Goal: Task Accomplishment & Management: Manage account settings

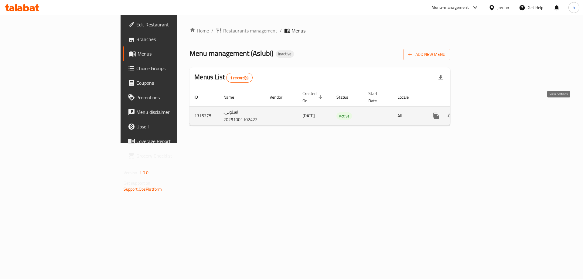
click at [484, 112] on icon "enhanced table" at bounding box center [479, 115] width 7 height 7
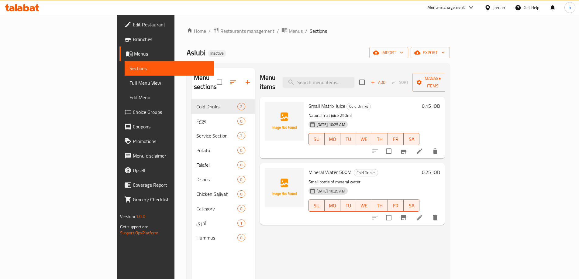
click at [134, 52] on span "Menus" at bounding box center [171, 53] width 75 height 7
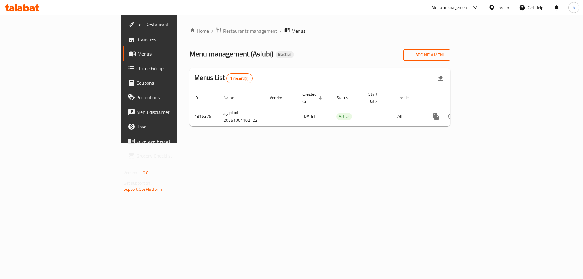
click at [450, 60] on button "Add New Menu" at bounding box center [426, 55] width 47 height 11
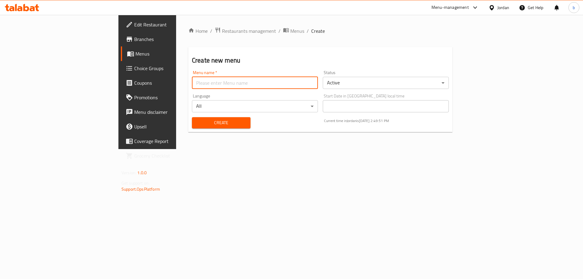
drag, startPoint x: 141, startPoint y: 83, endPoint x: 149, endPoint y: 86, distance: 8.3
click at [192, 83] on input "text" at bounding box center [255, 83] width 126 height 12
type input "[DATE]"
click at [197, 123] on span "Create" at bounding box center [221, 123] width 49 height 8
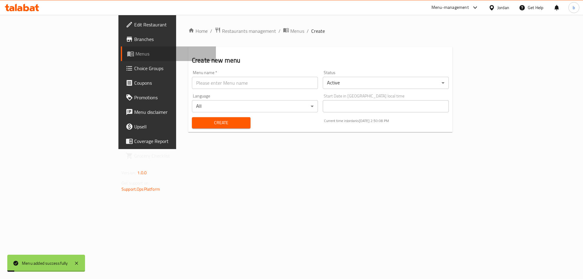
click at [135, 53] on span "Menus" at bounding box center [173, 53] width 76 height 7
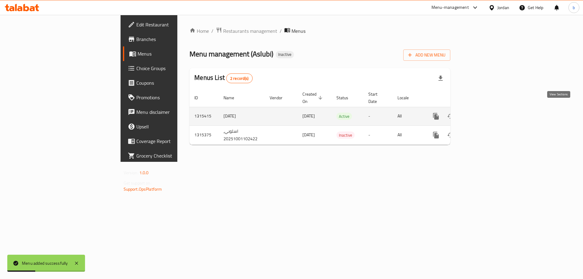
click at [484, 113] on icon "enhanced table" at bounding box center [479, 116] width 7 height 7
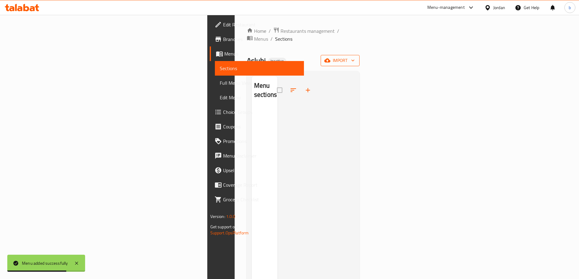
click at [354, 57] on span "import" at bounding box center [339, 61] width 29 height 8
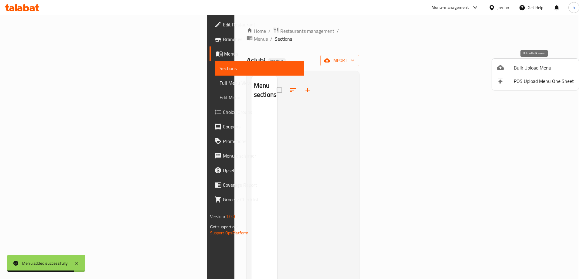
click at [524, 71] on span "Bulk Upload Menu" at bounding box center [544, 67] width 60 height 7
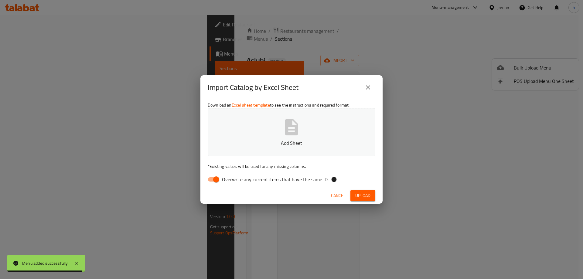
click at [272, 128] on button "Add Sheet" at bounding box center [292, 132] width 168 height 48
click at [215, 181] on input "Overwrite any current items that have the same ID." at bounding box center [216, 180] width 35 height 12
checkbox input "false"
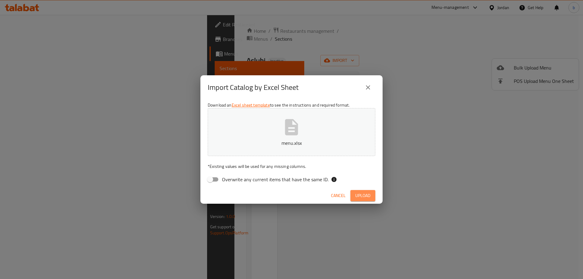
click at [356, 194] on span "Upload" at bounding box center [362, 196] width 15 height 8
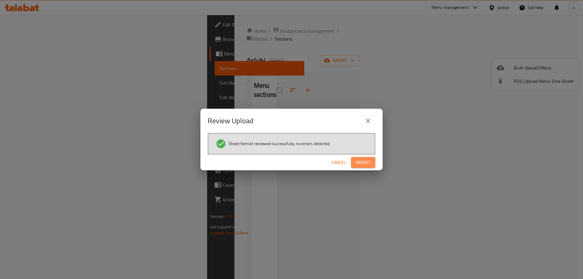
click at [368, 165] on span "Import" at bounding box center [363, 163] width 15 height 8
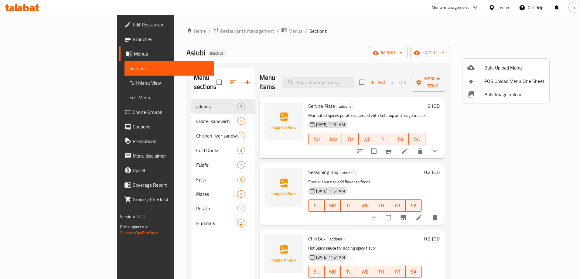
click at [36, 84] on div at bounding box center [291, 139] width 583 height 279
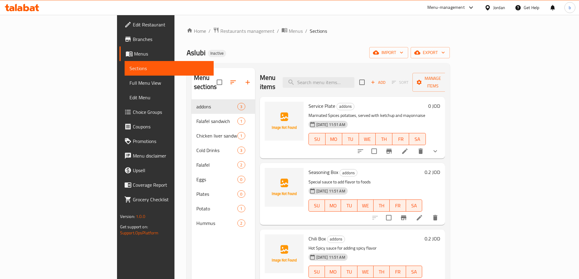
click at [129, 81] on span "Full Menu View" at bounding box center [168, 82] width 79 height 7
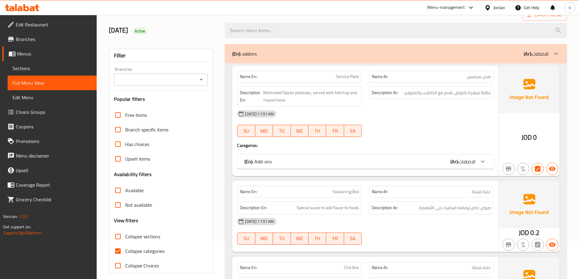
scroll to position [91, 0]
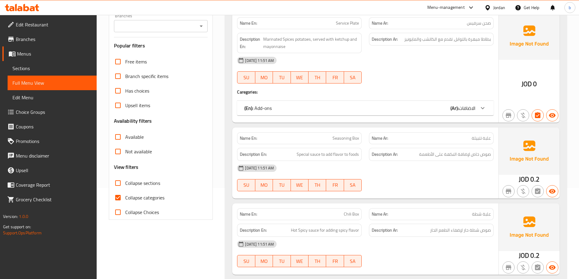
click at [116, 197] on input "Collapse categories" at bounding box center [118, 197] width 15 height 15
checkbox input "false"
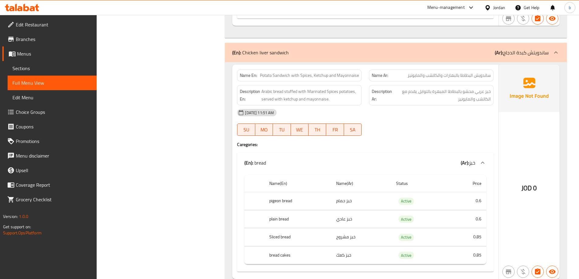
scroll to position [668, 0]
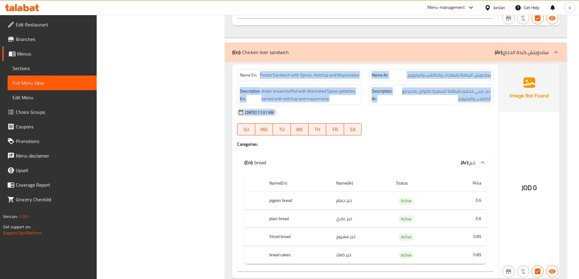
drag, startPoint x: 260, startPoint y: 74, endPoint x: 482, endPoint y: 135, distance: 230.0
click at [482, 135] on div "Name En: Potato Sandwich with Spices, Ketchup and Mayonnaise Name Ar: ساندويش ا…" at bounding box center [365, 171] width 266 height 214
click at [453, 123] on div "01-10-2025 11:51 AM SU MO TU WE TH FR SA" at bounding box center [365, 122] width 264 height 34
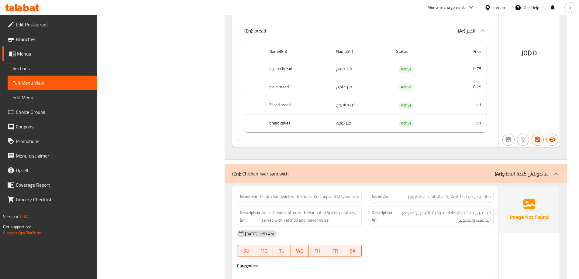
scroll to position [425, 0]
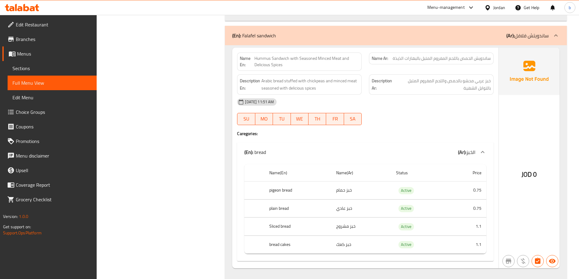
drag, startPoint x: 239, startPoint y: 35, endPoint x: 322, endPoint y: 44, distance: 83.1
click at [292, 43] on div "(En): Falafel sandwich (Ar): ساندويتش فلافل" at bounding box center [396, 35] width 342 height 19
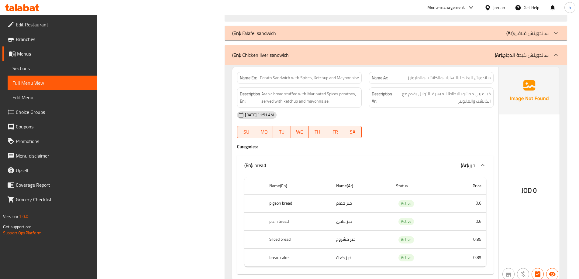
click at [322, 36] on div "(En): Falafel sandwich (Ar): ساندويتش فلافل" at bounding box center [390, 32] width 316 height 7
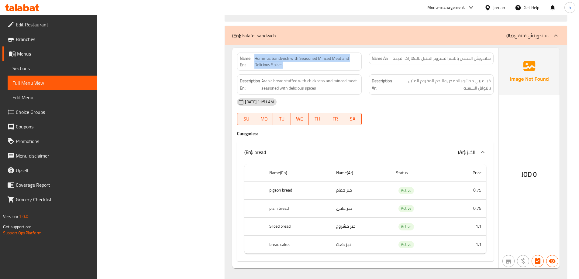
drag, startPoint x: 255, startPoint y: 56, endPoint x: 318, endPoint y: 68, distance: 63.4
click at [318, 68] on div "Name En: Hummus Sandwich with Seasoned Minced Meat and Delicious Spices" at bounding box center [299, 62] width 125 height 18
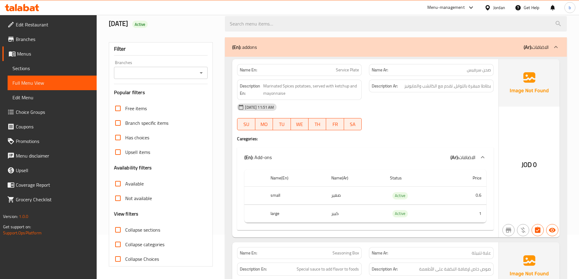
scroll to position [0, 0]
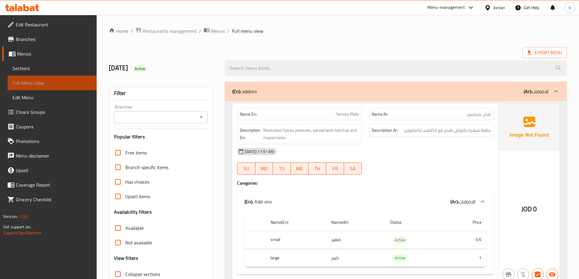
click at [25, 77] on link "Full Menu View" at bounding box center [52, 83] width 89 height 15
click at [24, 54] on span "Menus" at bounding box center [54, 53] width 75 height 7
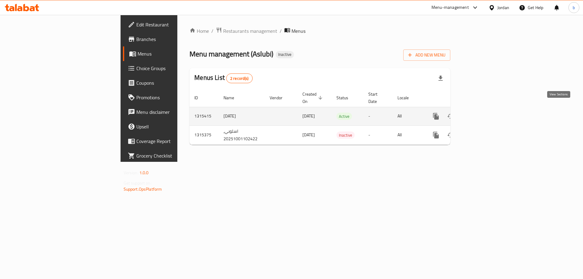
click at [484, 113] on icon "enhanced table" at bounding box center [479, 116] width 7 height 7
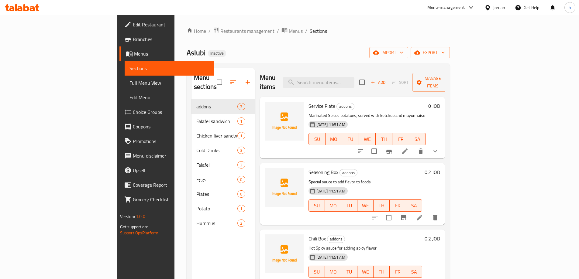
click at [129, 69] on span "Sections" at bounding box center [168, 68] width 79 height 7
click at [134, 53] on span "Menus" at bounding box center [171, 53] width 75 height 7
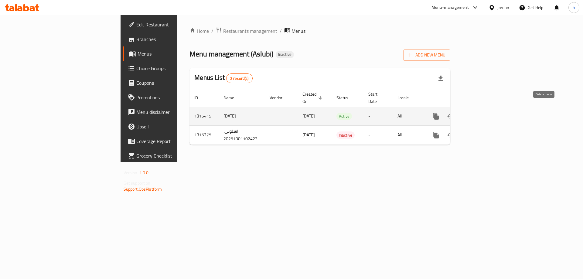
click at [473, 111] on button "enhanced table" at bounding box center [465, 116] width 15 height 15
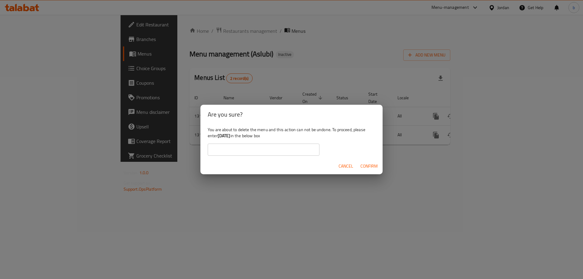
drag, startPoint x: 219, startPoint y: 136, endPoint x: 238, endPoint y: 138, distance: 19.6
click at [231, 138] on b "[DATE]" at bounding box center [224, 136] width 13 height 8
copy b "[DATE]"
click at [250, 152] on input "text" at bounding box center [264, 150] width 112 height 12
paste input "[DATE]"
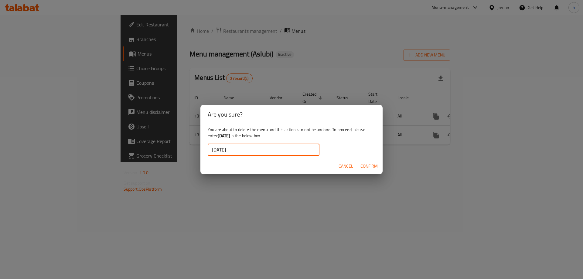
type input "[DATE]"
click at [377, 166] on span "Confirm" at bounding box center [369, 166] width 17 height 8
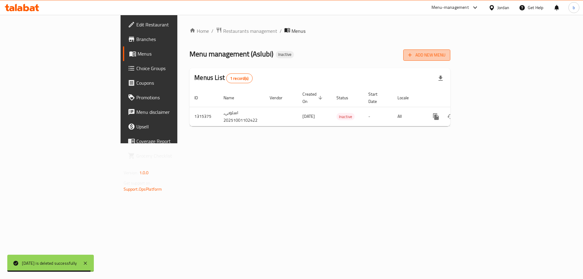
click at [446, 51] on span "Add New Menu" at bounding box center [426, 55] width 37 height 8
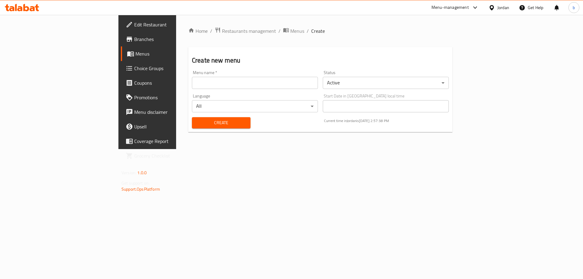
click at [225, 80] on input "text" at bounding box center [255, 83] width 126 height 12
type input "[DATE]"
click at [197, 125] on span "Create" at bounding box center [221, 123] width 49 height 8
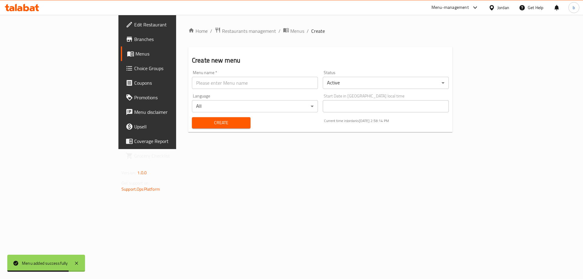
click at [135, 51] on span "Menus" at bounding box center [173, 53] width 76 height 7
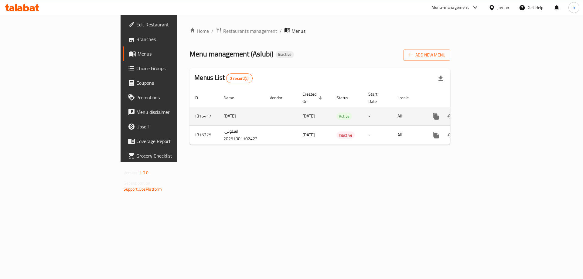
click at [484, 113] on icon "enhanced table" at bounding box center [479, 116] width 7 height 7
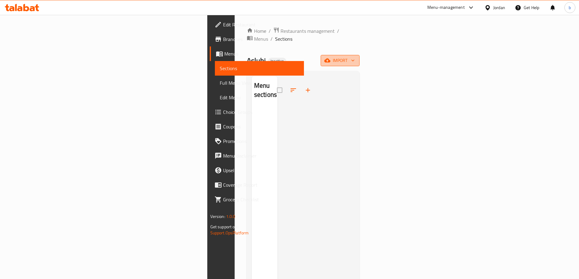
click at [354, 57] on span "import" at bounding box center [339, 61] width 29 height 8
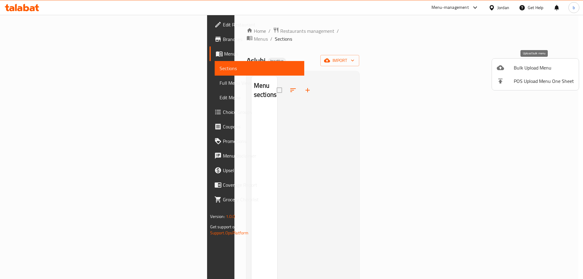
click at [519, 71] on span "Bulk Upload Menu" at bounding box center [544, 67] width 60 height 7
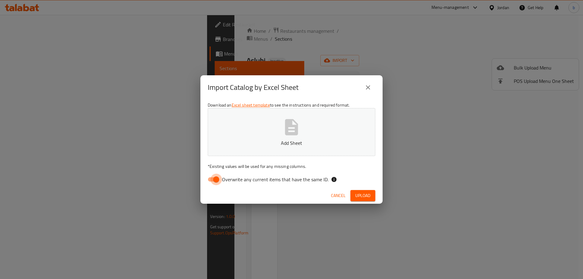
click at [208, 181] on input "Overwrite any current items that have the same ID." at bounding box center [216, 180] width 35 height 12
checkbox input "false"
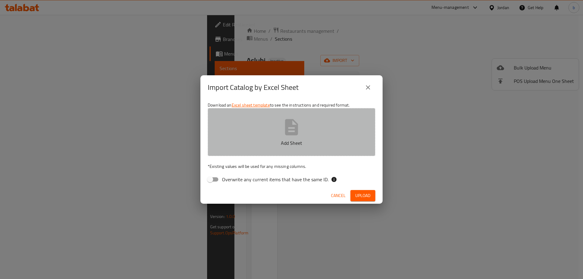
click at [237, 139] on p "Add Sheet" at bounding box center [291, 142] width 149 height 7
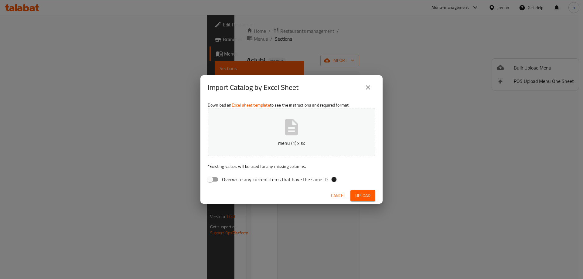
drag, startPoint x: 361, startPoint y: 195, endPoint x: 363, endPoint y: 198, distance: 3.6
click at [363, 198] on span "Upload" at bounding box center [362, 196] width 15 height 8
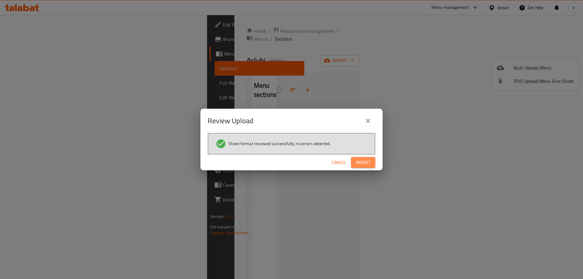
click at [358, 165] on span "Import" at bounding box center [363, 163] width 15 height 8
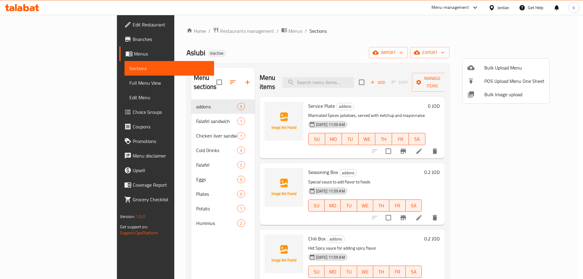
click at [30, 86] on div at bounding box center [291, 139] width 583 height 279
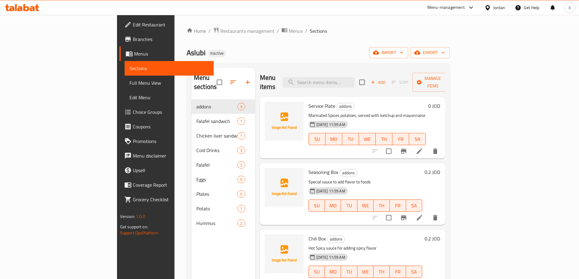
click at [129, 81] on span "Full Menu View" at bounding box center [168, 82] width 79 height 7
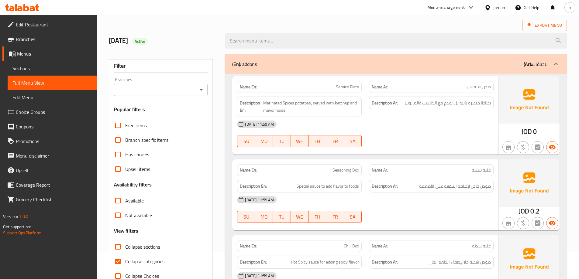
scroll to position [61, 0]
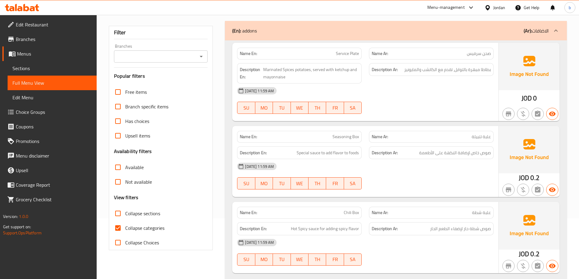
click at [117, 229] on input "Collapse categories" at bounding box center [118, 228] width 15 height 15
checkbox input "false"
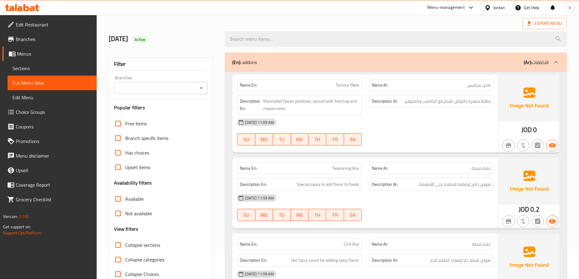
scroll to position [0, 0]
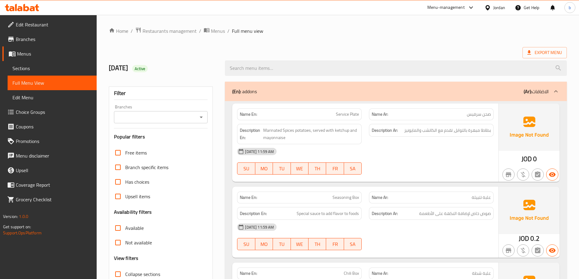
click at [30, 68] on span "Sections" at bounding box center [51, 68] width 79 height 7
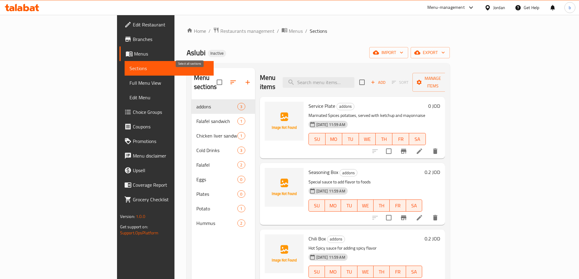
click at [213, 76] on input "checkbox" at bounding box center [219, 82] width 13 height 13
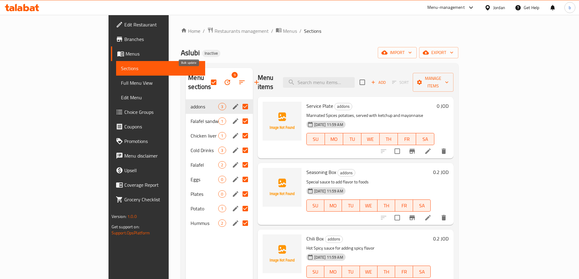
click at [224, 79] on icon "button" at bounding box center [227, 82] width 7 height 7
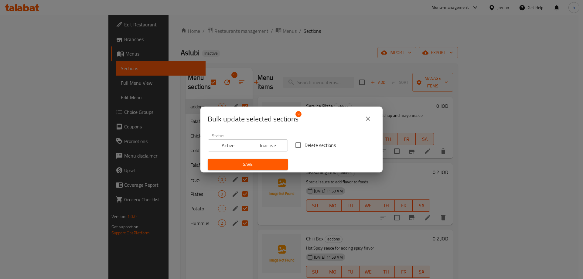
click at [271, 163] on span "Save" at bounding box center [248, 165] width 70 height 8
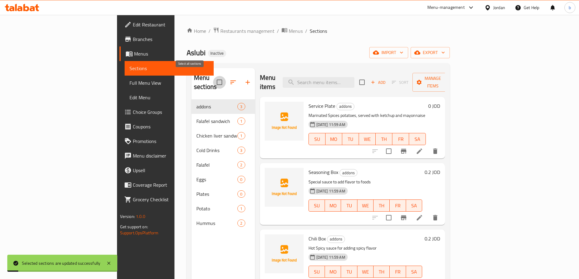
click at [213, 78] on input "checkbox" at bounding box center [219, 82] width 13 height 13
checkbox input "true"
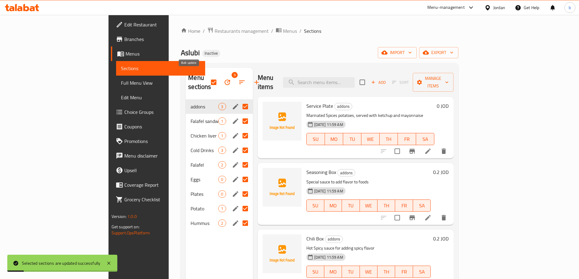
click at [224, 80] on icon "button" at bounding box center [226, 82] width 5 height 5
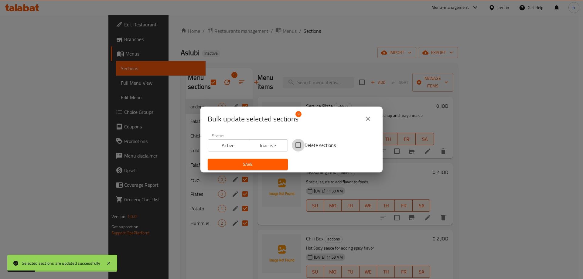
click at [300, 145] on input "Delete sections" at bounding box center [298, 145] width 13 height 13
checkbox input "true"
click at [258, 159] on button "Save" at bounding box center [248, 164] width 80 height 11
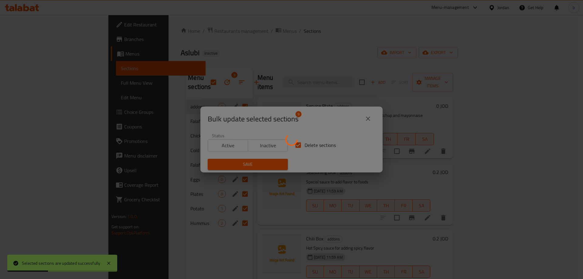
checkbox input "false"
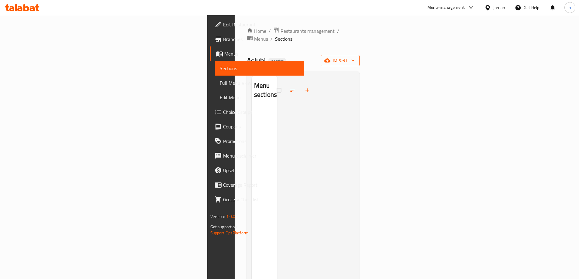
click at [330, 57] on icon "button" at bounding box center [327, 60] width 6 height 6
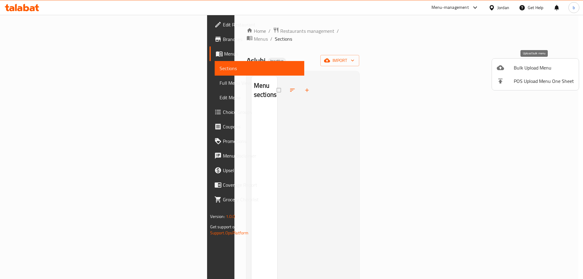
click at [537, 67] on span "Bulk Upload Menu" at bounding box center [544, 67] width 60 height 7
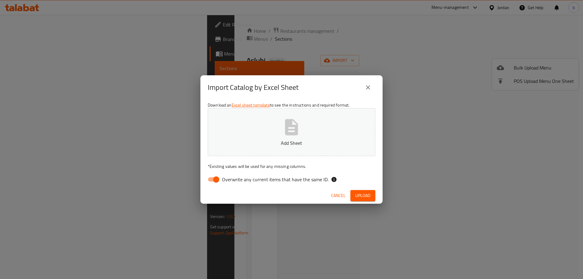
click at [218, 177] on input "Overwrite any current items that have the same ID." at bounding box center [216, 180] width 35 height 12
checkbox input "false"
click at [373, 198] on button "Upload" at bounding box center [362, 195] width 25 height 11
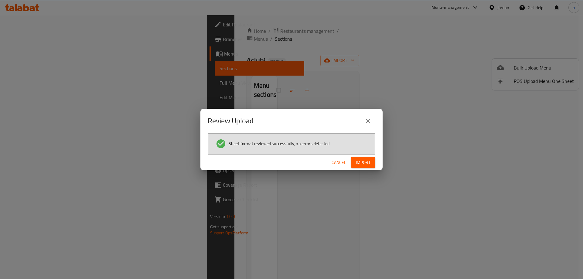
click at [368, 156] on div "Cancel Import" at bounding box center [291, 163] width 182 height 16
click at [367, 158] on button "Import" at bounding box center [363, 162] width 24 height 11
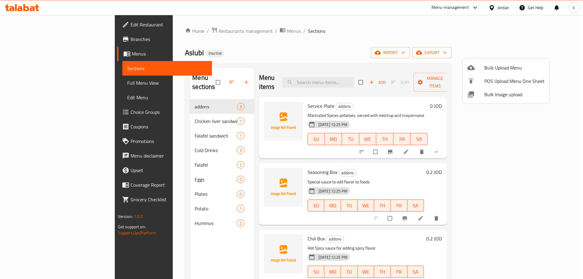
click at [52, 82] on div at bounding box center [291, 139] width 583 height 279
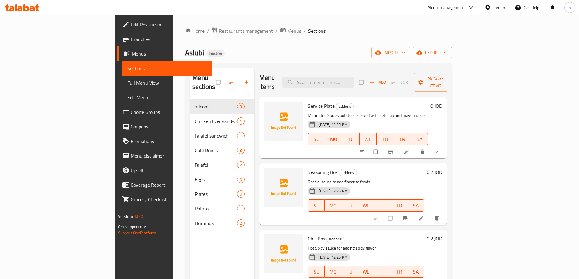
click at [127, 82] on span "Full Menu View" at bounding box center [166, 82] width 79 height 7
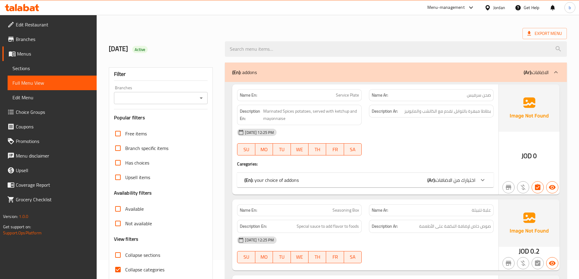
scroll to position [61, 0]
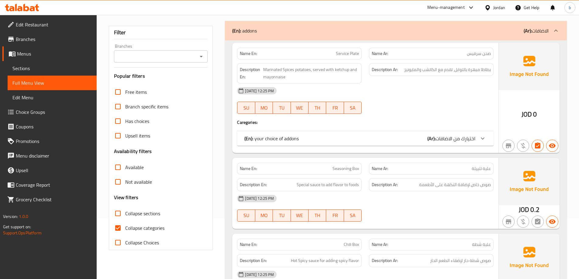
click at [118, 227] on input "Collapse categories" at bounding box center [118, 228] width 15 height 15
checkbox input "false"
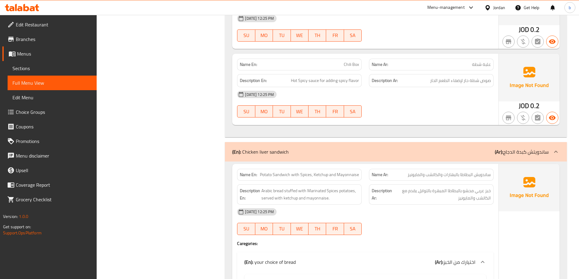
scroll to position [364, 0]
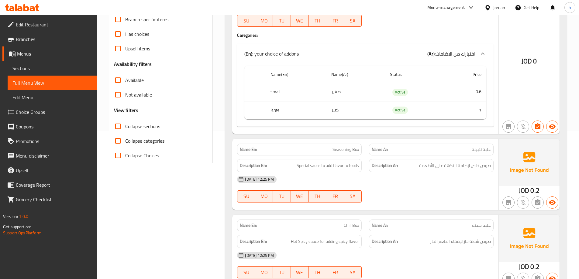
click at [50, 65] on span "Sections" at bounding box center [51, 68] width 79 height 7
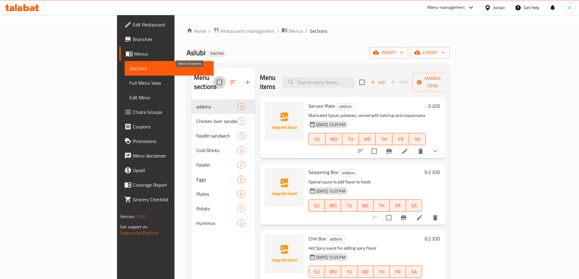
click at [213, 76] on input "checkbox" at bounding box center [219, 82] width 13 height 13
checkbox input "true"
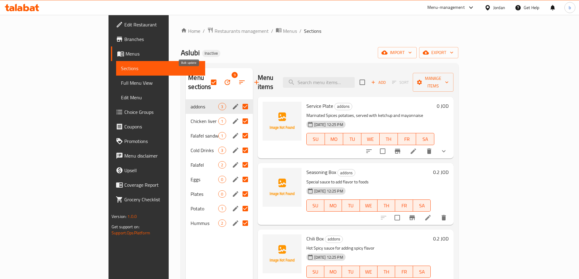
click at [224, 79] on icon "button" at bounding box center [227, 82] width 7 height 7
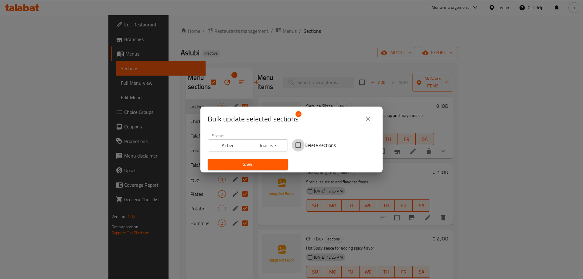
click at [300, 145] on input "Delete sections" at bounding box center [298, 145] width 13 height 13
checkbox input "true"
click at [274, 160] on button "Save" at bounding box center [248, 164] width 80 height 11
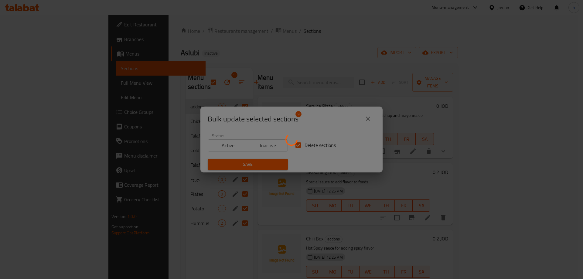
checkbox input "false"
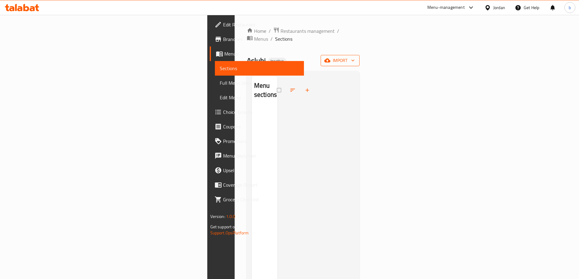
click at [359, 55] on button "import" at bounding box center [339, 60] width 39 height 11
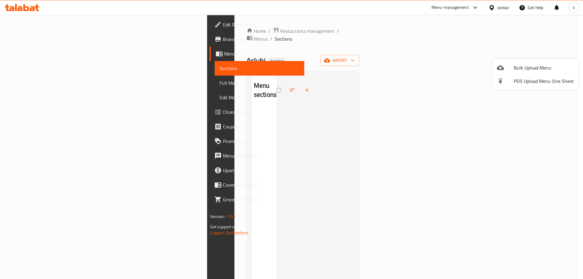
click at [523, 65] on span "Bulk Upload Menu" at bounding box center [544, 67] width 60 height 7
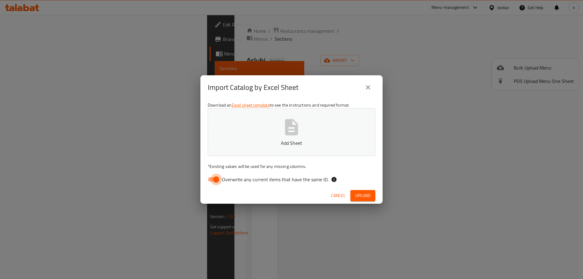
click at [217, 179] on input "Overwrite any current items that have the same ID." at bounding box center [216, 180] width 35 height 12
checkbox input "false"
click at [367, 197] on span "Upload" at bounding box center [362, 196] width 15 height 8
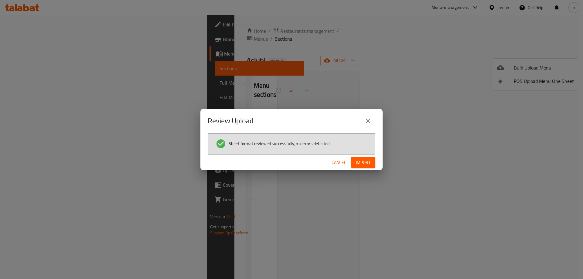
click at [365, 163] on span "Import" at bounding box center [363, 163] width 15 height 8
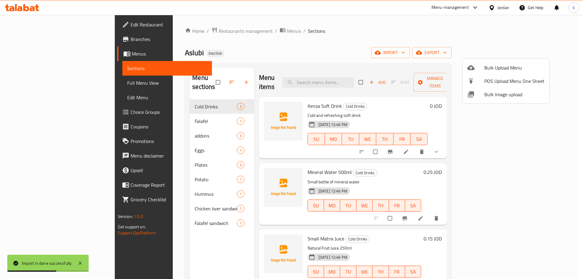
click at [31, 81] on div at bounding box center [291, 139] width 583 height 279
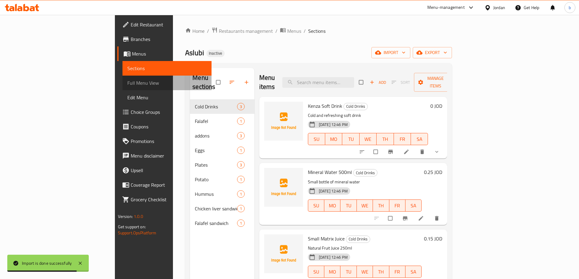
click at [127, 83] on span "Full Menu View" at bounding box center [166, 82] width 79 height 7
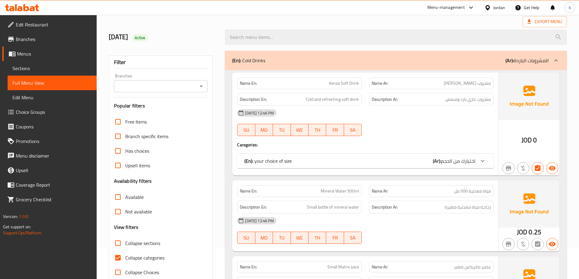
scroll to position [121, 0]
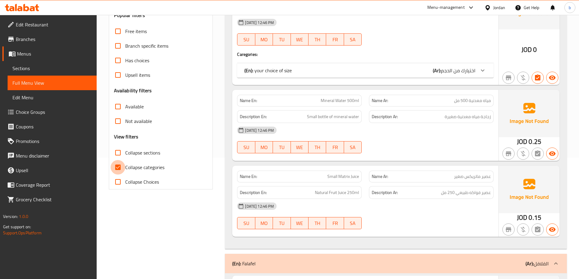
click at [117, 168] on input "Collapse categories" at bounding box center [118, 167] width 15 height 15
checkbox input "false"
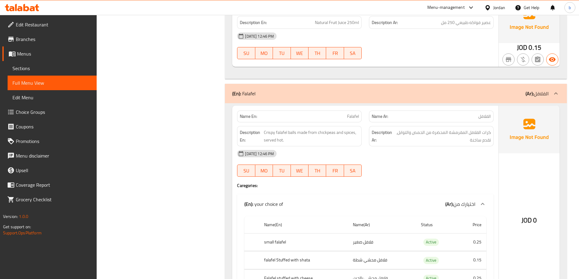
scroll to position [395, 0]
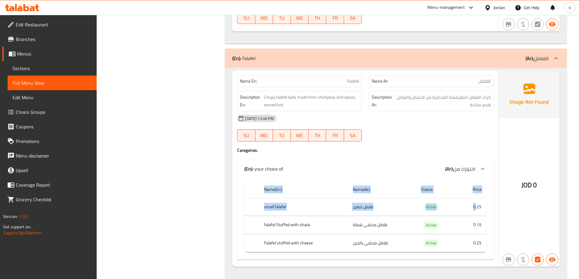
drag, startPoint x: 475, startPoint y: 201, endPoint x: 488, endPoint y: 244, distance: 45.4
click at [488, 244] on div "Name(En) Name(Ar) Status Price small falafel فلافل صغير Active 0.25 falafel Stu…" at bounding box center [365, 219] width 256 height 81
click at [491, 245] on div "Name(En) Name(Ar) Status Price small falafel فلافل صغير Active 0.25 falafel Stu…" at bounding box center [365, 219] width 256 height 81
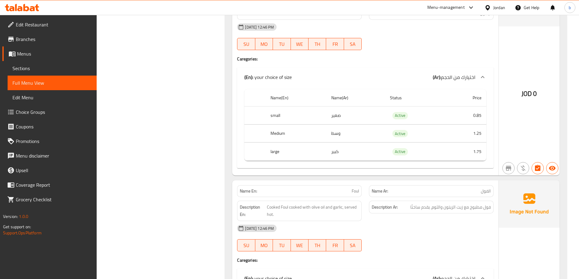
scroll to position [1458, 0]
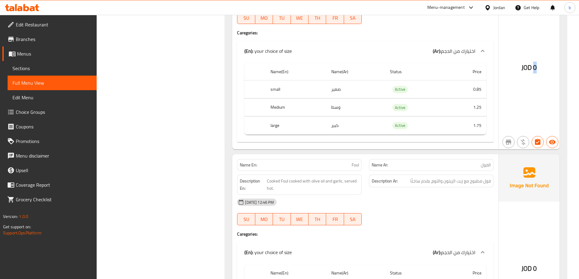
drag, startPoint x: 532, startPoint y: 68, endPoint x: 541, endPoint y: 68, distance: 9.1
click at [541, 68] on div "JOD 0" at bounding box center [528, 51] width 61 height 197
click at [529, 101] on div "JOD 0" at bounding box center [528, 51] width 61 height 197
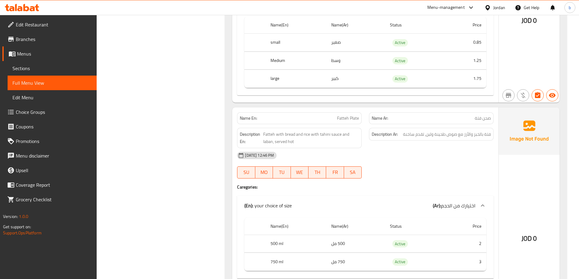
scroll to position [1792, 0]
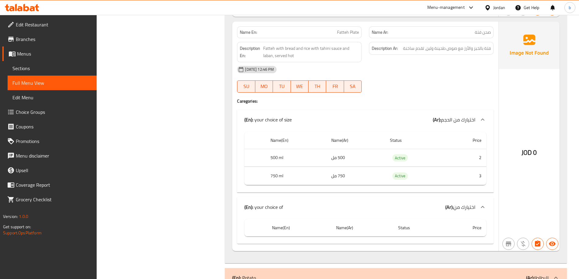
click at [481, 210] on icon at bounding box center [482, 206] width 7 height 7
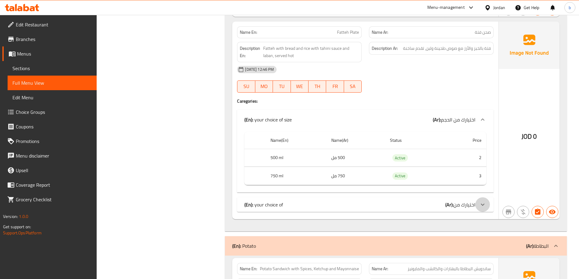
click at [481, 207] on icon at bounding box center [482, 204] width 7 height 7
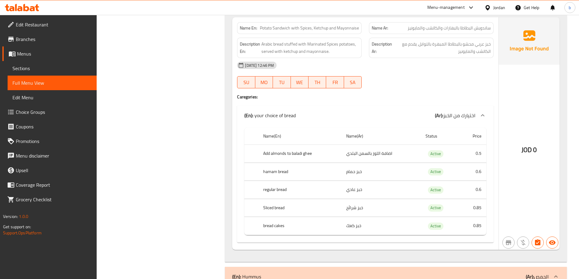
scroll to position [2065, 0]
drag, startPoint x: 256, startPoint y: 143, endPoint x: 496, endPoint y: 145, distance: 240.6
click at [496, 145] on div "Name En: Potato Sandwich with Spices, Ketchup and Mayonnaise Name Ar: ساندويش ا…" at bounding box center [365, 133] width 266 height 233
click at [463, 85] on div at bounding box center [431, 87] width 132 height 7
drag, startPoint x: 339, startPoint y: 152, endPoint x: 380, endPoint y: 144, distance: 41.5
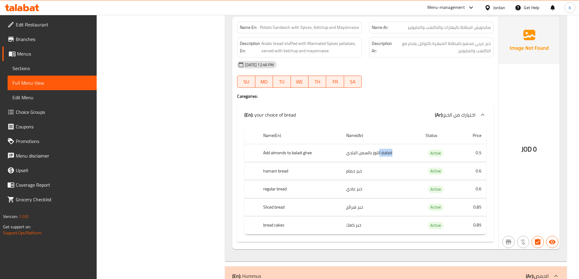
click at [380, 144] on tr "Add almonds to baladi ghee اضافة اللوز بالسمن البلدي Active 0.5" at bounding box center [365, 153] width 242 height 18
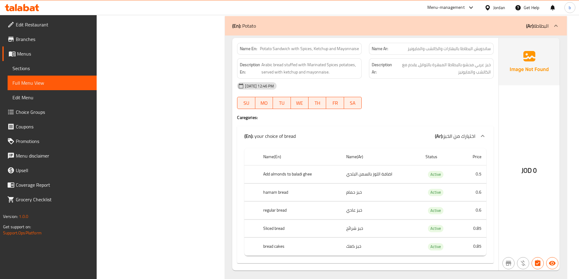
scroll to position [2035, 0]
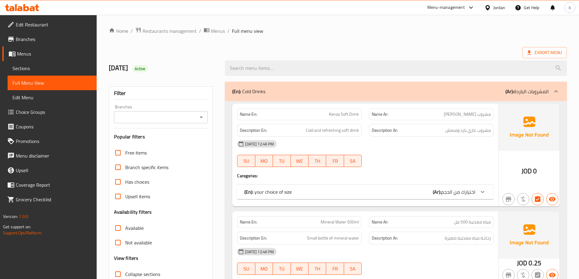
click at [30, 68] on span "Sections" at bounding box center [51, 68] width 79 height 7
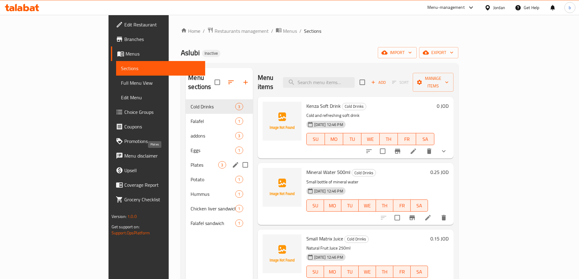
click at [190, 161] on span "Plates" at bounding box center [204, 164] width 28 height 7
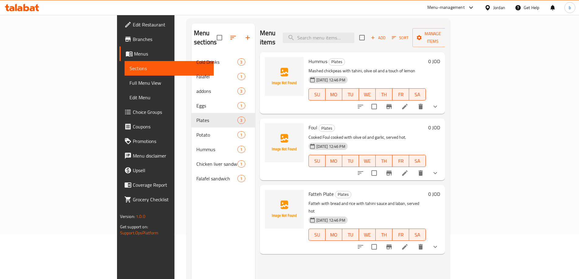
scroll to position [85, 0]
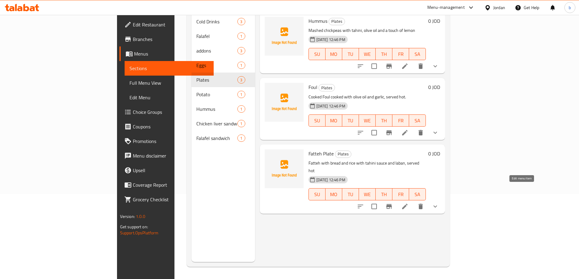
click at [407, 204] on icon at bounding box center [404, 206] width 5 height 5
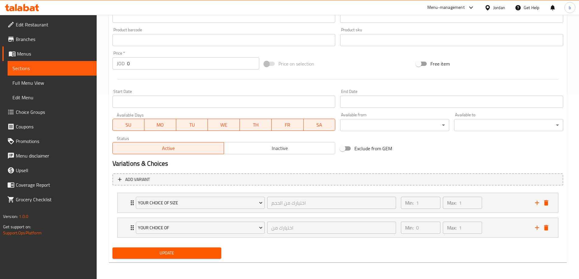
scroll to position [185, 0]
click at [127, 230] on div "your choice of اختيارك من ​ Min: 0 ​ Max: 1 ​" at bounding box center [338, 227] width 440 height 19
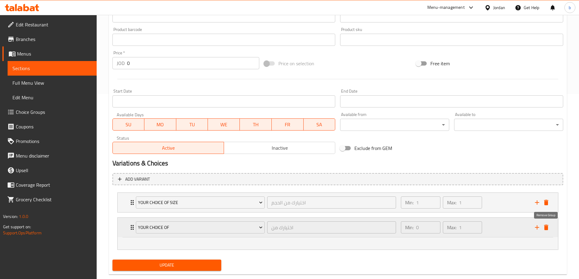
click at [548, 228] on icon "delete" at bounding box center [545, 227] width 7 height 7
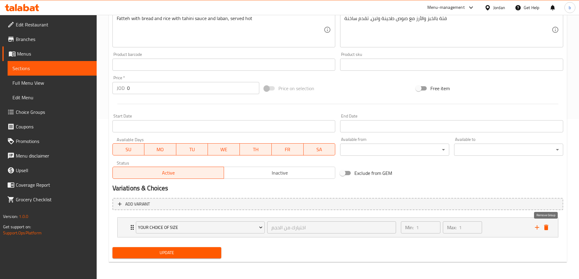
scroll to position [160, 0]
click at [129, 225] on icon "Expand" at bounding box center [131, 227] width 7 height 7
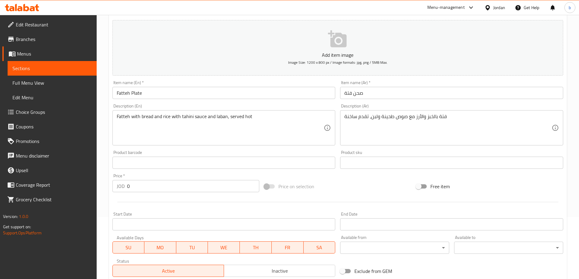
scroll to position [214, 0]
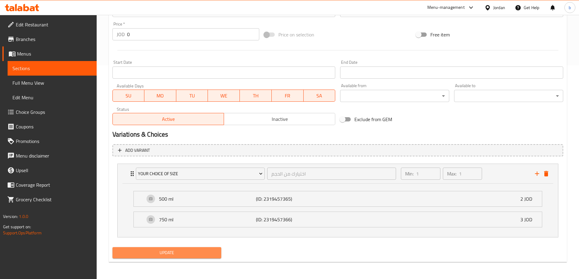
click at [183, 252] on span "Update" at bounding box center [166, 253] width 99 height 8
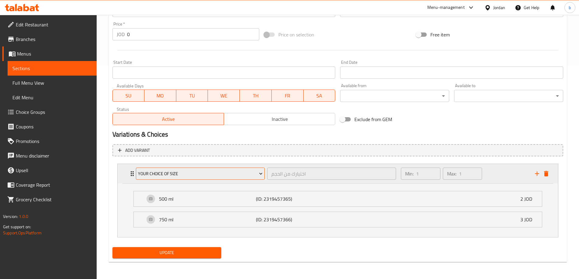
click at [153, 176] on span "your choice of size" at bounding box center [200, 174] width 125 height 8
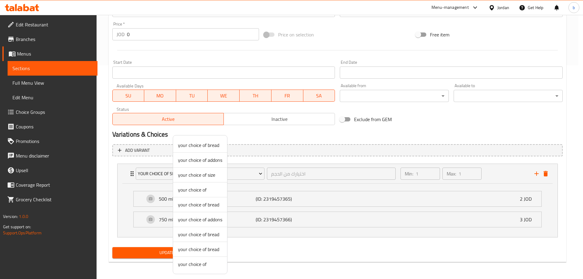
click at [197, 265] on span "your choice of" at bounding box center [200, 264] width 44 height 7
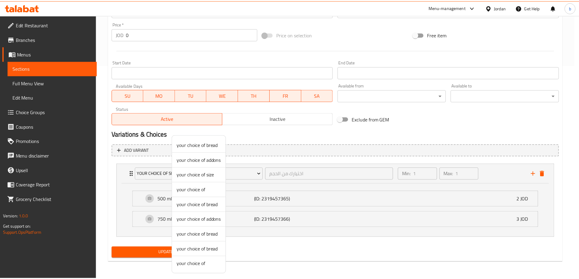
scroll to position [160, 0]
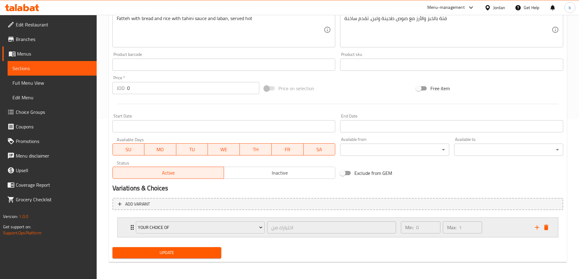
click at [130, 226] on icon "Expand" at bounding box center [131, 227] width 7 height 7
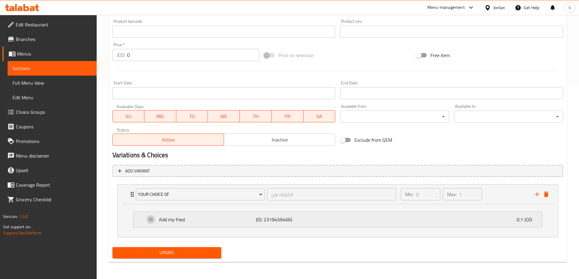
click at [152, 223] on div "Add my fried (ID: 2319459466) 0.1 JOD" at bounding box center [340, 219] width 390 height 15
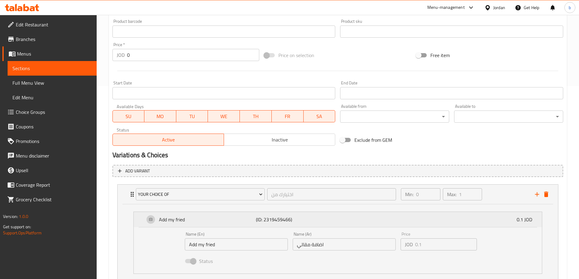
scroll to position [214, 0]
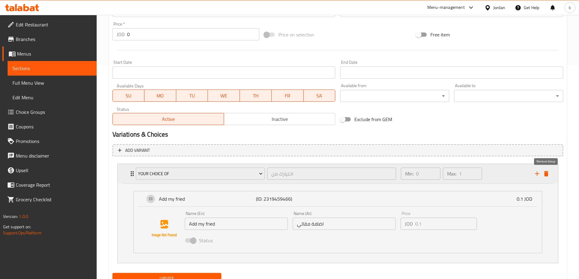
click at [545, 176] on icon "delete" at bounding box center [546, 173] width 4 height 5
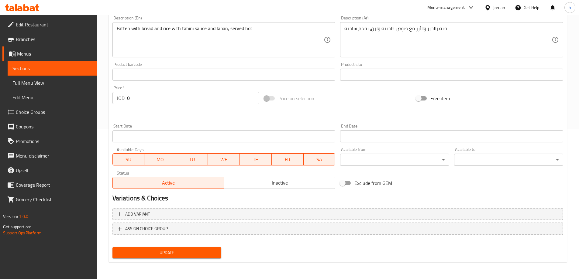
scroll to position [150, 0]
click at [163, 230] on span "ASSIGN CHOICE GROUP" at bounding box center [146, 229] width 43 height 8
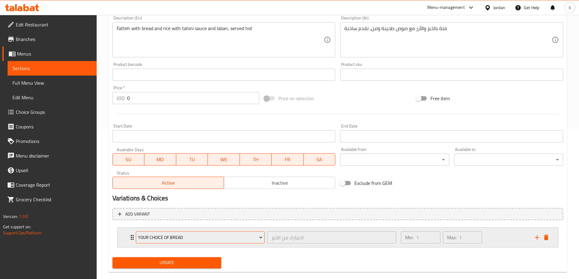
click at [171, 236] on span "your choice of bread" at bounding box center [200, 238] width 125 height 8
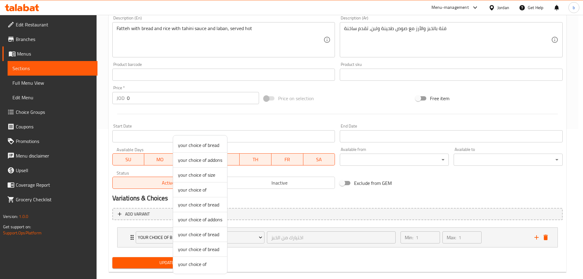
click at [211, 173] on span "your choice of size" at bounding box center [200, 174] width 44 height 7
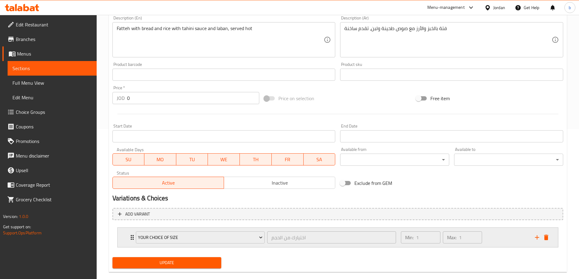
click at [124, 238] on div "your choice of size اختيارك من الحجم ​ Min: 1 ​ Max: 1 ​" at bounding box center [338, 237] width 440 height 19
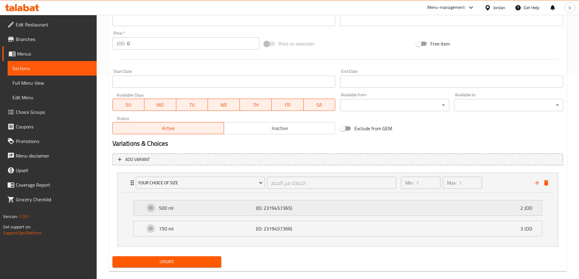
scroll to position [214, 0]
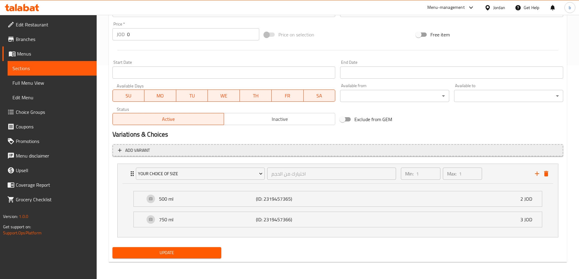
click at [225, 151] on span "Add variant" at bounding box center [337, 151] width 439 height 8
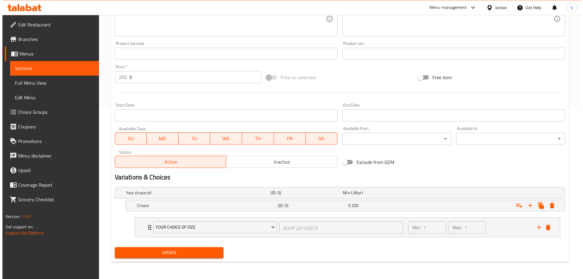
scroll to position [171, 0]
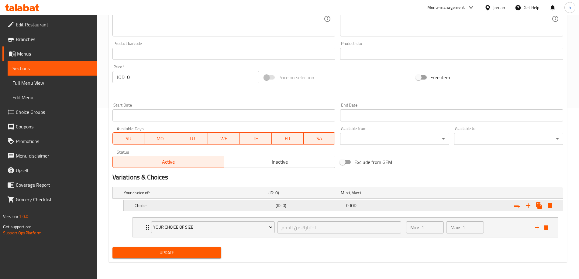
click at [408, 203] on div "0 JOD" at bounding box center [380, 206] width 68 height 6
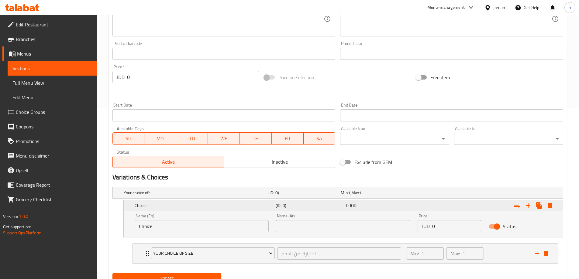
click at [389, 205] on div "0 JOD" at bounding box center [380, 206] width 68 height 6
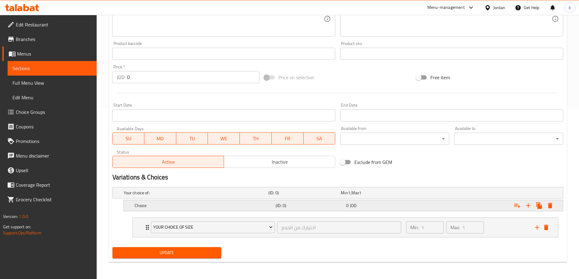
click at [362, 205] on div "0 JOD" at bounding box center [380, 206] width 68 height 6
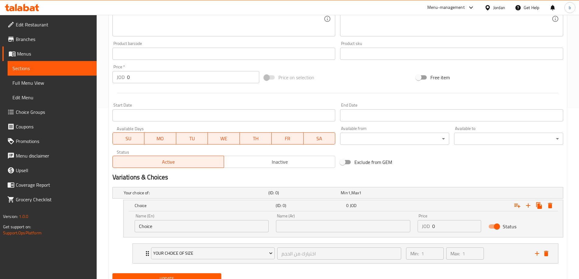
click at [164, 230] on input "Choice" at bounding box center [202, 226] width 134 height 12
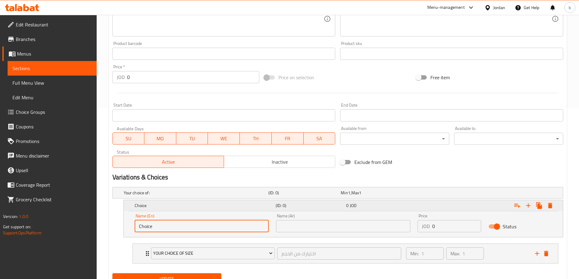
click at [282, 207] on h5 "(ID: 0)" at bounding box center [309, 206] width 68 height 6
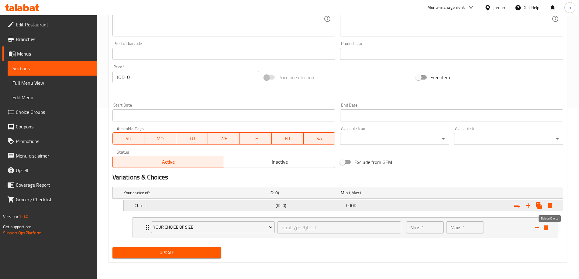
click at [552, 206] on icon "Expand" at bounding box center [549, 205] width 7 height 7
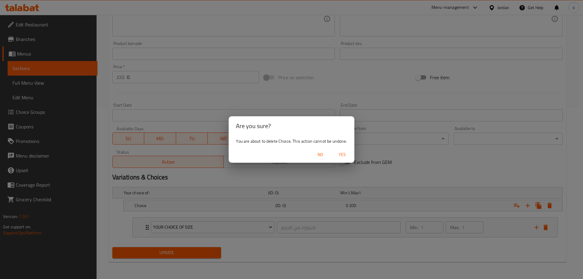
click at [341, 153] on span "Yes" at bounding box center [342, 155] width 15 height 8
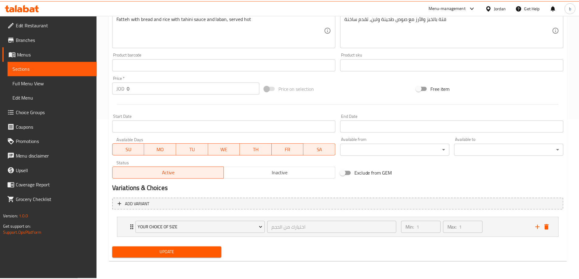
scroll to position [158, 0]
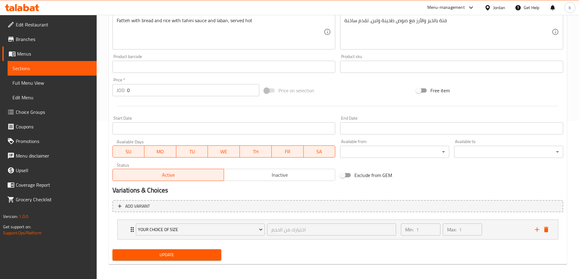
click at [183, 257] on span "Update" at bounding box center [166, 255] width 99 height 8
click at [28, 52] on span "Menus" at bounding box center [54, 53] width 75 height 7
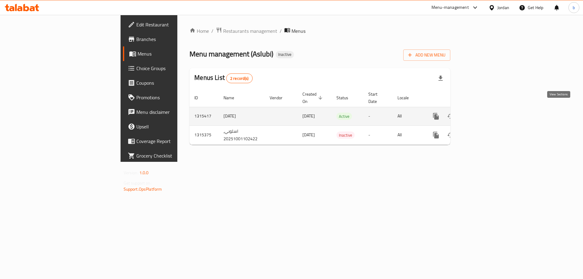
click at [484, 113] on icon "enhanced table" at bounding box center [479, 116] width 7 height 7
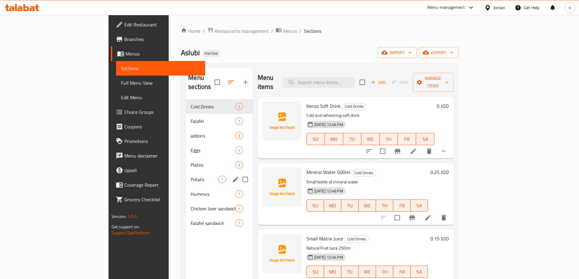
click at [190, 176] on span "Potato" at bounding box center [204, 179] width 28 height 7
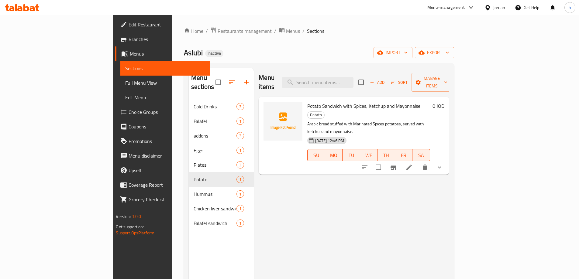
click at [417, 162] on li at bounding box center [408, 167] width 17 height 11
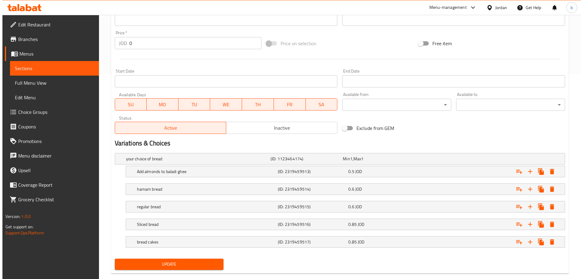
scroll to position [217, 0]
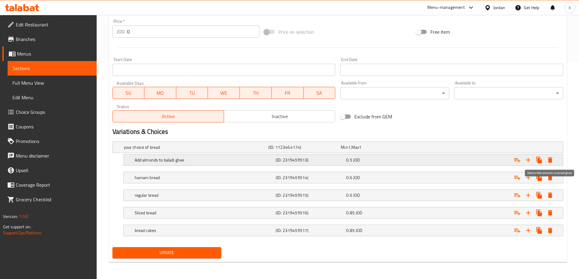
click at [550, 159] on icon "Expand" at bounding box center [550, 159] width 4 height 5
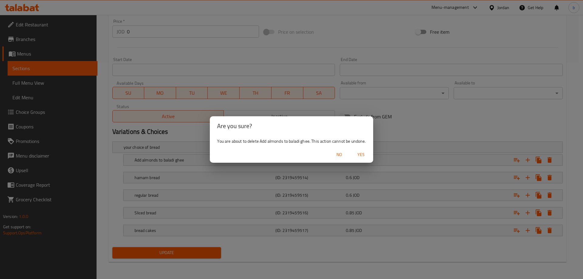
click at [365, 156] on span "Yes" at bounding box center [361, 155] width 15 height 8
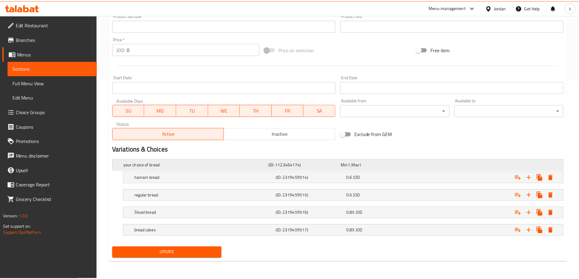
scroll to position [199, 0]
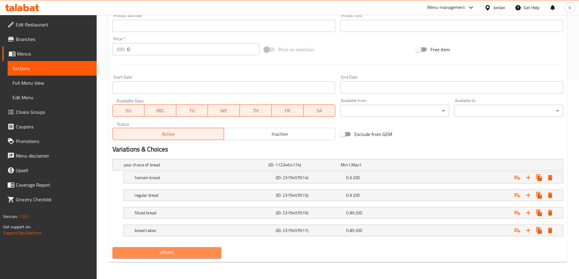
click at [181, 254] on span "Update" at bounding box center [166, 253] width 99 height 8
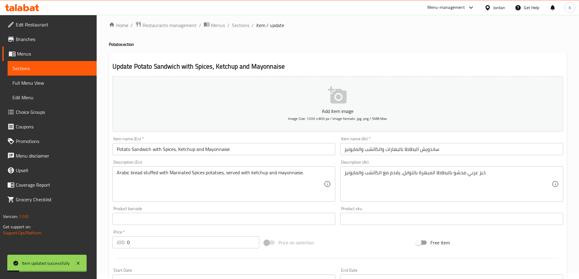
scroll to position [0, 0]
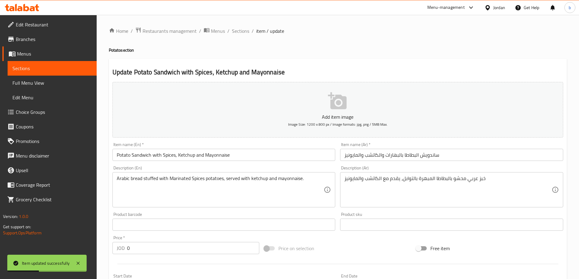
click at [40, 116] on span "Choice Groups" at bounding box center [54, 111] width 76 height 7
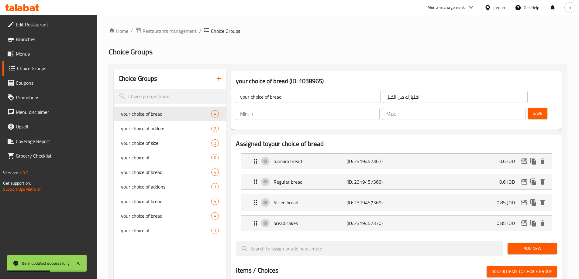
click at [220, 78] on icon "button" at bounding box center [218, 78] width 7 height 7
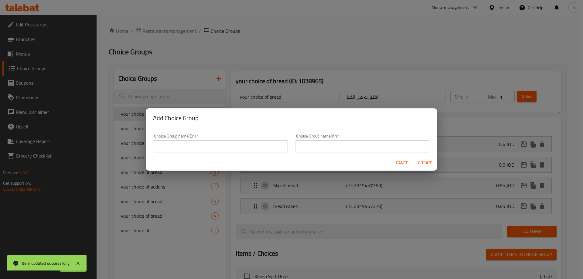
click at [193, 149] on input "text" at bounding box center [220, 146] width 135 height 12
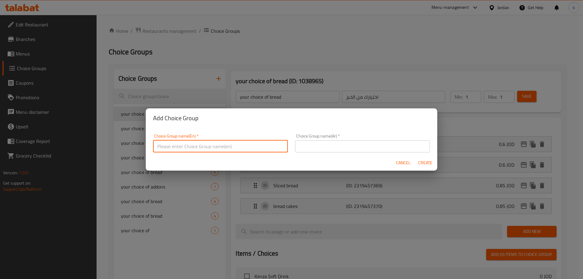
type input "Your Choice of:"
click at [332, 149] on input "text" at bounding box center [362, 146] width 135 height 12
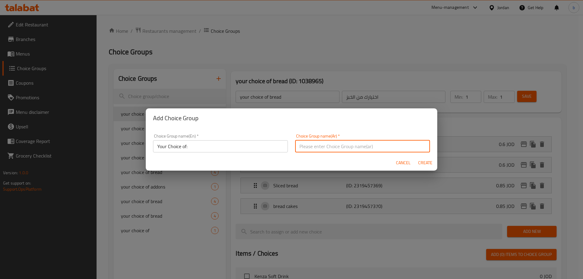
type input "اختيارك من:"
click at [427, 166] on span "Create" at bounding box center [425, 163] width 15 height 8
type input "Your Choice of:"
type input "اختيارك من:"
type input "0"
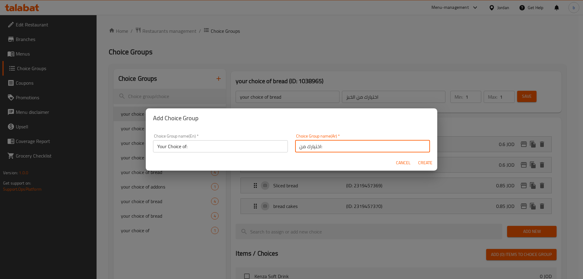
type input "0"
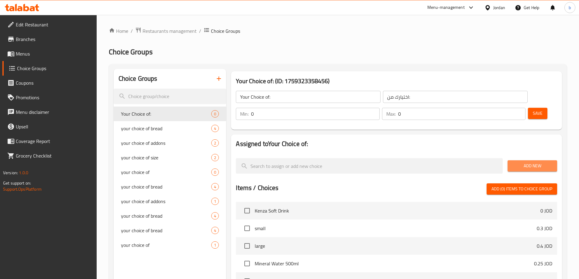
click at [526, 162] on span "Add New" at bounding box center [532, 166] width 40 height 8
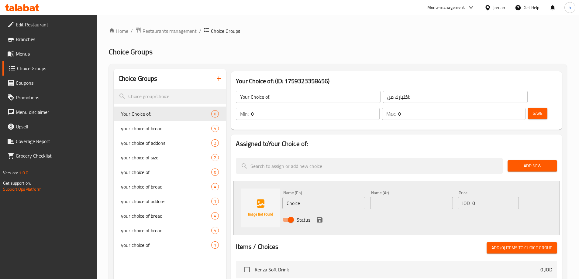
click at [329, 197] on input "Choice" at bounding box center [323, 203] width 83 height 12
click at [317, 197] on input "Choice" at bounding box center [323, 203] width 83 height 12
click at [391, 193] on div "Name (Ar) Name (Ar)" at bounding box center [411, 199] width 87 height 23
click at [389, 197] on input "text" at bounding box center [411, 203] width 83 height 12
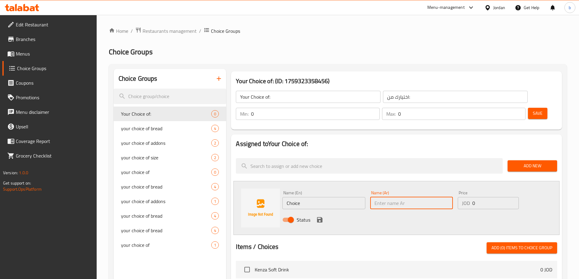
paste input "اضافة اللوز بالسمن البلدي"
type input "اضافة اللوز بالسمن البلدي"
click at [340, 197] on input "Choice" at bounding box center [323, 203] width 83 height 12
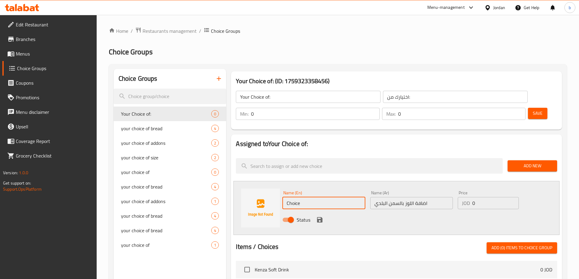
click at [340, 197] on input "Choice" at bounding box center [323, 203] width 83 height 12
paste input "Add almonds to local ghe"
click at [325, 197] on input "Add almonds to local ghee" at bounding box center [323, 203] width 83 height 12
type input "Add almonds to baladi ghee"
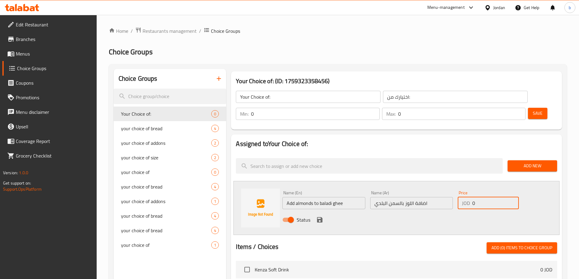
click at [497, 197] on input "0" at bounding box center [495, 203] width 46 height 12
type input "0.5"
click at [320, 216] on icon "save" at bounding box center [319, 219] width 7 height 7
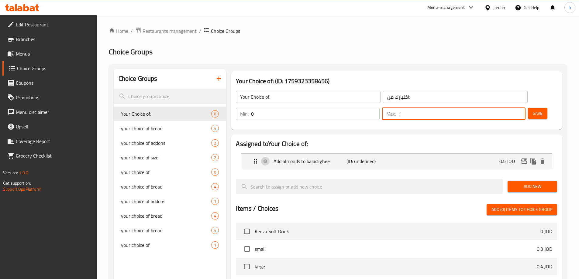
type input "1"
click at [510, 108] on input "1" at bounding box center [461, 114] width 127 height 12
click at [532, 110] on span "Save" at bounding box center [537, 114] width 10 height 8
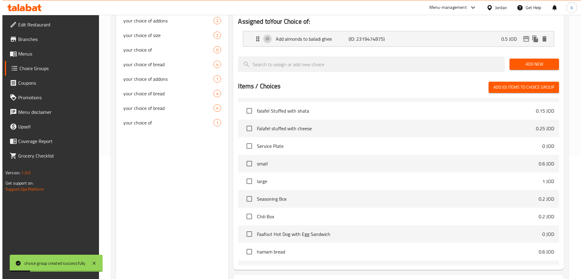
scroll to position [158, 0]
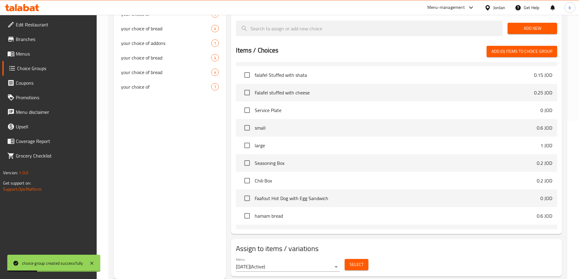
click at [357, 261] on span "Select" at bounding box center [356, 265] width 14 height 8
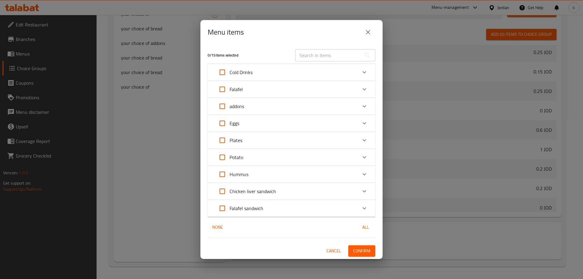
click at [259, 139] on div "Plates" at bounding box center [286, 140] width 142 height 15
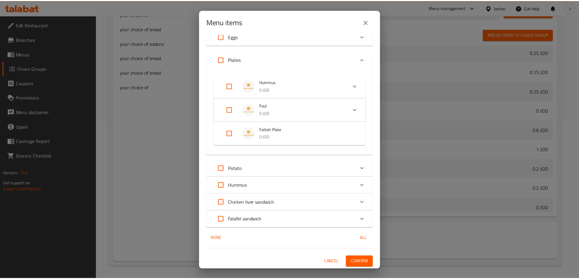
scroll to position [77, 0]
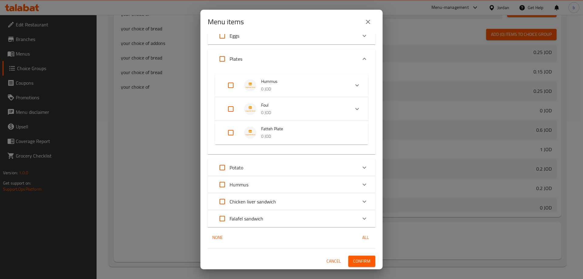
click at [231, 131] on input "Expand" at bounding box center [231, 132] width 15 height 15
checkbox input "true"
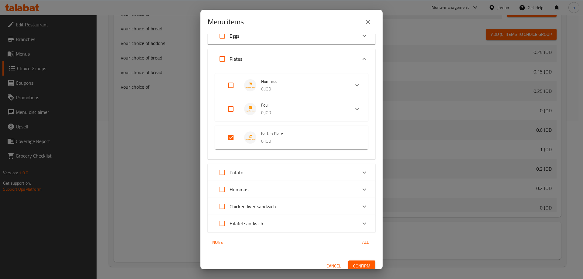
click at [358, 266] on span "Confirm" at bounding box center [361, 266] width 17 height 8
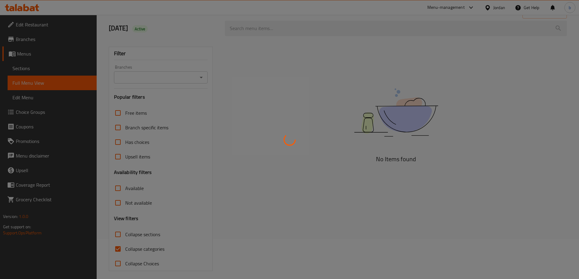
scroll to position [44, 0]
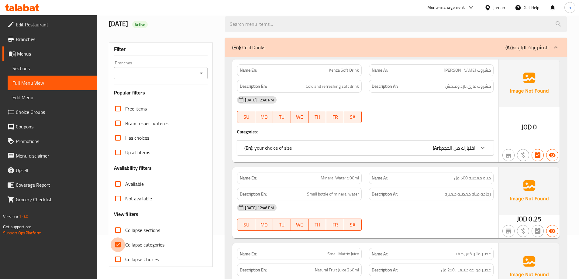
click at [116, 244] on input "Collapse categories" at bounding box center [118, 245] width 15 height 15
checkbox input "false"
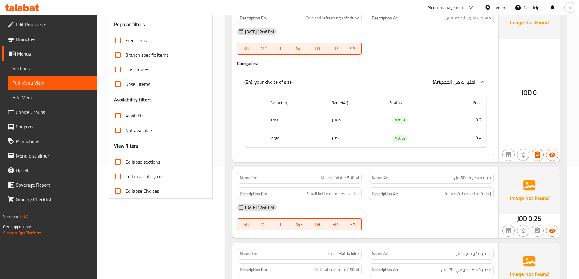
scroll to position [0, 0]
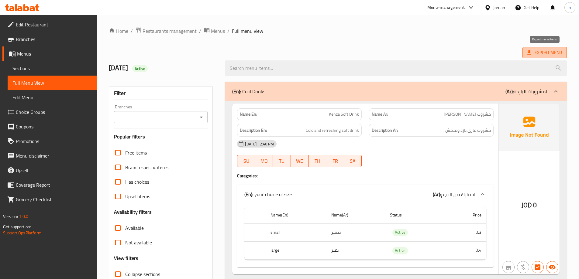
click at [548, 48] on span "Export Menu" at bounding box center [544, 52] width 44 height 11
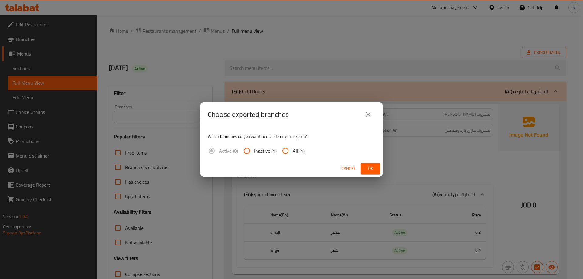
click at [291, 153] on input "All (1)" at bounding box center [285, 151] width 15 height 15
radio input "true"
click at [367, 170] on span "Ok" at bounding box center [371, 169] width 10 height 8
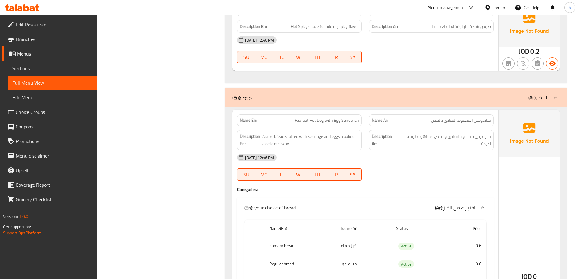
scroll to position [942, 0]
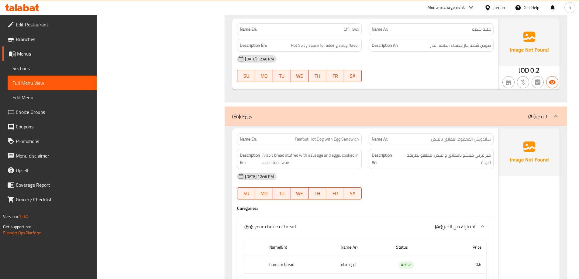
click at [320, 138] on span "Faafout Hot Dog with Egg Sandwich" at bounding box center [327, 139] width 64 height 6
copy span "Faafout Hot Dog with Egg Sandwich"
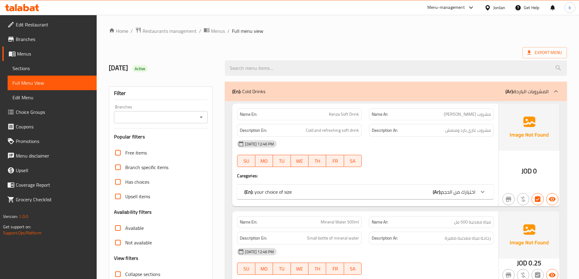
click at [45, 68] on span "Sections" at bounding box center [51, 68] width 79 height 7
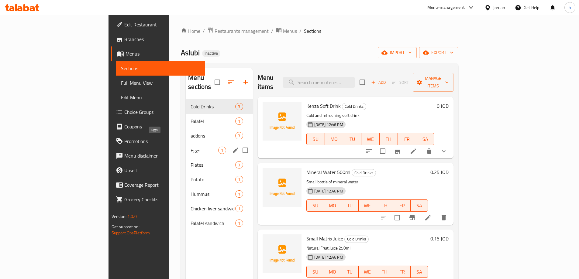
click at [190, 147] on span "Eggs" at bounding box center [204, 150] width 28 height 7
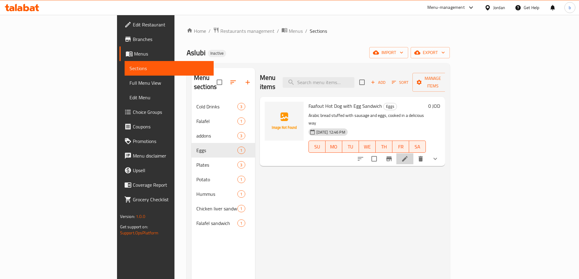
click at [413, 153] on li at bounding box center [404, 158] width 17 height 11
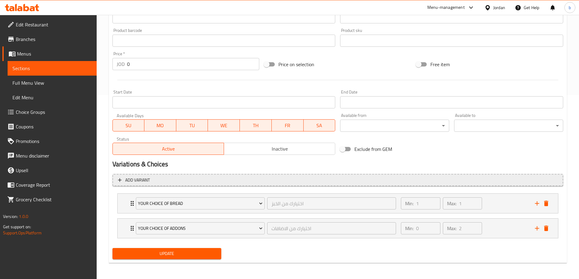
scroll to position [185, 0]
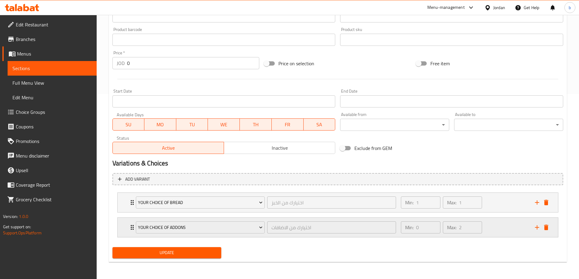
click at [550, 227] on div "your choice of addons اختيارك من الاضافات ​ Min: 0 ​ Max: 2 ​" at bounding box center [338, 227] width 440 height 19
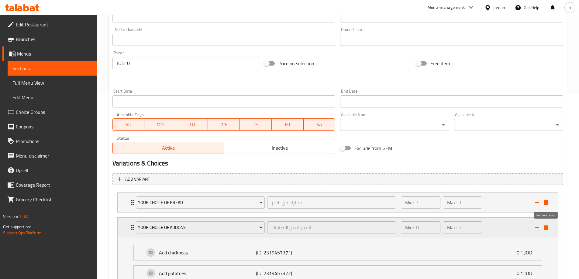
click at [544, 227] on icon "delete" at bounding box center [546, 227] width 4 height 5
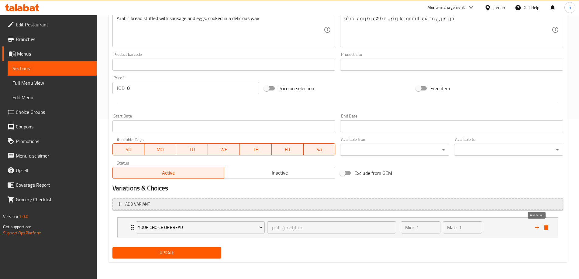
scroll to position [160, 0]
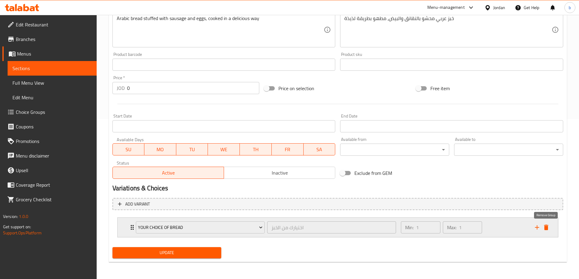
click at [546, 227] on icon "delete" at bounding box center [546, 227] width 4 height 5
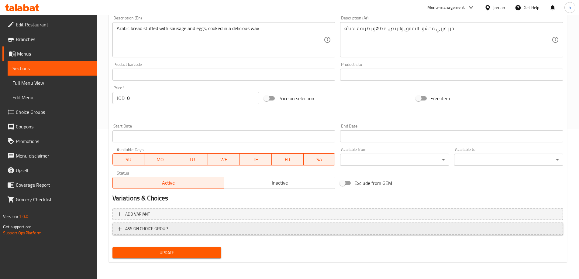
scroll to position [150, 0]
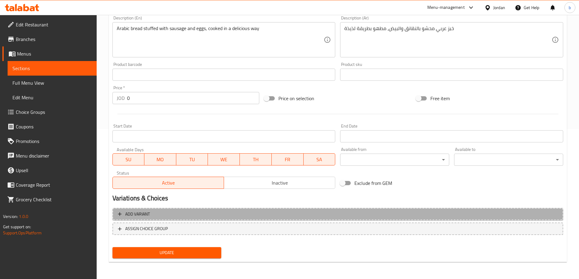
click at [186, 210] on span "Add variant" at bounding box center [337, 214] width 439 height 8
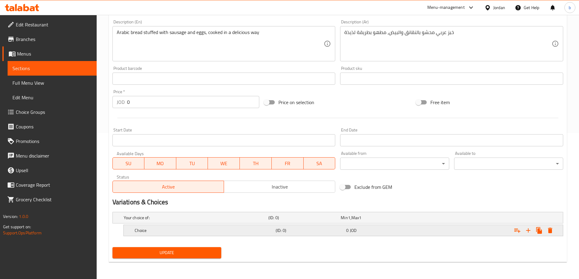
click at [238, 233] on h5 "Choice" at bounding box center [204, 230] width 138 height 6
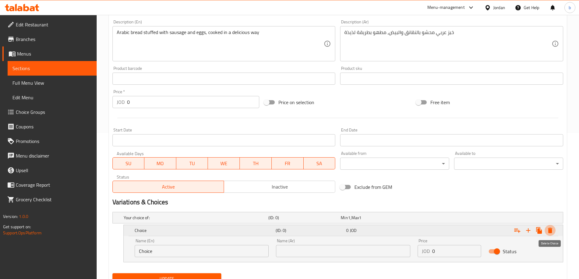
click at [553, 228] on button "Expand" at bounding box center [549, 230] width 11 height 11
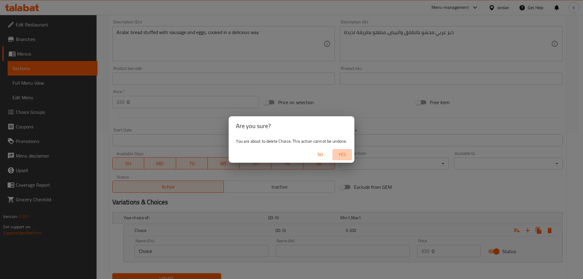
click at [342, 156] on span "Yes" at bounding box center [342, 155] width 15 height 8
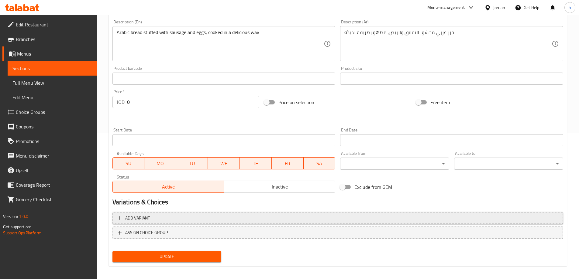
click at [159, 218] on span "Add variant" at bounding box center [337, 218] width 439 height 8
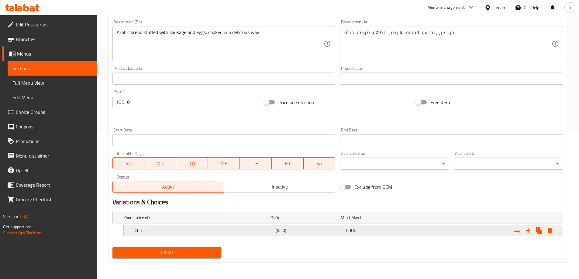
click at [228, 230] on h5 "Choice" at bounding box center [204, 230] width 138 height 6
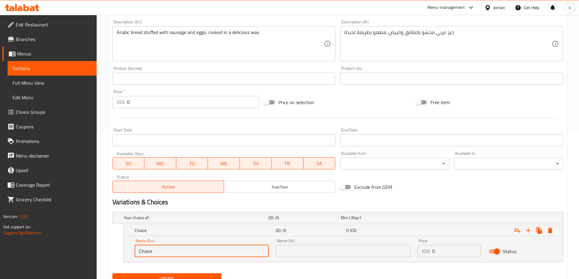
click at [151, 253] on input "Choice" at bounding box center [202, 251] width 134 height 12
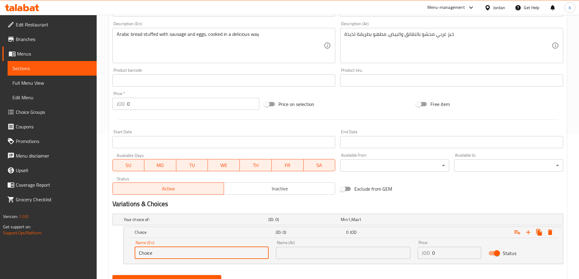
scroll to position [172, 0]
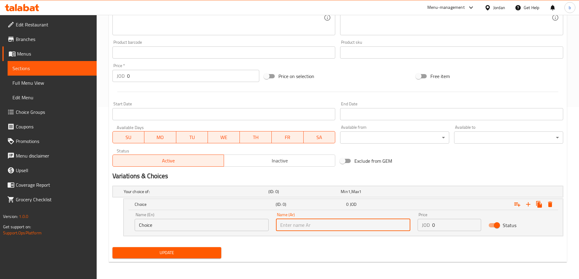
click at [333, 220] on input "text" at bounding box center [343, 225] width 134 height 12
paste input "خبز حمام"
type input "خبز حمام"
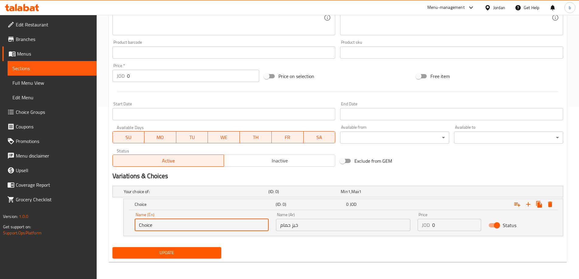
click at [198, 231] on input "Choice" at bounding box center [202, 225] width 134 height 12
click at [177, 223] on input "hamam" at bounding box center [202, 225] width 134 height 12
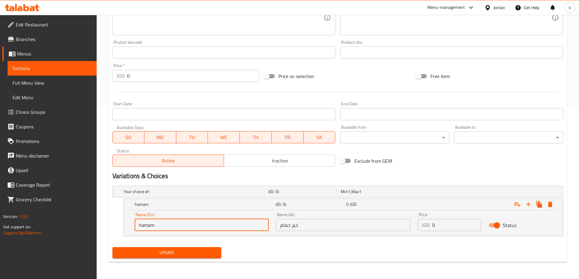
click at [177, 223] on input "hamam" at bounding box center [202, 225] width 134 height 12
paste input "bread"
type input "hamam bread"
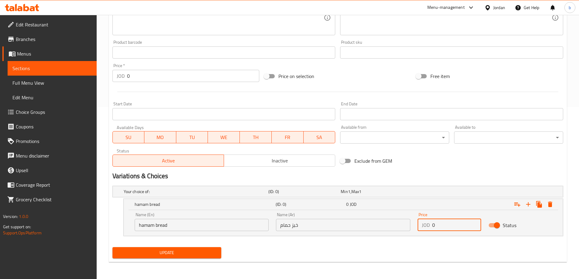
drag, startPoint x: 450, startPoint y: 223, endPoint x: 426, endPoint y: 224, distance: 24.9
click at [426, 224] on div "JOD 0 Price" at bounding box center [448, 225] width 63 height 12
type input "0.6"
click at [531, 201] on icon "Expand" at bounding box center [527, 204] width 7 height 7
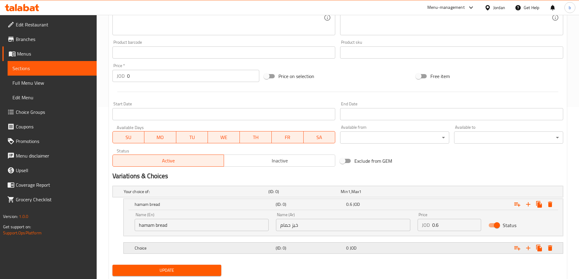
click at [369, 252] on div "0 JOD" at bounding box center [380, 248] width 70 height 9
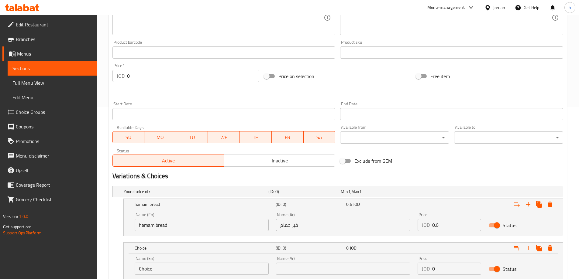
click at [363, 267] on input "text" at bounding box center [343, 269] width 134 height 12
paste input "خبز عادي"
type input "خبز عادي"
click at [188, 270] on input "Choice" at bounding box center [202, 269] width 134 height 12
click at [189, 270] on input "Choice" at bounding box center [202, 269] width 134 height 12
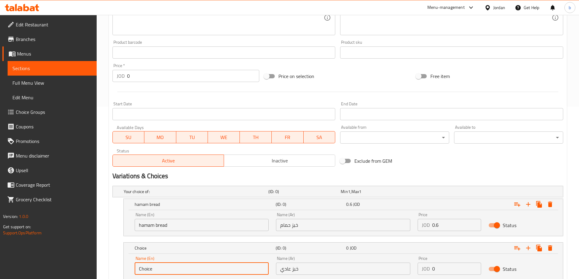
click at [190, 270] on input "Choice" at bounding box center [202, 269] width 134 height 12
drag, startPoint x: 190, startPoint y: 270, endPoint x: 178, endPoint y: 268, distance: 11.4
click at [178, 268] on input "Choice" at bounding box center [202, 269] width 134 height 12
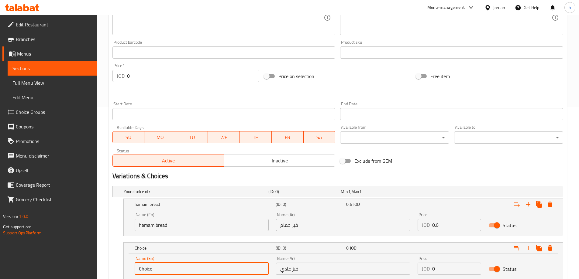
paste input "regular bread"
click at [178, 268] on input "regular bread" at bounding box center [202, 269] width 134 height 12
click at [176, 264] on input "regular bread" at bounding box center [202, 269] width 134 height 12
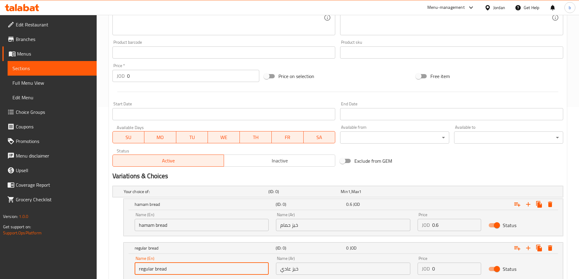
click at [176, 265] on input "regular bread" at bounding box center [202, 269] width 134 height 12
drag, startPoint x: 176, startPoint y: 265, endPoint x: 149, endPoint y: 267, distance: 28.0
click at [149, 267] on input "regular bread" at bounding box center [202, 269] width 134 height 12
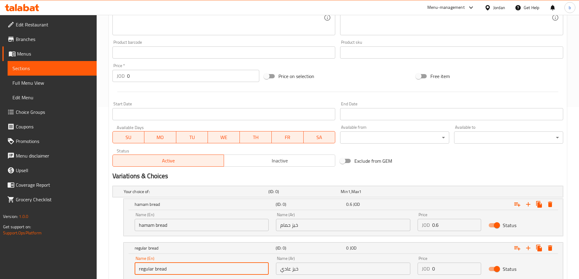
click at [141, 268] on input "regular bread" at bounding box center [202, 269] width 134 height 12
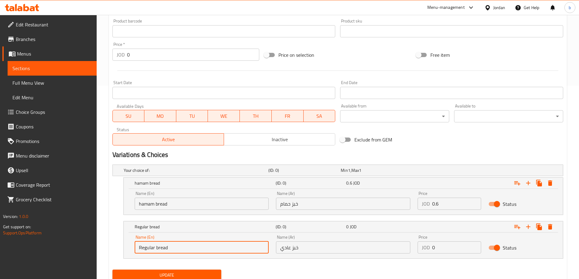
scroll to position [216, 0]
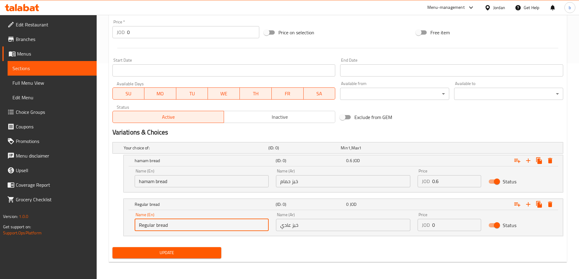
type input "Regular bread"
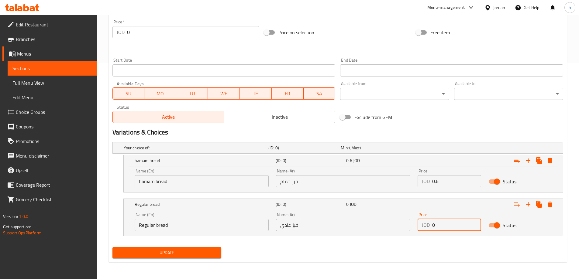
drag, startPoint x: 444, startPoint y: 226, endPoint x: 425, endPoint y: 227, distance: 19.5
click at [425, 227] on div "JOD 0 Price" at bounding box center [448, 225] width 63 height 12
type input "0.6"
click at [526, 206] on icon "Expand" at bounding box center [527, 204] width 7 height 7
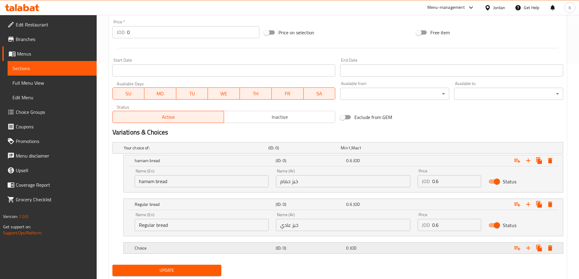
click at [313, 245] on h5 "(ID: 0)" at bounding box center [309, 248] width 68 height 6
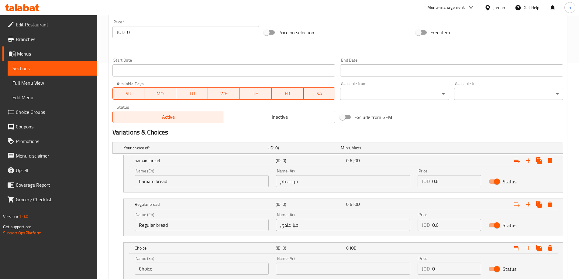
click at [349, 261] on div "Name (Ar) Name (Ar)" at bounding box center [343, 265] width 134 height 19
click at [350, 268] on input "text" at bounding box center [343, 269] width 134 height 12
paste input "خبز مشروح"
type input "خبز مشروح"
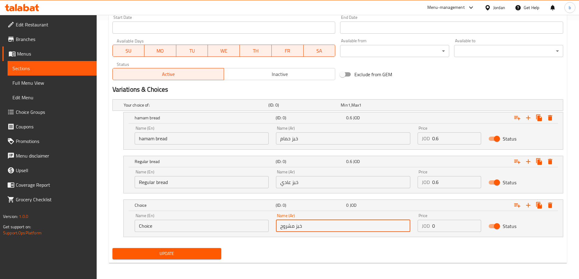
scroll to position [260, 0]
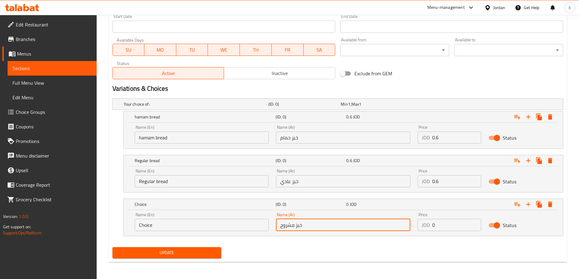
click at [222, 223] on input "Choice" at bounding box center [202, 225] width 134 height 12
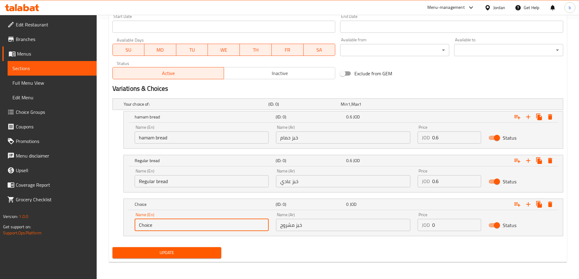
click at [222, 223] on input "Choice" at bounding box center [202, 225] width 134 height 12
paste input "Sliced bread"
click at [148, 225] on input "Sliced bread" at bounding box center [202, 225] width 134 height 12
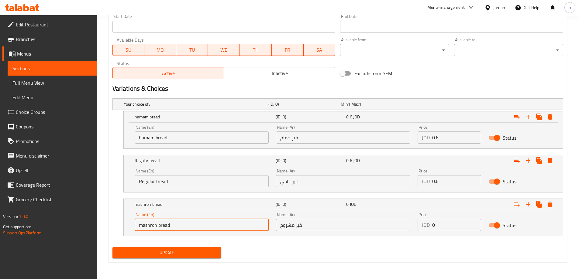
click at [148, 225] on input "mashroh bread" at bounding box center [202, 225] width 134 height 12
click at [148, 224] on input "mashroh bread" at bounding box center [202, 225] width 134 height 12
drag, startPoint x: 148, startPoint y: 224, endPoint x: 152, endPoint y: 226, distance: 5.0
click at [152, 226] on input "mashroh bread" at bounding box center [202, 225] width 134 height 12
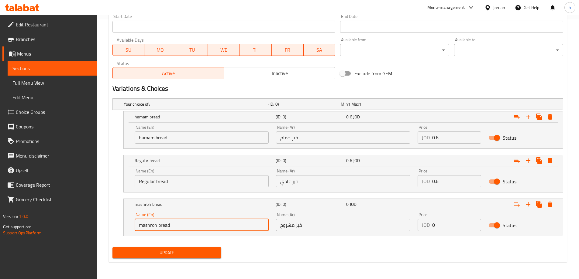
click at [141, 228] on input "mashroh bread" at bounding box center [202, 225] width 134 height 12
click at [142, 227] on input "mashroh bread" at bounding box center [202, 225] width 134 height 12
type input "Mashroh bread"
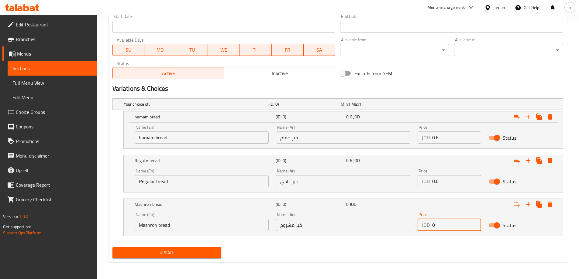
drag, startPoint x: 448, startPoint y: 225, endPoint x: 435, endPoint y: 225, distance: 13.4
click at [435, 225] on input "0" at bounding box center [456, 225] width 49 height 12
type input "0"
type input "0.85"
click at [529, 206] on icon "Expand" at bounding box center [527, 204] width 7 height 7
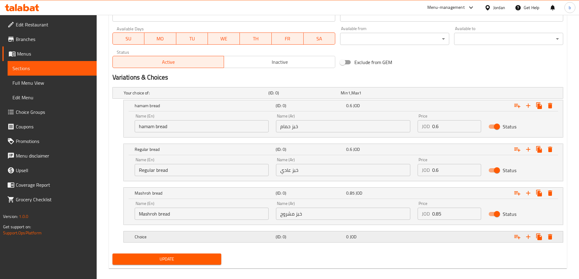
scroll to position [277, 0]
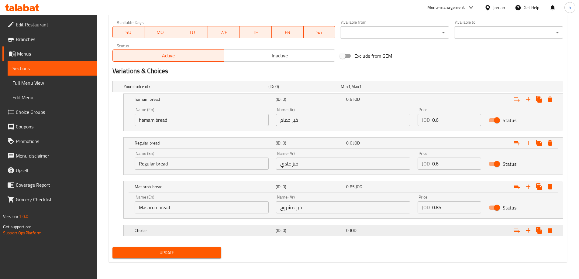
click at [371, 232] on div "0 JOD" at bounding box center [380, 230] width 68 height 6
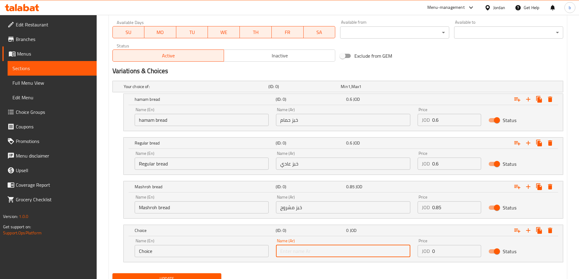
click at [332, 250] on input "text" at bounding box center [343, 251] width 134 height 12
paste input "خبز كعك"
type input "خبز كعك"
click at [164, 257] on input "Choice" at bounding box center [202, 251] width 134 height 12
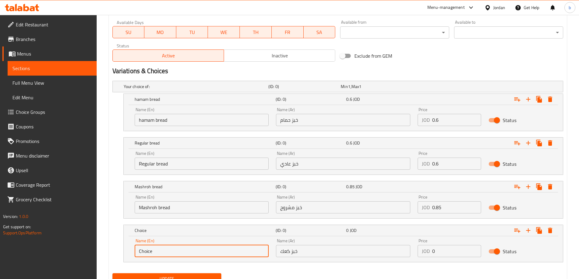
click at [164, 257] on input "Choice" at bounding box center [202, 251] width 134 height 12
click at [148, 252] on input "kaak bread" at bounding box center [202, 251] width 134 height 12
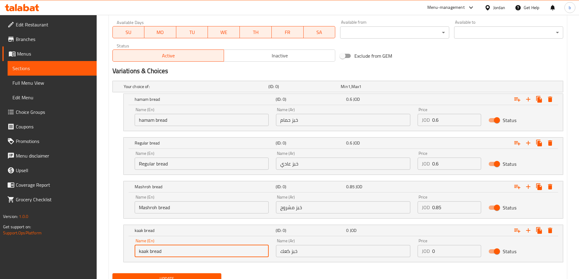
type input "kaak bread"
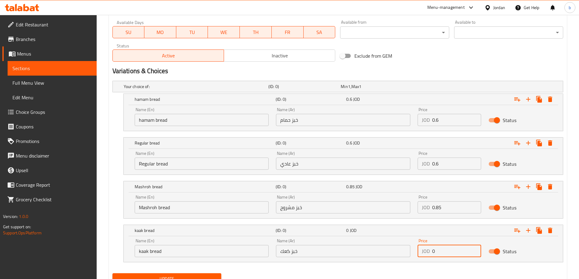
drag, startPoint x: 442, startPoint y: 249, endPoint x: 414, endPoint y: 255, distance: 27.9
click at [414, 255] on div "Price JOD 0 Price" at bounding box center [449, 248] width 71 height 26
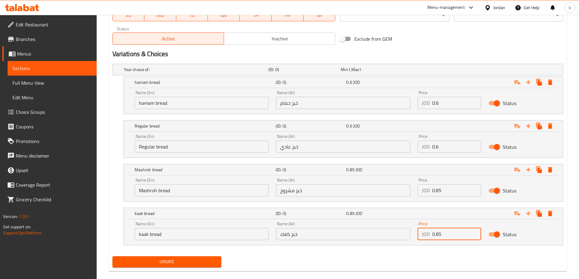
scroll to position [303, 0]
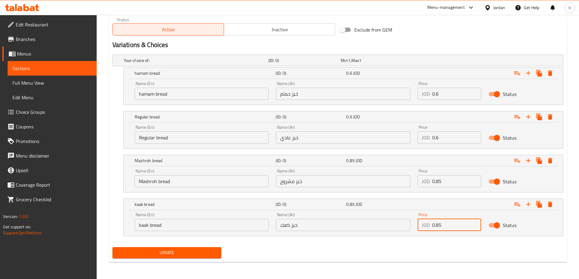
type input "0.85"
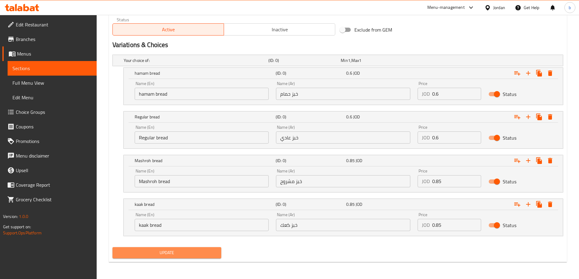
click at [182, 247] on button "Update" at bounding box center [166, 252] width 109 height 11
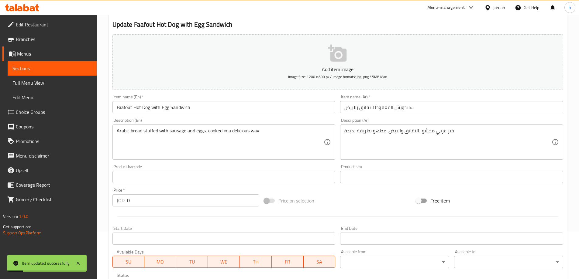
scroll to position [30, 0]
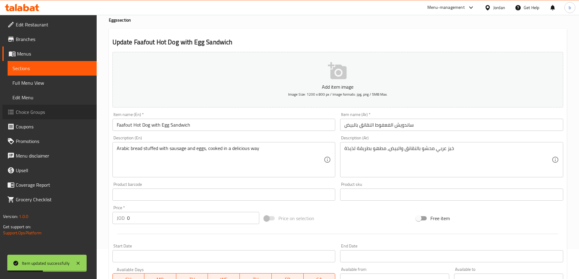
click at [47, 110] on span "Choice Groups" at bounding box center [54, 111] width 76 height 7
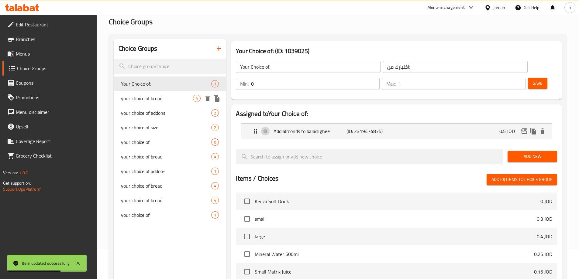
click at [168, 97] on span "your choice of bread" at bounding box center [157, 98] width 72 height 7
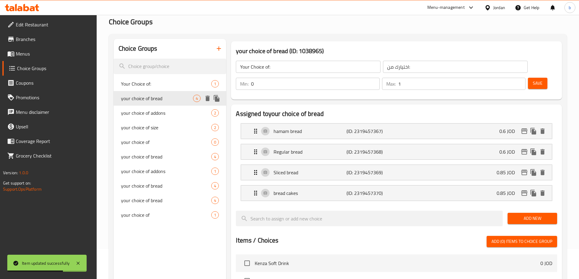
type input "your choice of bread"
type input "اختيارك من الخبز"
type input "1"
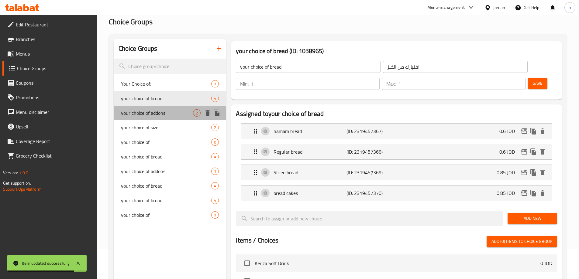
click at [167, 111] on span "your choice of addons" at bounding box center [157, 112] width 72 height 7
type input "your choice of addons"
type input "اختيارك من الاضافات"
type input "0"
type input "2"
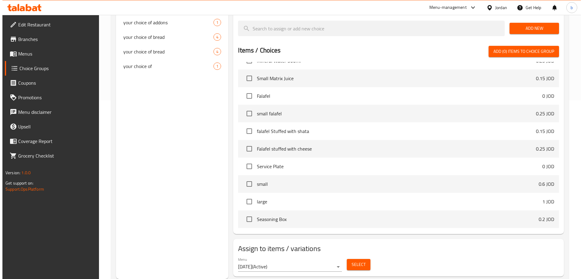
scroll to position [182, 0]
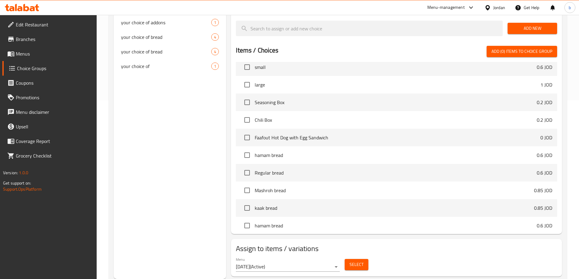
click at [354, 261] on span "Select" at bounding box center [356, 265] width 14 height 8
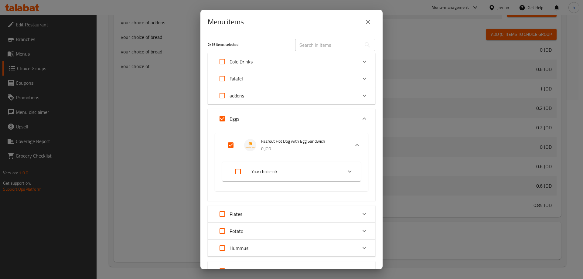
click at [241, 170] on input "Expand" at bounding box center [238, 171] width 15 height 15
checkbox input "true"
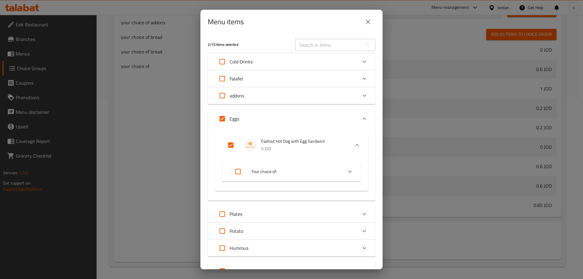
checkbox input "true"
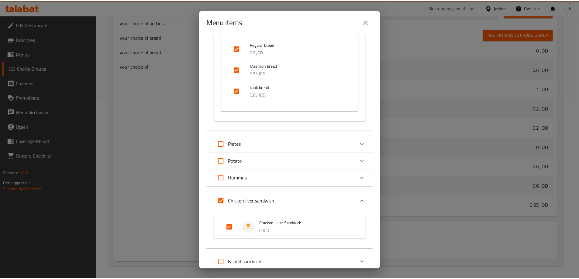
scroll to position [214, 0]
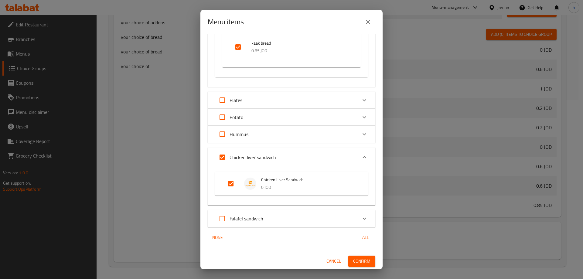
click at [362, 259] on span "Confirm" at bounding box center [361, 262] width 17 height 8
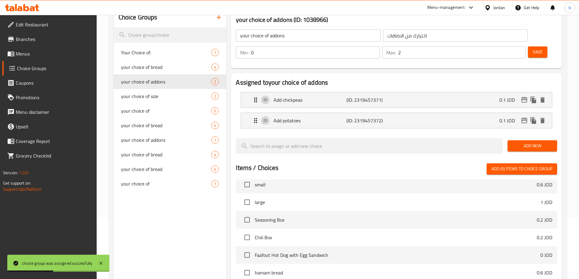
scroll to position [57, 0]
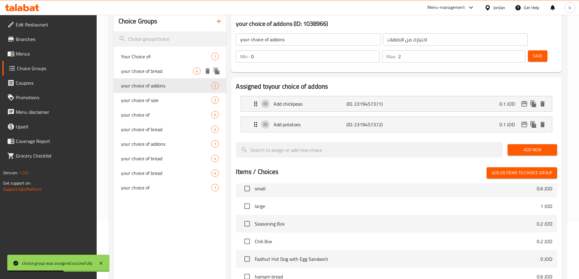
drag, startPoint x: 188, startPoint y: 72, endPoint x: 224, endPoint y: 84, distance: 37.6
click at [188, 72] on span "your choice of bread" at bounding box center [157, 70] width 72 height 7
type input "your choice of bread"
type input "اختيارك من الخبز"
type input "1"
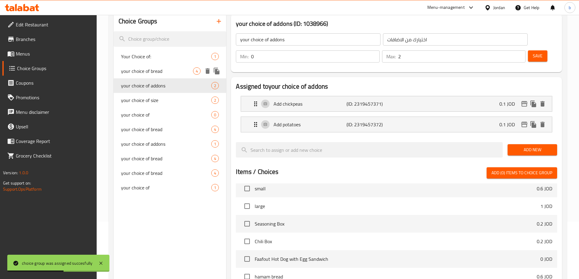
type input "1"
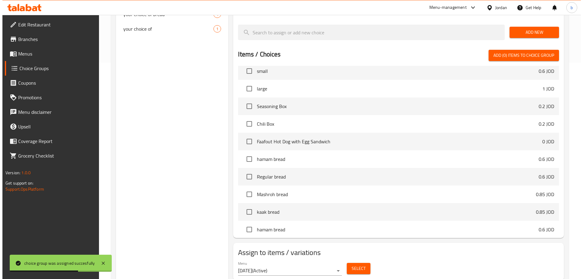
scroll to position [220, 0]
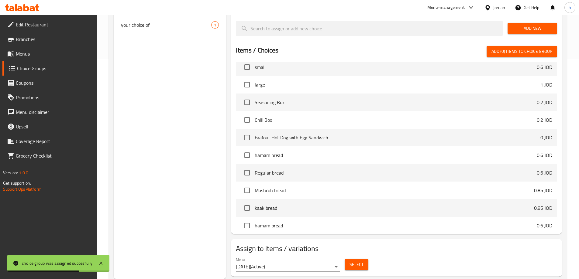
click at [353, 261] on span "Select" at bounding box center [356, 265] width 14 height 8
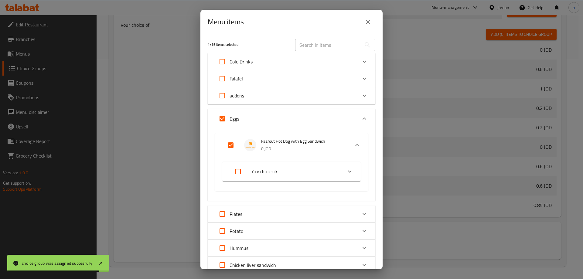
click at [221, 120] on input "Expand" at bounding box center [222, 118] width 15 height 15
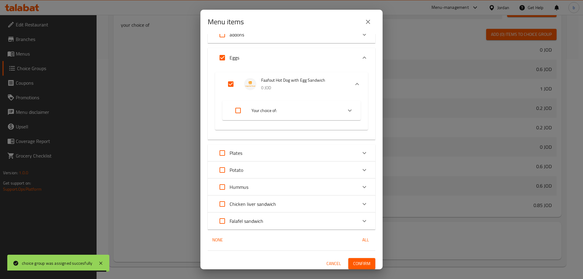
scroll to position [63, 0]
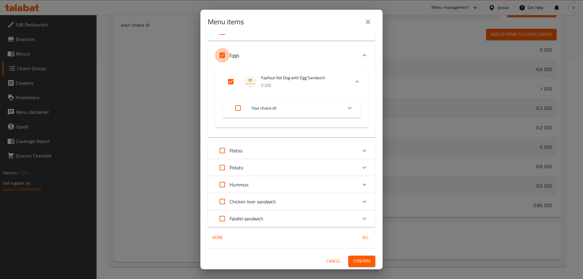
click at [224, 55] on input "Expand" at bounding box center [222, 55] width 15 height 15
checkbox input "true"
click at [233, 80] on input "Expand" at bounding box center [231, 81] width 15 height 15
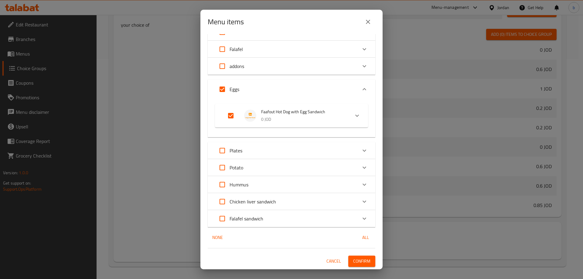
click at [231, 121] on input "Expand" at bounding box center [231, 115] width 15 height 15
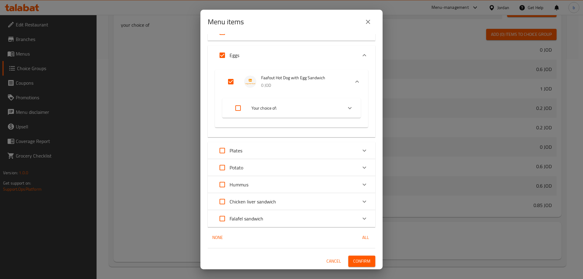
click at [229, 85] on input "Expand" at bounding box center [231, 81] width 15 height 15
checkbox input "true"
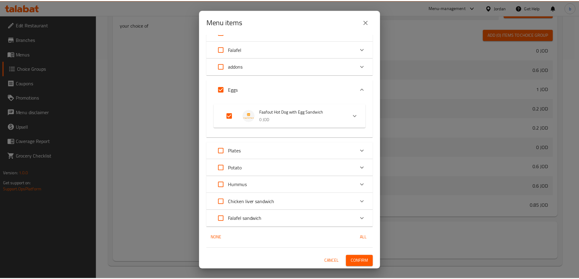
scroll to position [29, 0]
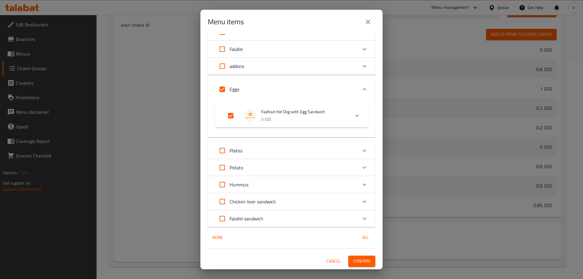
click at [226, 89] on input "Expand" at bounding box center [222, 89] width 15 height 15
click at [225, 89] on input "Expand" at bounding box center [222, 89] width 15 height 15
checkbox input "true"
click at [136, 106] on div "Menu items 1 / 15 items selected ​ Cold Drinks Kenza Soft Drink 0 JOD your choi…" at bounding box center [291, 139] width 583 height 279
click at [371, 18] on icon "close" at bounding box center [367, 21] width 7 height 7
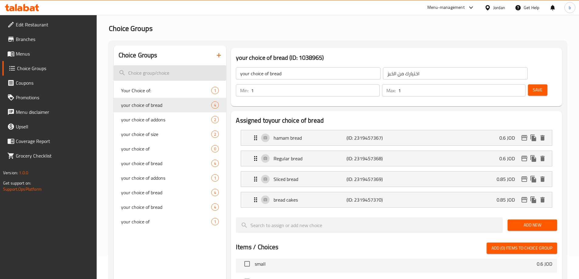
scroll to position [8, 0]
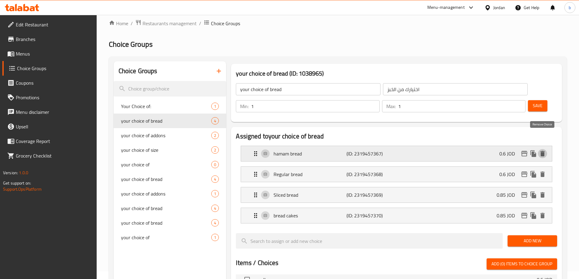
click at [542, 151] on icon "delete" at bounding box center [542, 153] width 4 height 5
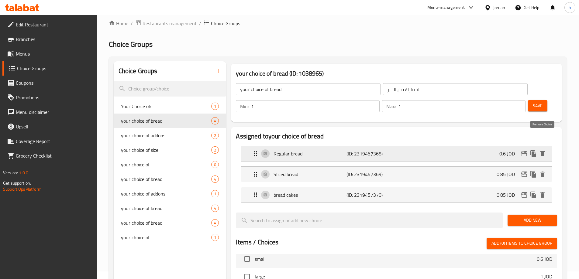
click at [544, 150] on icon "delete" at bounding box center [542, 153] width 7 height 7
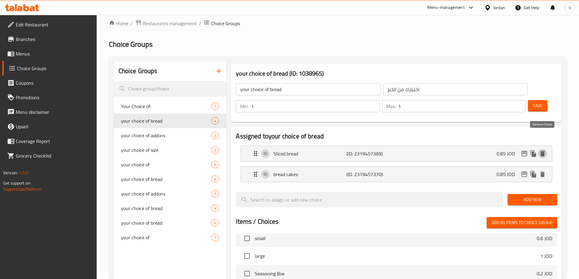
click at [544, 150] on icon "delete" at bounding box center [542, 153] width 7 height 7
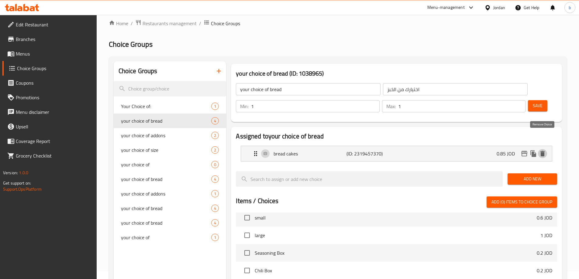
click at [544, 150] on icon "delete" at bounding box center [542, 153] width 7 height 7
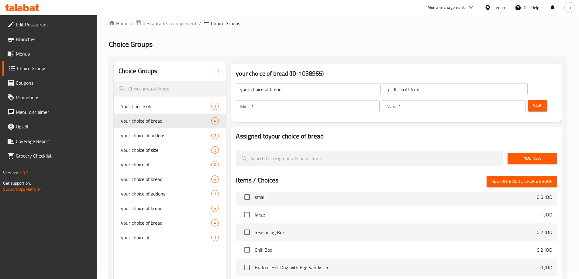
click at [532, 102] on span "Save" at bounding box center [537, 106] width 10 height 8
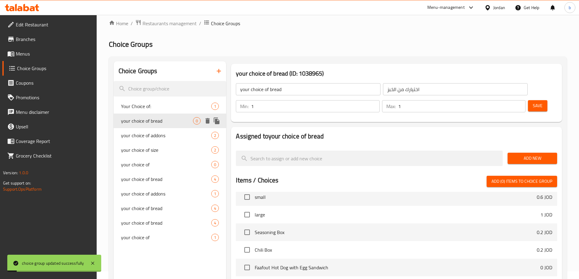
click at [209, 122] on icon "delete" at bounding box center [207, 120] width 4 height 5
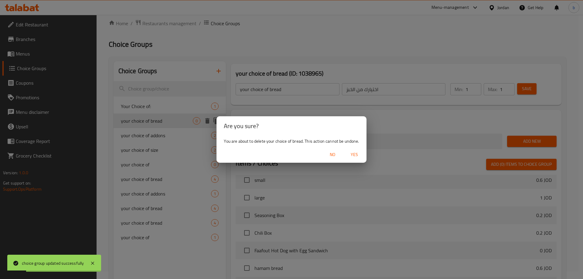
click at [350, 156] on span "Yes" at bounding box center [354, 155] width 15 height 8
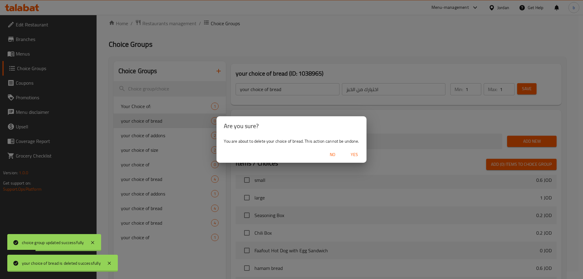
type input "Your Choice of:"
type input "اختيارك من:"
type input "0"
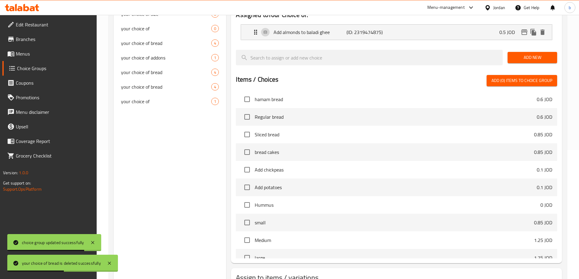
scroll to position [273, 0]
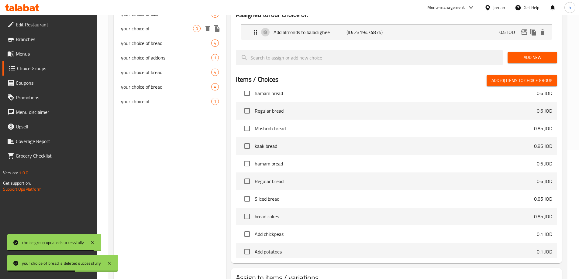
click at [152, 30] on span "your choice of" at bounding box center [157, 28] width 72 height 7
type input "your choice of"
type input "اختيارك من"
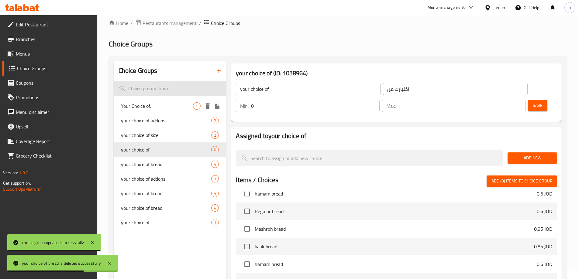
scroll to position [8, 0]
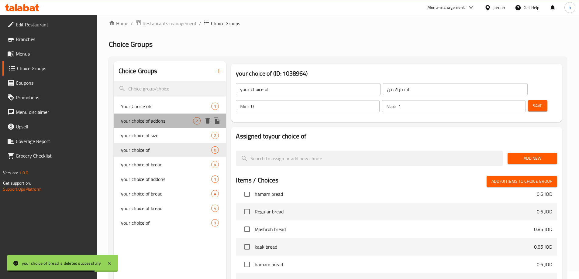
click at [192, 114] on div "your choice of addons 2" at bounding box center [170, 121] width 113 height 15
type input "your choice of addons"
type input "اختيارك من الاضافات"
type input "2"
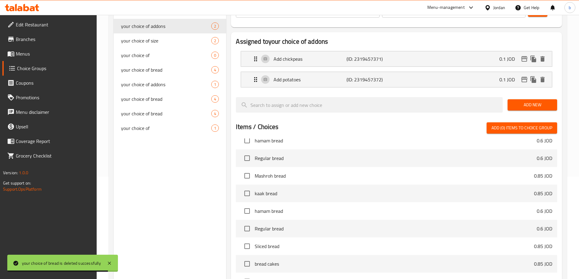
scroll to position [179, 0]
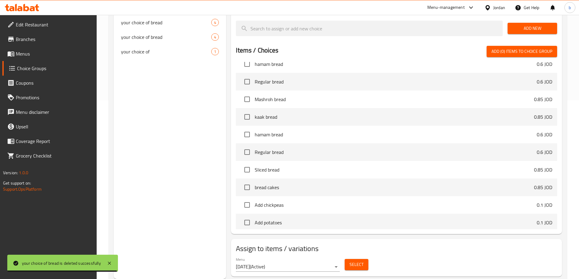
click at [364, 259] on button "Select" at bounding box center [356, 264] width 24 height 11
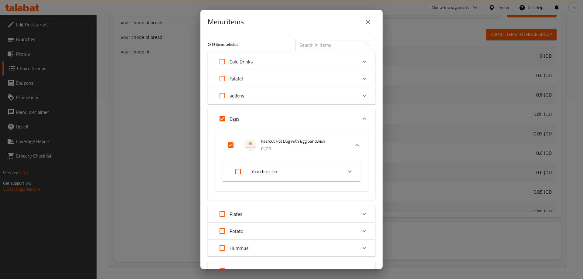
click at [230, 144] on input "Expand" at bounding box center [231, 145] width 15 height 15
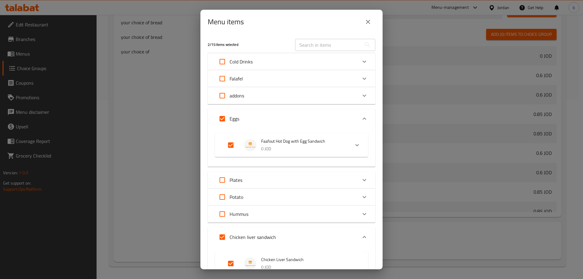
click at [229, 147] on input "Expand" at bounding box center [231, 145] width 15 height 15
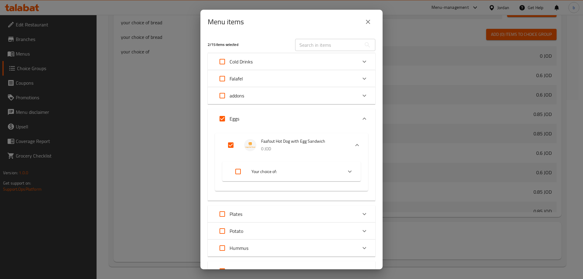
click at [230, 147] on input "Expand" at bounding box center [231, 145] width 15 height 15
checkbox input "true"
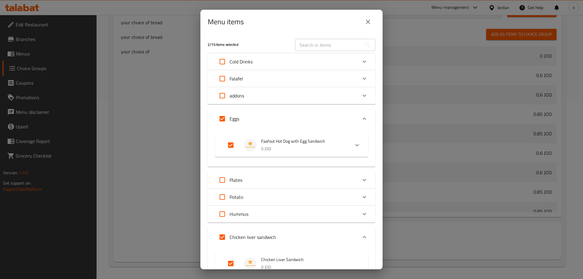
click at [218, 117] on input "Expand" at bounding box center [222, 118] width 15 height 15
click at [222, 119] on input "Expand" at bounding box center [222, 118] width 15 height 15
checkbox input "true"
click at [371, 26] on button "close" at bounding box center [368, 22] width 15 height 15
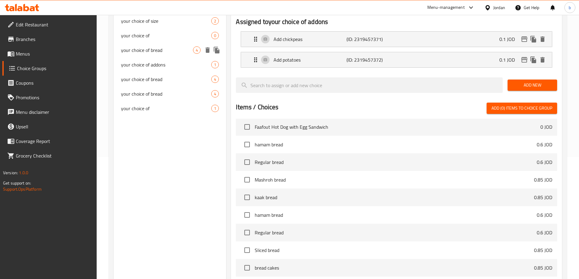
scroll to position [57, 0]
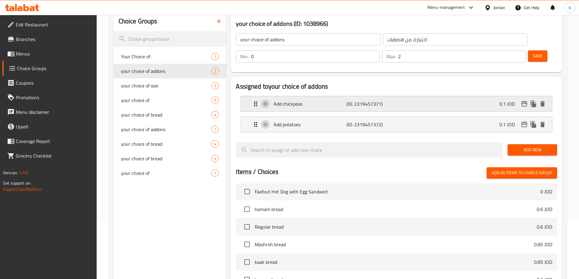
click at [346, 100] on p "(ID: 2319457371)" at bounding box center [370, 103] width 49 height 7
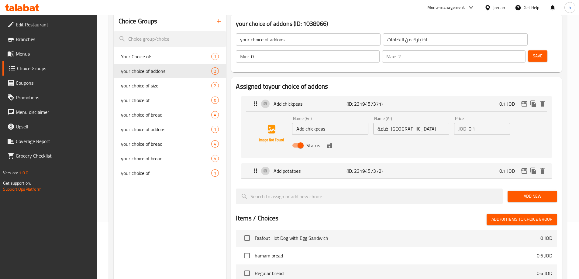
click at [306, 123] on input "Add chickpeas" at bounding box center [330, 129] width 76 height 12
click at [319, 123] on input "Add chickpeas" at bounding box center [330, 129] width 76 height 12
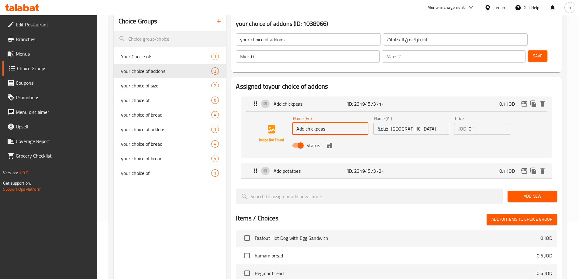
click at [319, 123] on input "Add chickpeas" at bounding box center [330, 129] width 76 height 12
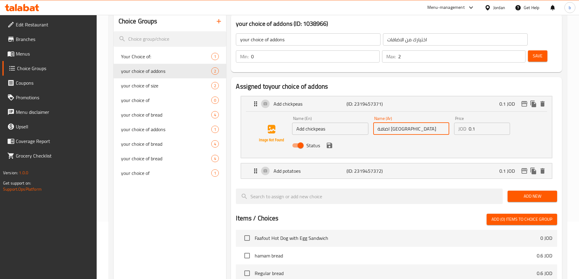
click at [384, 123] on input "اضافة [GEOGRAPHIC_DATA]" at bounding box center [411, 129] width 76 height 12
click at [383, 123] on input "اضافة [GEOGRAPHIC_DATA]" at bounding box center [411, 129] width 76 height 12
click at [311, 167] on p "Add potatoes" at bounding box center [309, 170] width 73 height 7
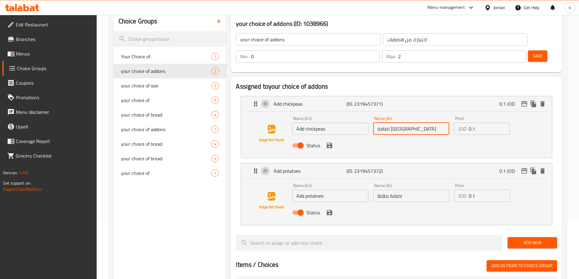
click at [304, 190] on input "Add potatoes" at bounding box center [330, 196] width 76 height 12
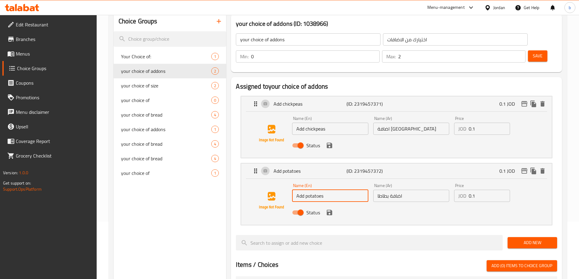
click at [304, 190] on input "Add potatoes" at bounding box center [330, 196] width 76 height 12
click at [420, 190] on input "اضافة بطاطا" at bounding box center [411, 196] width 76 height 12
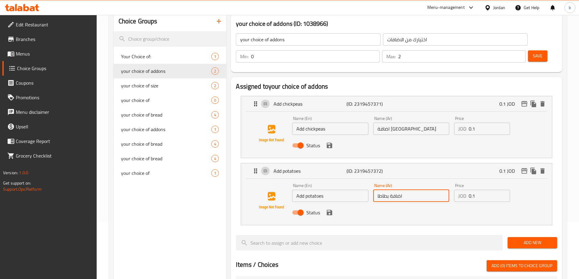
click at [420, 190] on input "اضافة بطاطا" at bounding box center [411, 196] width 76 height 12
click at [470, 190] on input "0.1" at bounding box center [488, 196] width 41 height 12
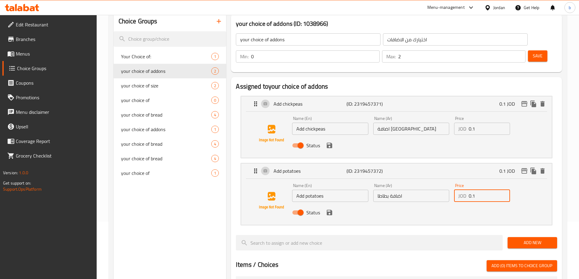
click at [470, 190] on input "0.1" at bounding box center [488, 196] width 41 height 12
click at [210, 68] on icon "delete" at bounding box center [207, 70] width 7 height 7
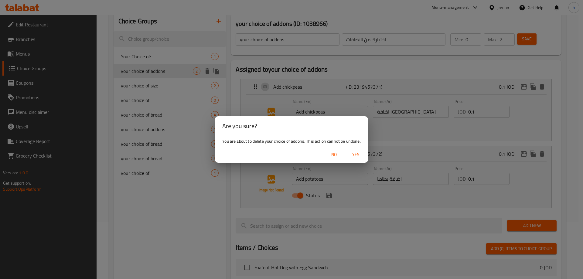
click at [363, 159] on button "Yes" at bounding box center [355, 154] width 19 height 11
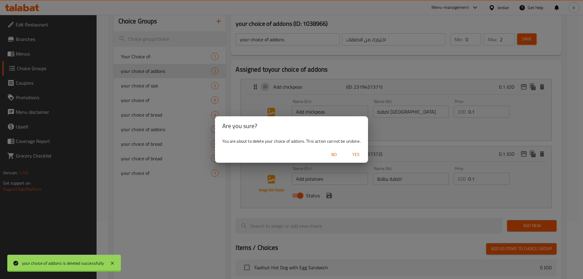
type input "Your Choice of:"
type input "اختيارك من:"
type input "1"
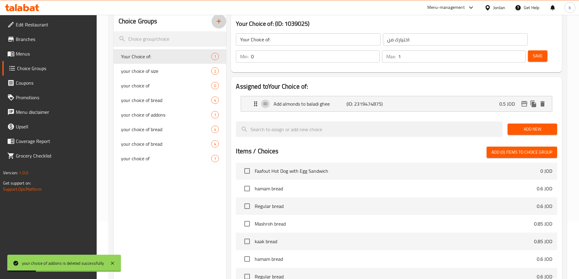
click at [218, 20] on icon "button" at bounding box center [218, 21] width 7 height 7
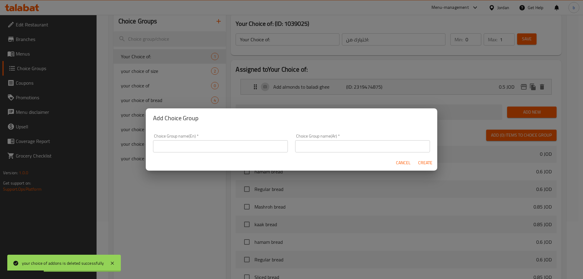
click at [233, 138] on div "Choice Group name(En)   * Choice Group name(En) *" at bounding box center [220, 143] width 135 height 19
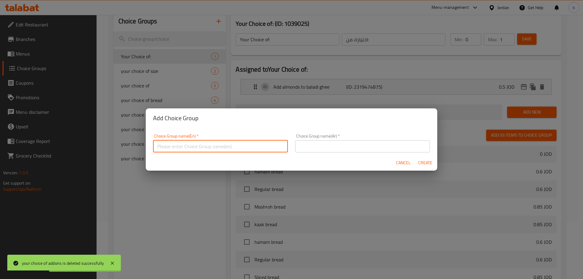
click at [236, 145] on input "text" at bounding box center [220, 146] width 135 height 12
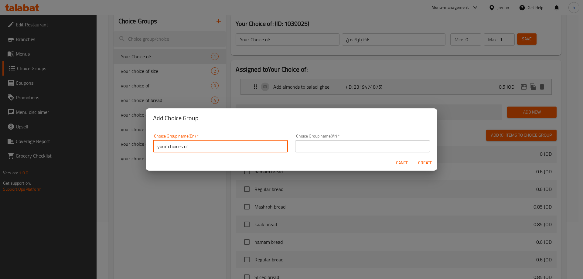
type input "your choices of"
click at [325, 148] on input "text" at bounding box center [362, 146] width 135 height 12
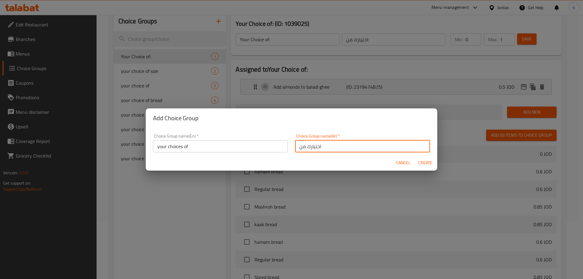
type input "اختيارك من"
click at [415, 157] on button "Create" at bounding box center [424, 162] width 19 height 11
click at [432, 164] on span "Create" at bounding box center [425, 163] width 15 height 8
type input "your choices of"
type input "اختيارك من"
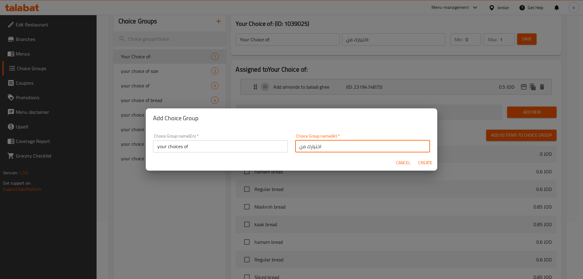
type input "0"
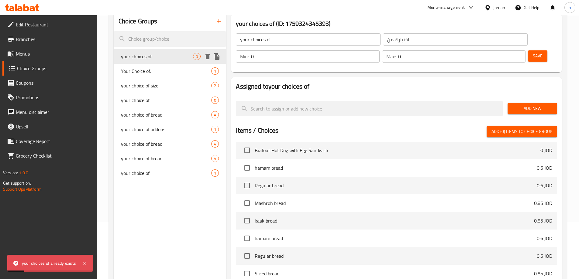
click at [186, 59] on span "your choices of" at bounding box center [157, 56] width 72 height 7
click at [308, 40] on input "your choices of" at bounding box center [308, 39] width 145 height 12
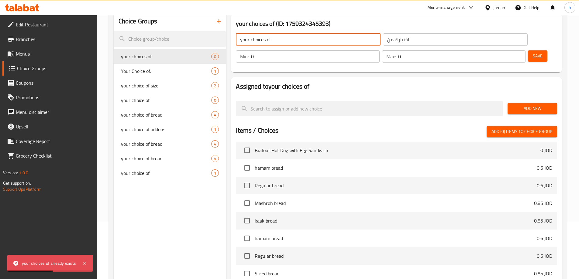
type input "your choices of"
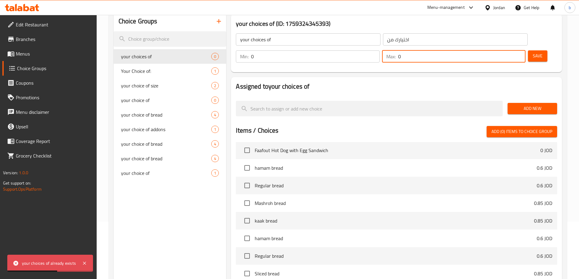
drag, startPoint x: 500, startPoint y: 43, endPoint x: 505, endPoint y: 41, distance: 5.8
click at [505, 50] on div "Max: 0 ​" at bounding box center [453, 56] width 143 height 12
type input "2"
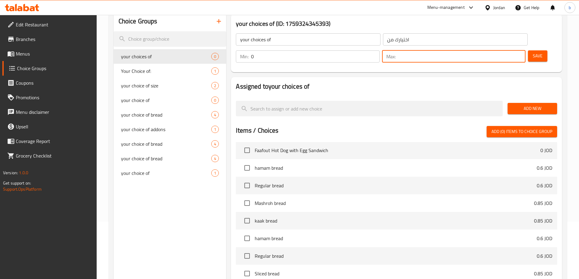
type input "0"
click at [532, 52] on span "Save" at bounding box center [537, 56] width 10 height 8
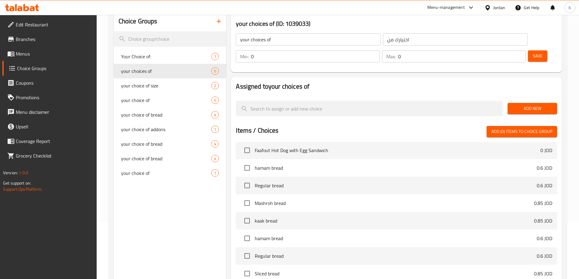
click at [541, 103] on button "Add New" at bounding box center [532, 108] width 50 height 11
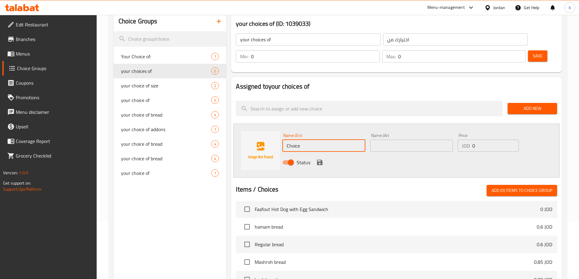
click at [305, 140] on input "Choice" at bounding box center [323, 146] width 83 height 12
paste input "Add potatoes"
type input "Add potatoes"
click at [376, 140] on input "text" at bounding box center [411, 146] width 83 height 12
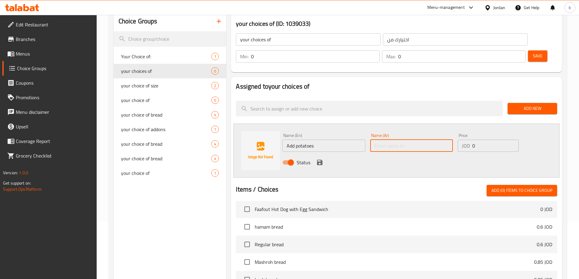
paste input "اضافة بطاطا"
type input "اضافة بطاطا"
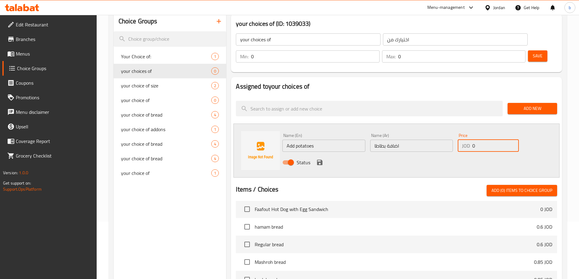
drag, startPoint x: 477, startPoint y: 132, endPoint x: 468, endPoint y: 128, distance: 9.4
click at [468, 140] on div "JOD 0 Price" at bounding box center [487, 146] width 61 height 12
paste input ".1"
type input "0.1"
click at [318, 159] on icon "save" at bounding box center [319, 162] width 7 height 7
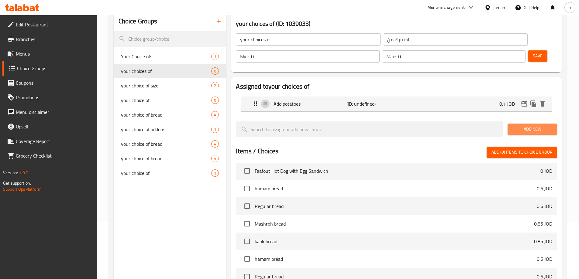
click at [524, 125] on span "Add New" at bounding box center [532, 129] width 40 height 8
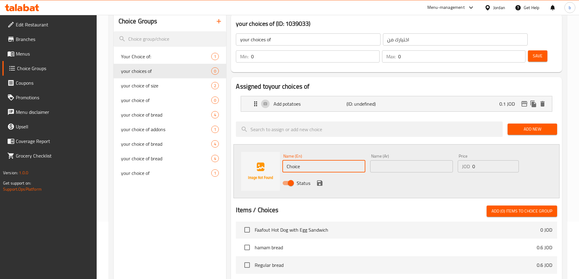
click at [320, 160] on input "Choice" at bounding box center [323, 166] width 83 height 12
paste input "Add chickpeas"
type input "Add chickpeas"
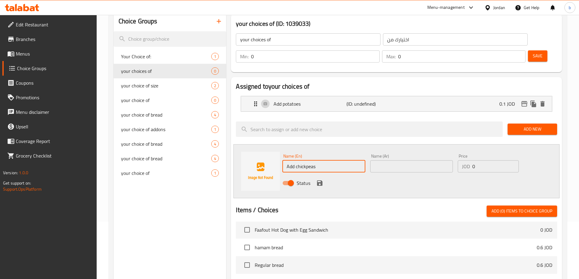
click at [384, 160] on input "text" at bounding box center [411, 166] width 83 height 12
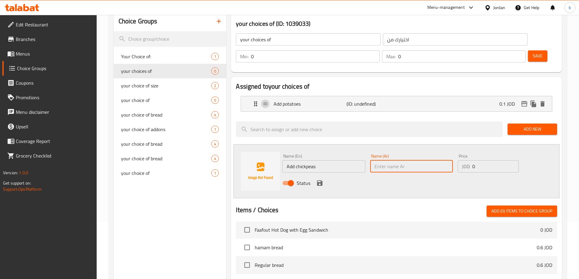
paste input "اضافة [GEOGRAPHIC_DATA]"
type input "اضافة [GEOGRAPHIC_DATA]"
drag, startPoint x: 468, startPoint y: 156, endPoint x: 471, endPoint y: 151, distance: 5.1
click at [471, 152] on div "Price JOD 0 Price" at bounding box center [488, 163] width 66 height 23
click at [319, 180] on icon "save" at bounding box center [319, 182] width 5 height 5
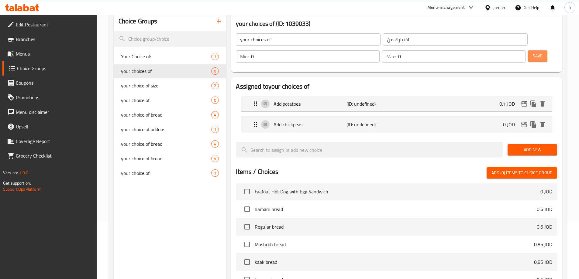
click at [532, 52] on span "Save" at bounding box center [537, 56] width 10 height 8
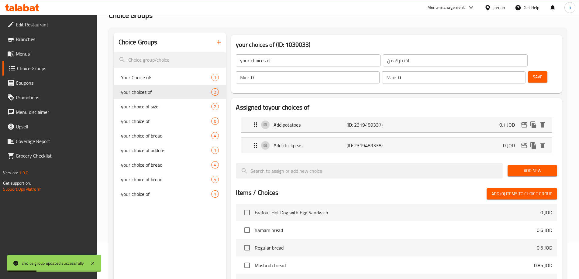
scroll to position [27, 0]
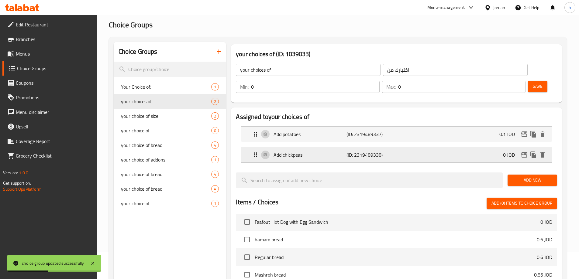
click at [491, 147] on div "Add chickpeas (ID: 2319489338) 0 JOD" at bounding box center [398, 154] width 292 height 15
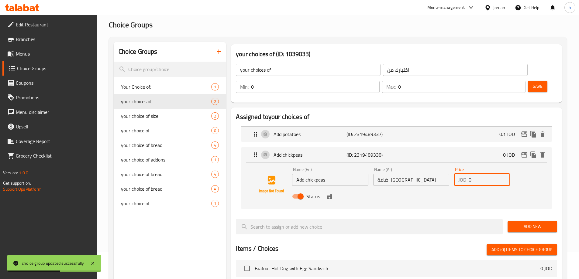
drag, startPoint x: 477, startPoint y: 167, endPoint x: 464, endPoint y: 164, distance: 13.3
click at [464, 174] on div "JOD 0 Price" at bounding box center [482, 180] width 56 height 12
paste input ".1"
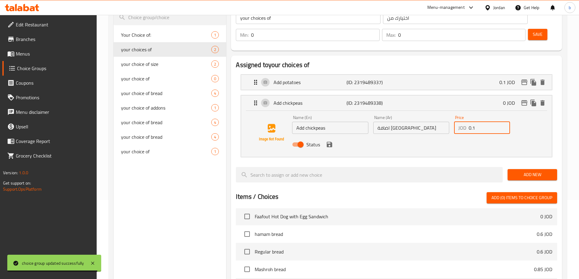
scroll to position [179, 0]
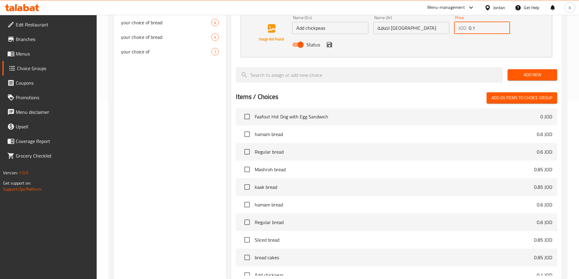
type input "0.1"
click at [328, 40] on button "save" at bounding box center [329, 44] width 9 height 9
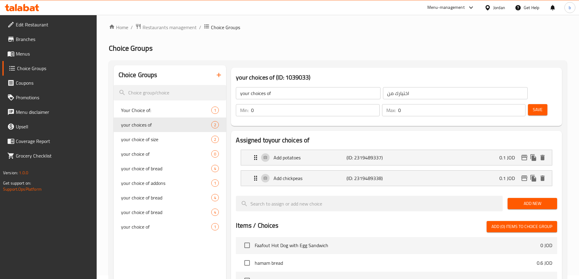
scroll to position [0, 0]
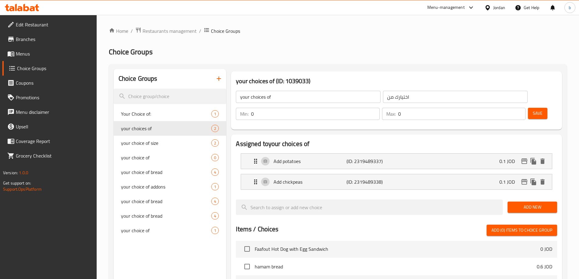
click at [535, 108] on button "Save" at bounding box center [537, 113] width 19 height 11
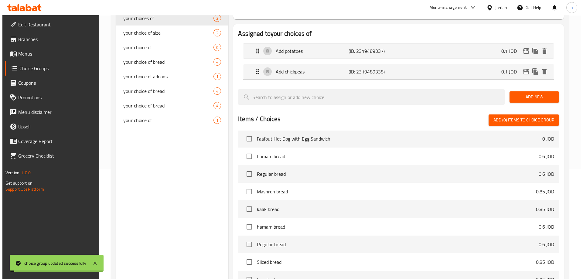
scroll to position [179, 0]
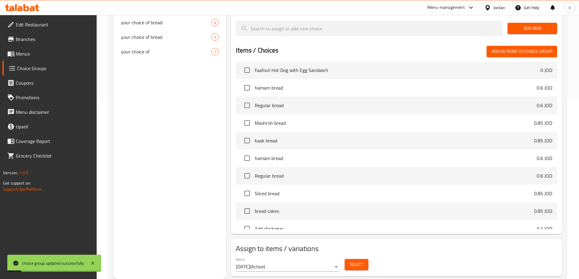
click at [364, 259] on button "Select" at bounding box center [356, 264] width 24 height 11
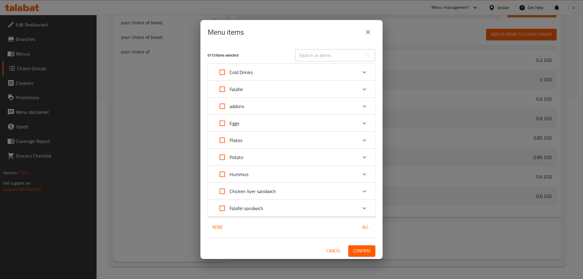
scroll to position [273, 0]
click at [255, 122] on div "Eggs" at bounding box center [286, 123] width 142 height 15
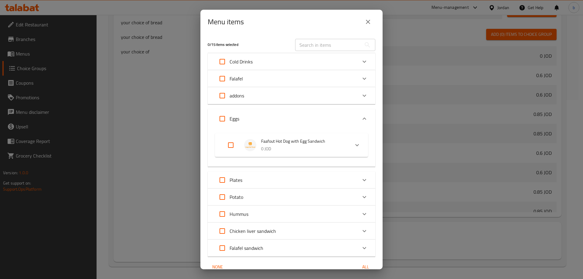
click at [291, 138] on span "Faafout Hot Dog with Egg Sandwich" at bounding box center [303, 142] width 84 height 8
click at [283, 172] on span "Your choice of:" at bounding box center [294, 172] width 86 height 8
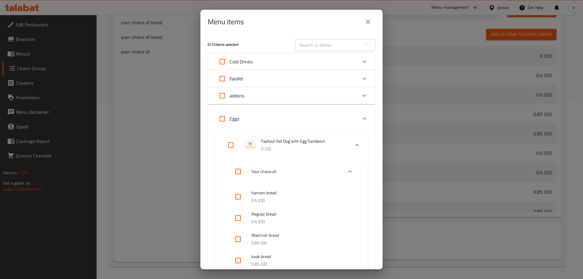
click at [239, 174] on input "Expand" at bounding box center [238, 171] width 15 height 15
checkbox input "true"
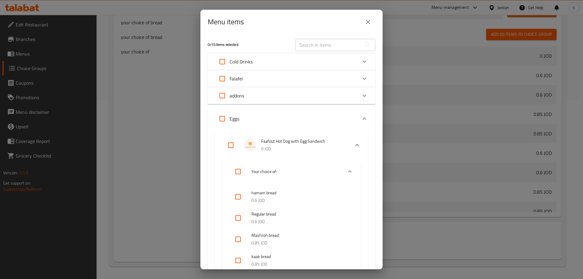
checkbox input "true"
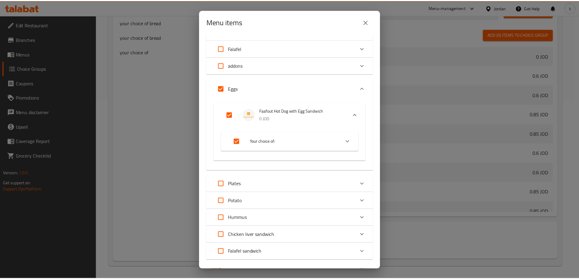
scroll to position [63, 0]
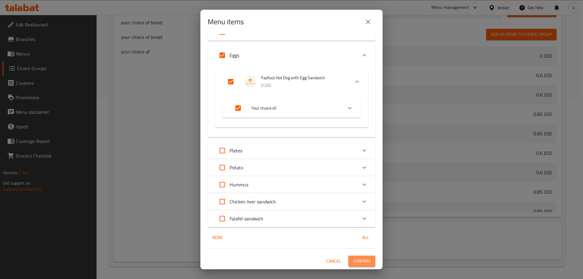
click at [359, 259] on span "Confirm" at bounding box center [361, 262] width 17 height 8
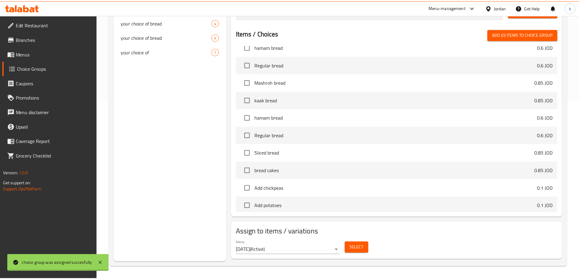
scroll to position [250, 0]
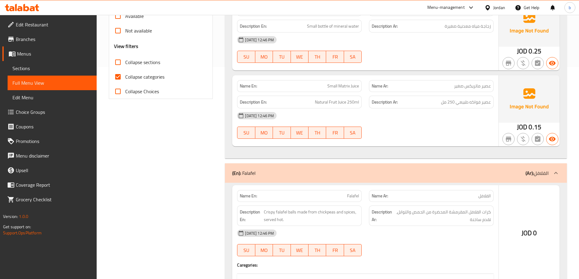
scroll to position [213, 0]
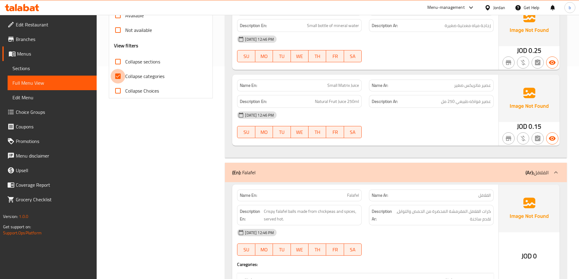
click at [118, 82] on input "Collapse categories" at bounding box center [118, 76] width 15 height 15
checkbox input "false"
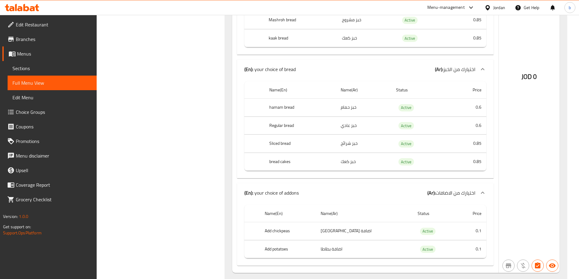
scroll to position [1154, 0]
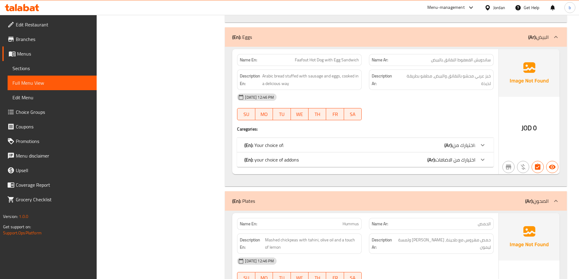
scroll to position [790, 0]
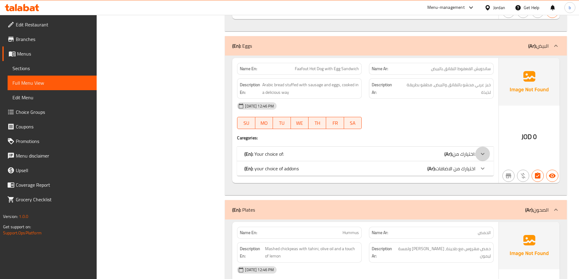
click at [477, 154] on div at bounding box center [482, 154] width 15 height 15
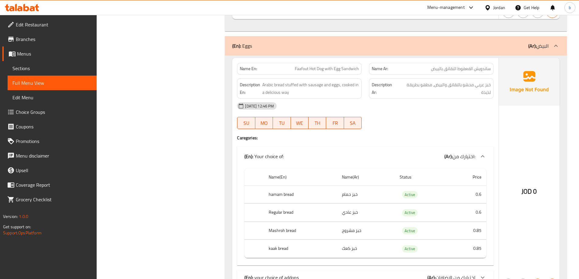
scroll to position [911, 0]
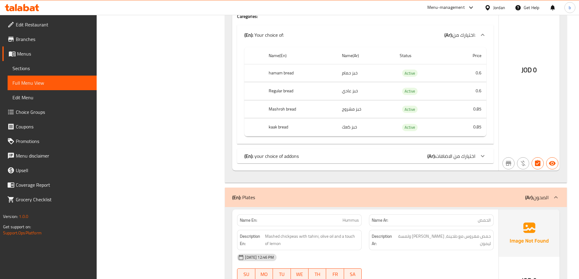
click at [418, 156] on div "(En): your choice of addons (Ar): اختيارك من الاضافات" at bounding box center [359, 155] width 231 height 7
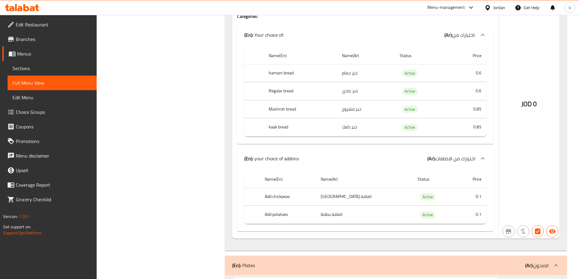
click at [417, 158] on div "(En): your choice of addons (Ar): اختيارك من الاضافات" at bounding box center [359, 158] width 231 height 7
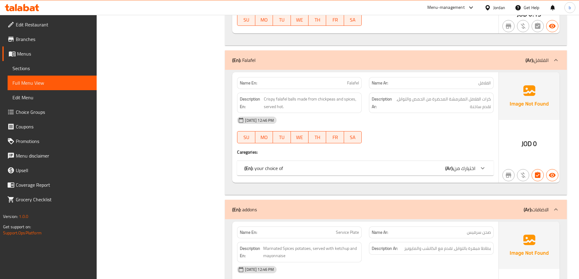
scroll to position [243, 0]
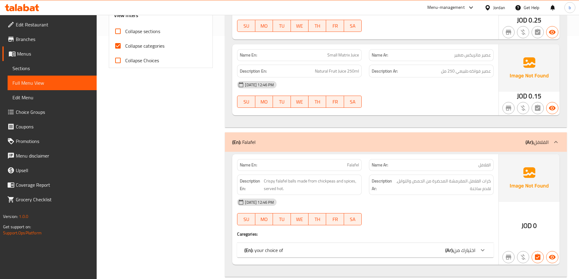
click at [139, 51] on label "Collapse categories" at bounding box center [138, 46] width 54 height 15
click at [125, 51] on input "Collapse categories" at bounding box center [118, 46] width 15 height 15
checkbox input "false"
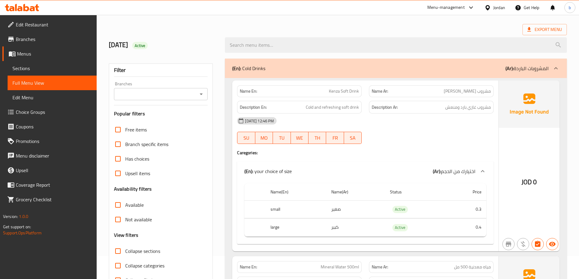
scroll to position [0, 0]
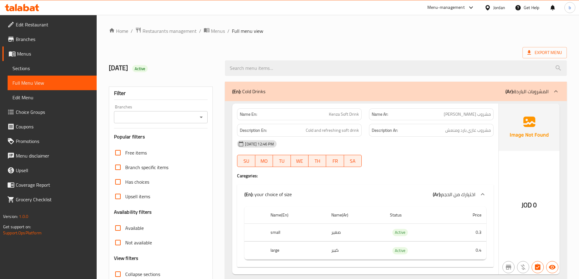
click at [32, 125] on span "Coupons" at bounding box center [54, 126] width 76 height 7
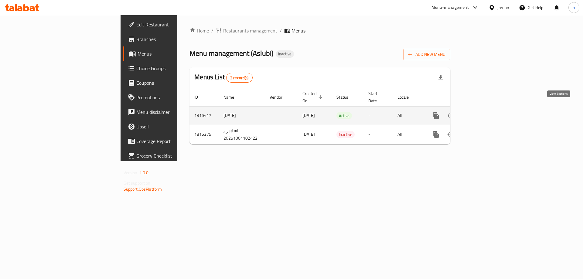
click at [484, 112] on icon "enhanced table" at bounding box center [479, 115] width 7 height 7
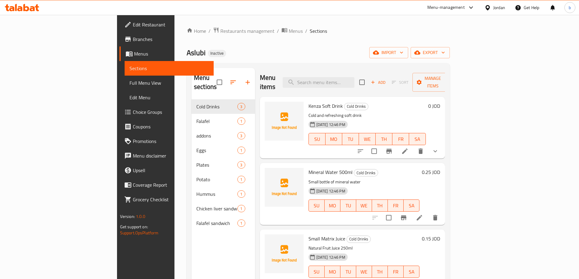
click at [133, 112] on span "Choice Groups" at bounding box center [171, 111] width 76 height 7
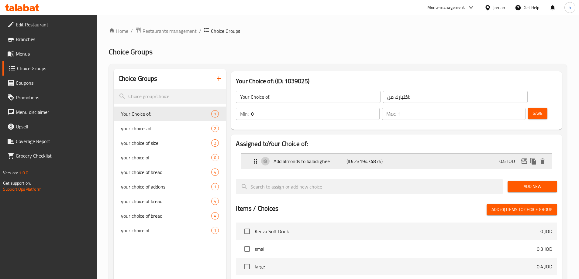
click at [253, 158] on icon "Expand" at bounding box center [255, 161] width 7 height 7
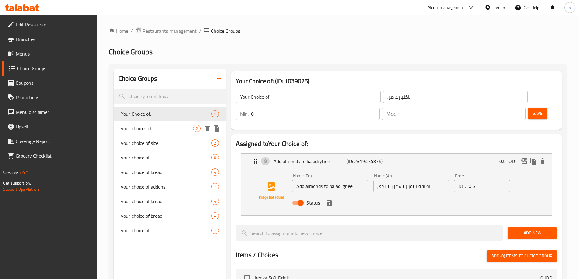
click at [137, 129] on span "your choices of" at bounding box center [157, 128] width 72 height 7
type input "your choices of"
type input "اختيارك من"
type input "0"
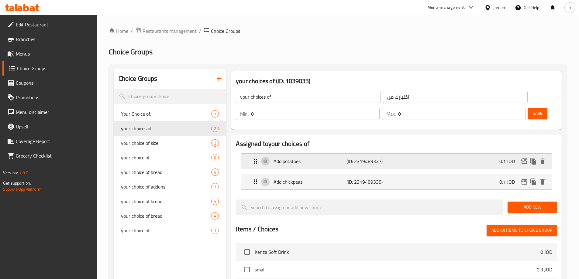
click at [248, 154] on div "Add potatoes (ID: 2319489337) 0.1 JOD" at bounding box center [396, 161] width 311 height 15
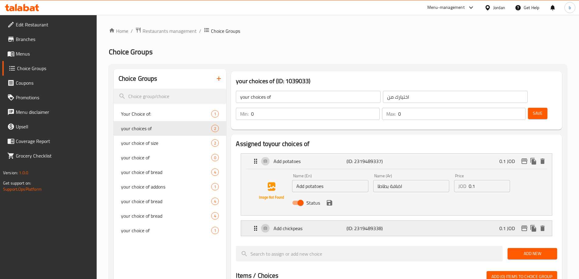
click at [255, 226] on icon "Expand" at bounding box center [255, 228] width 3 height 5
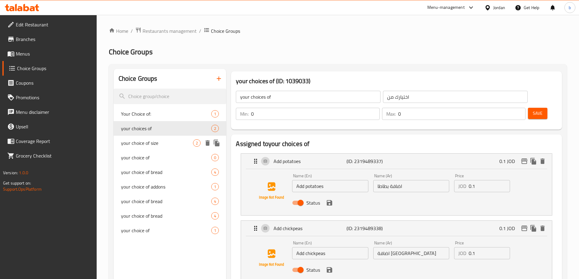
click at [139, 143] on span "your choice of size" at bounding box center [157, 142] width 72 height 7
type input "your choice of size"
type input "اختيارك من الحجم"
type input "1"
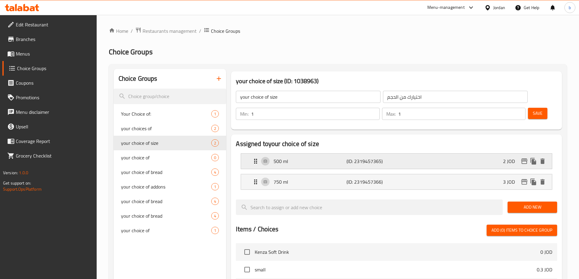
click at [251, 154] on div "500 ml (ID: 2319457365) 2 JOD" at bounding box center [396, 161] width 311 height 15
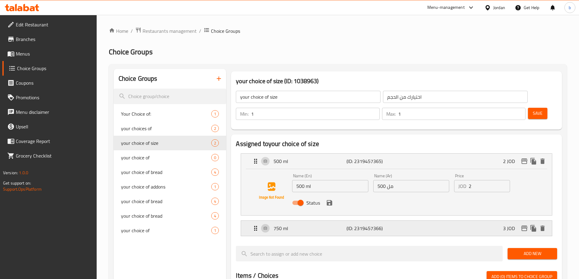
click at [261, 221] on div "750 ml (ID: 2319457366) 3 JOD" at bounding box center [398, 228] width 292 height 15
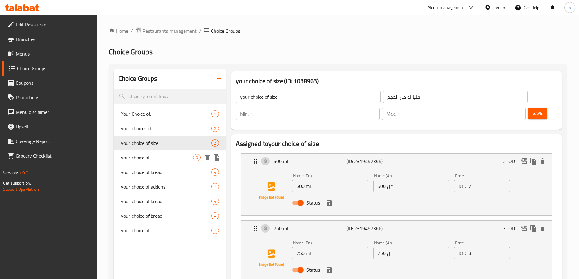
click at [172, 159] on span "your choice of" at bounding box center [157, 157] width 72 height 7
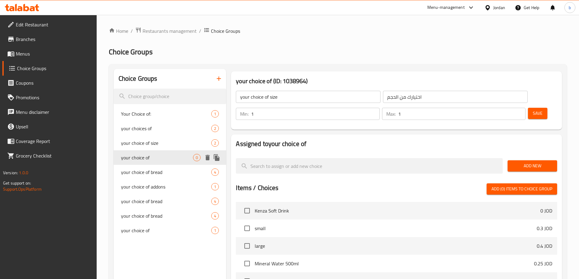
type input "your choice of"
type input "اختيارك من"
type input "0"
click at [207, 159] on icon "delete" at bounding box center [207, 157] width 4 height 5
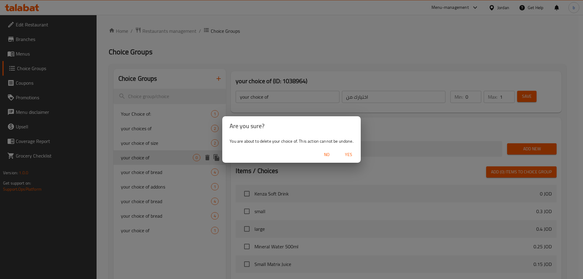
click at [349, 155] on span "Yes" at bounding box center [348, 155] width 15 height 8
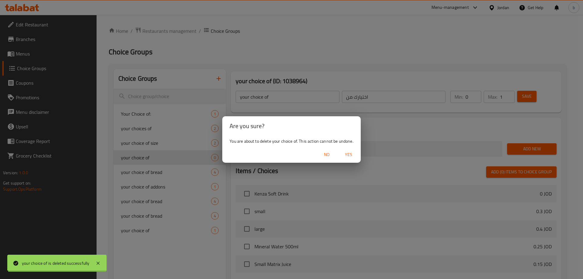
type input "Your Choice of:"
type input "اختيارك من:"
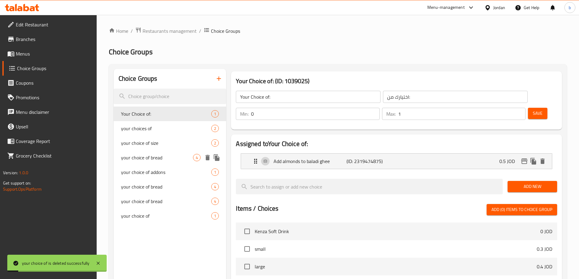
click at [177, 156] on span "your choice of bread" at bounding box center [157, 157] width 72 height 7
type input "your choice of bread"
type input "اختيارك من الخبز"
type input "1"
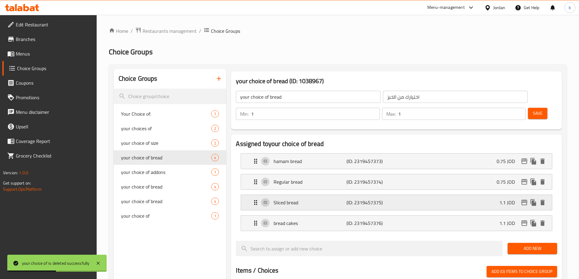
click at [310, 199] on p "Sliced bread" at bounding box center [309, 202] width 73 height 7
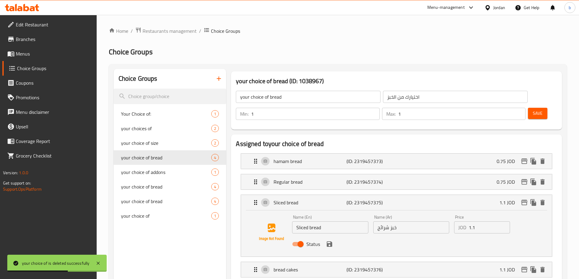
click at [302, 221] on input "Sliced bread" at bounding box center [330, 227] width 76 height 12
click at [299, 221] on input "Sliced bread" at bounding box center [330, 227] width 76 height 12
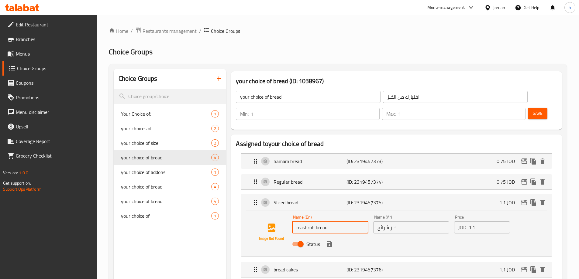
click at [300, 221] on input "mashroh bread" at bounding box center [330, 227] width 76 height 12
type input "mashroh bread"
drag, startPoint x: 382, startPoint y: 213, endPoint x: 389, endPoint y: 213, distance: 7.0
click at [389, 221] on input "خبز شرائح" at bounding box center [411, 227] width 76 height 12
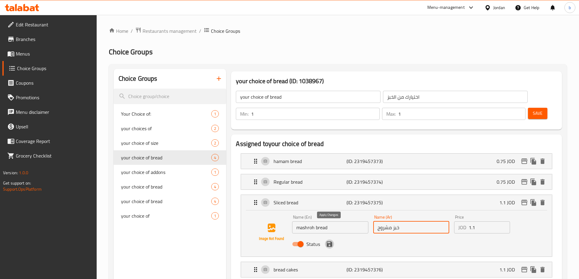
click at [328, 241] on icon "save" at bounding box center [329, 243] width 5 height 5
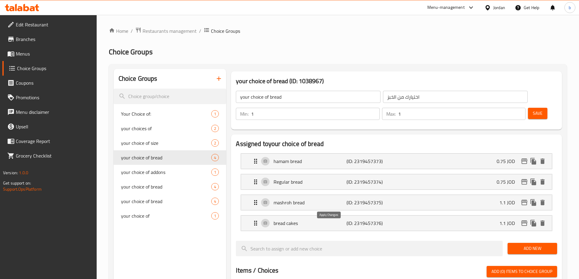
type input "خبز مشروح"
click at [252, 220] on icon "Expand" at bounding box center [255, 223] width 7 height 7
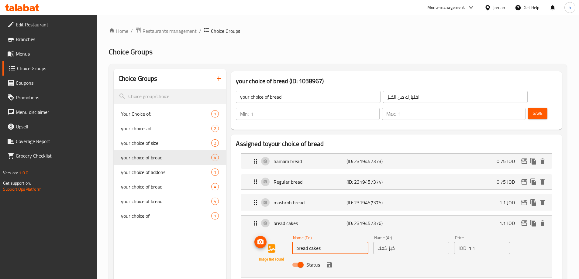
drag, startPoint x: 309, startPoint y: 233, endPoint x: 280, endPoint y: 234, distance: 28.6
click at [280, 234] on div "Name (En) bread cakes Name (En) Name (Ar) خبز كعك Name (Ar) Price JOD 1.1 Price…" at bounding box center [396, 252] width 291 height 41
drag, startPoint x: 313, startPoint y: 233, endPoint x: 307, endPoint y: 233, distance: 6.4
click at [307, 242] on input "kaak cakes" at bounding box center [330, 248] width 76 height 12
click at [331, 262] on icon "save" at bounding box center [329, 264] width 5 height 5
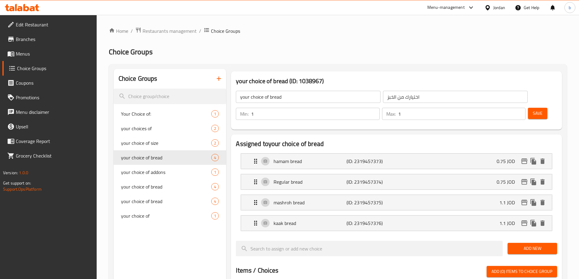
type input "kaak bread"
click at [532, 110] on span "Save" at bounding box center [537, 114] width 10 height 8
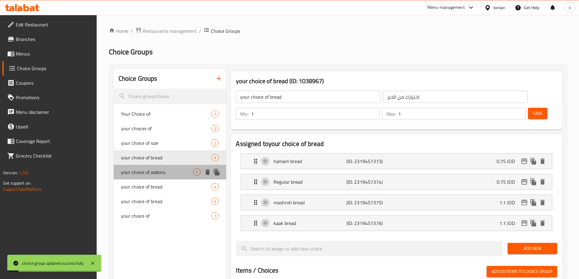
click at [145, 171] on span "your choice of addons" at bounding box center [157, 172] width 72 height 7
type input "your choice of addons"
type input "اختيارك من الاضافات"
type input "0"
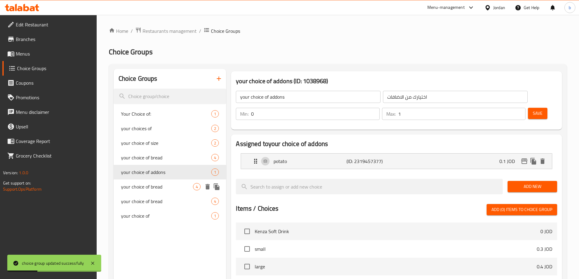
click at [140, 189] on span "your choice of bread" at bounding box center [157, 186] width 72 height 7
type input "your choice of bread"
type input "اختيارك من الخبز"
type input "1"
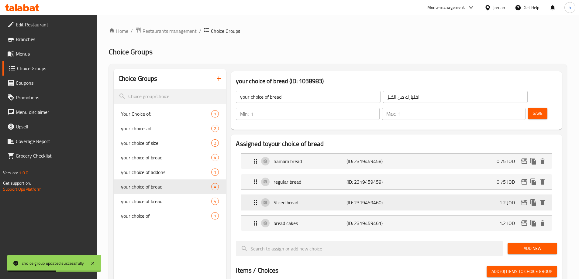
click at [363, 199] on p "(ID: 2319459460)" at bounding box center [370, 202] width 49 height 7
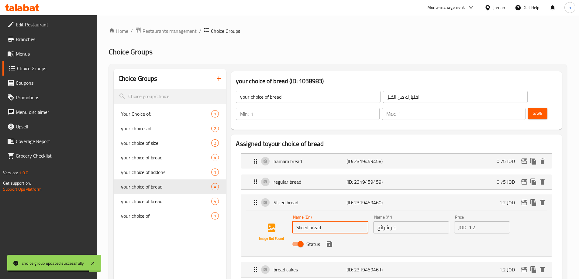
drag, startPoint x: 295, startPoint y: 210, endPoint x: 309, endPoint y: 214, distance: 13.7
click at [309, 221] on input "Sliced bread" at bounding box center [330, 227] width 76 height 12
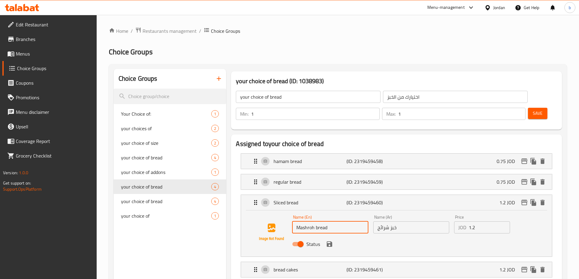
type input "Mashroh bread"
drag, startPoint x: 376, startPoint y: 214, endPoint x: 387, endPoint y: 217, distance: 11.6
click at [387, 217] on div "Name (Ar) خبز شرائح Name (Ar)" at bounding box center [411, 224] width 81 height 23
type input "خبز مشروح"
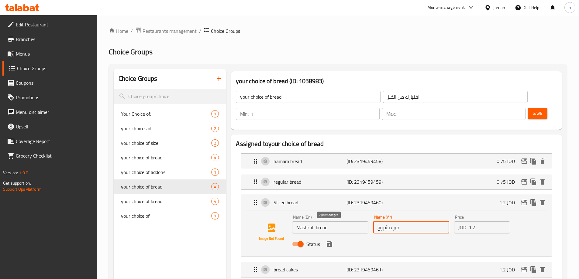
click at [330, 241] on icon "save" at bounding box center [329, 244] width 7 height 7
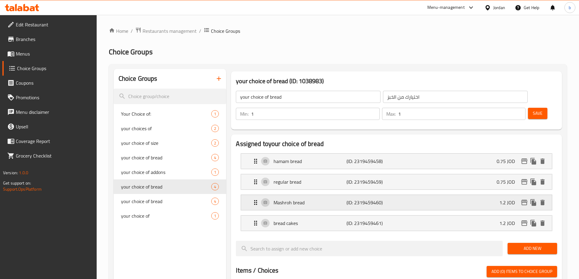
click at [393, 199] on p "(ID: 2319459460)" at bounding box center [370, 202] width 49 height 7
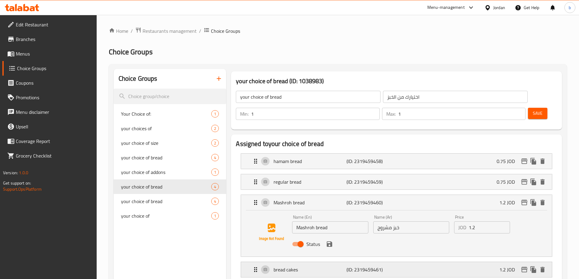
click at [303, 266] on p "bread cakes" at bounding box center [309, 269] width 73 height 7
click at [418, 195] on div "Mashroh bread (ID: 2319459460) 1.2 JOD" at bounding box center [398, 202] width 292 height 15
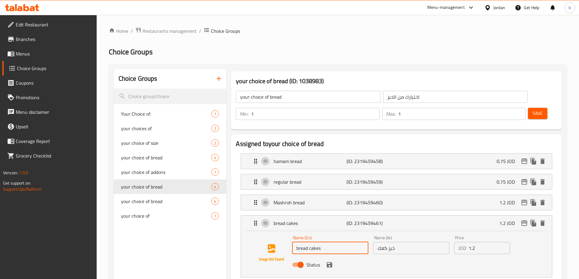
drag, startPoint x: 321, startPoint y: 231, endPoint x: 307, endPoint y: 231, distance: 14.6
click at [307, 242] on input "bread cakes" at bounding box center [330, 248] width 76 height 12
click at [331, 262] on icon "save" at bounding box center [329, 264] width 5 height 5
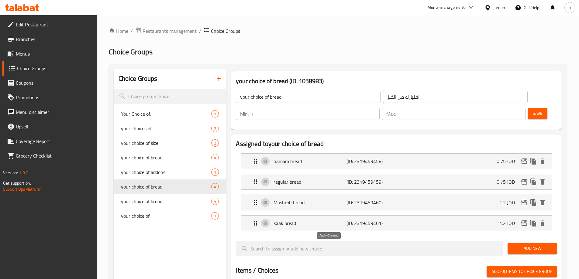
type input "kaak bread"
click at [532, 110] on span "Save" at bounding box center [537, 114] width 10 height 8
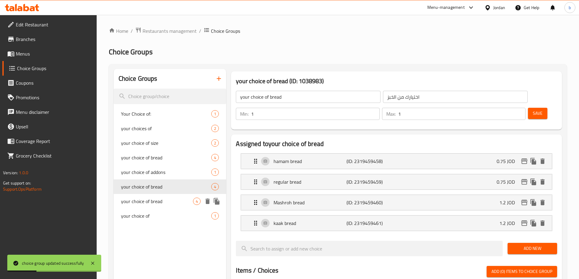
click at [139, 202] on span "your choice of bread" at bounding box center [157, 201] width 72 height 7
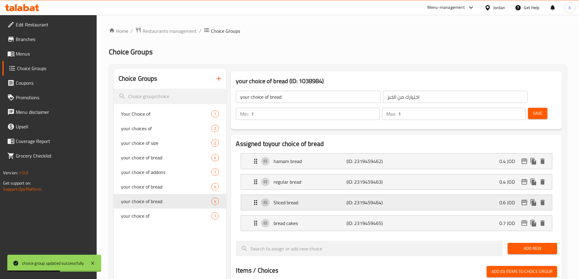
click at [289, 199] on p "Sliced bread" at bounding box center [309, 202] width 73 height 7
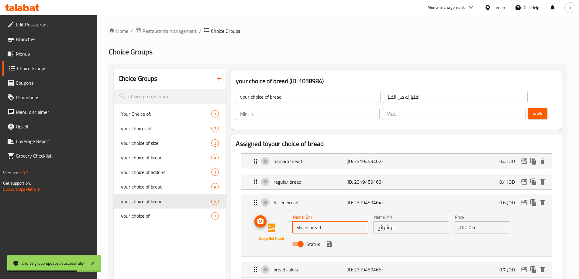
drag, startPoint x: 308, startPoint y: 212, endPoint x: 289, endPoint y: 216, distance: 18.7
click at [289, 216] on div "Name (En) Sliced bread Name (En) Name (Ar) خبز شرائح Name (Ar) Price JOD 0.6 Pr…" at bounding box center [396, 232] width 291 height 41
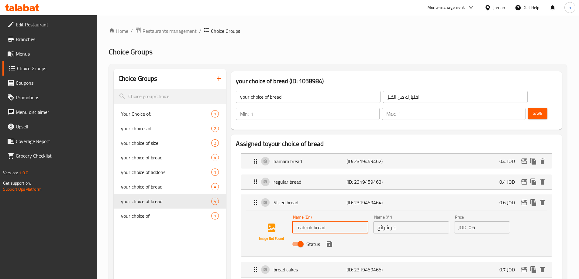
type input "mahroh bread"
drag, startPoint x: 377, startPoint y: 212, endPoint x: 388, endPoint y: 218, distance: 12.9
click at [388, 218] on div "Name (Ar) خبز شرائح Name (Ar)" at bounding box center [411, 224] width 81 height 23
type input "خبز مشروح"
click at [331, 241] on icon "save" at bounding box center [329, 243] width 5 height 5
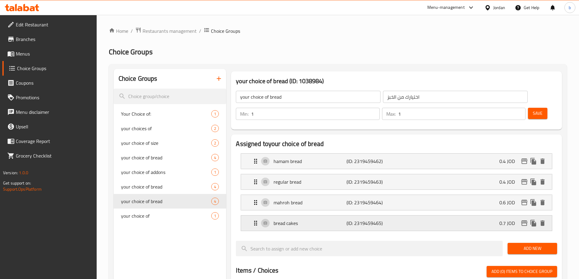
click at [251, 216] on div "bread cakes (ID: 2319459465) 0.7 JOD" at bounding box center [396, 223] width 311 height 15
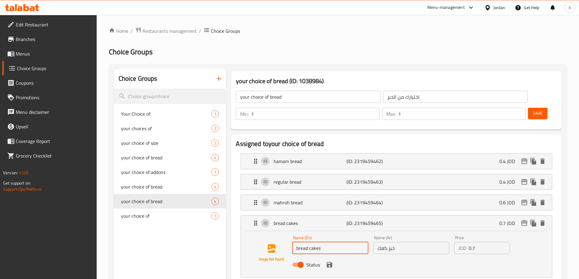
drag, startPoint x: 324, startPoint y: 234, endPoint x: 307, endPoint y: 235, distance: 17.1
click at [307, 242] on input "bread cakes" at bounding box center [330, 248] width 76 height 12
click at [330, 262] on icon "save" at bounding box center [329, 264] width 5 height 5
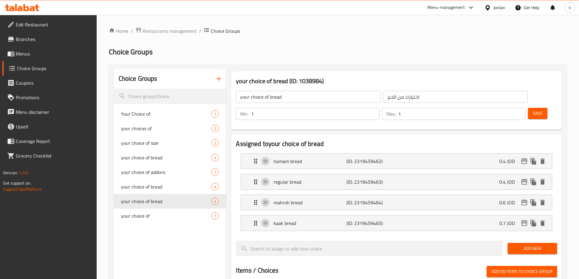
type input "kaak bread"
click at [532, 110] on span "Save" at bounding box center [537, 114] width 10 height 8
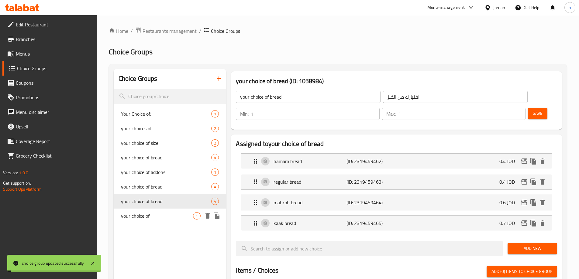
click at [141, 215] on span "your choice of" at bounding box center [157, 215] width 72 height 7
type input "your choice of"
type input "اختيارك من"
type input "0"
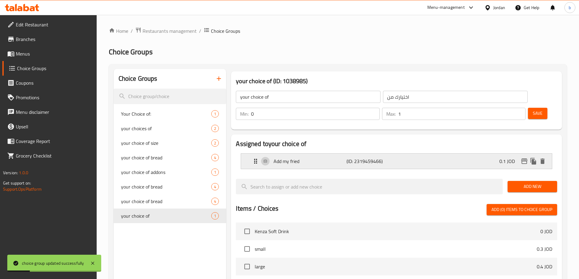
click at [252, 158] on icon "Expand" at bounding box center [255, 161] width 7 height 7
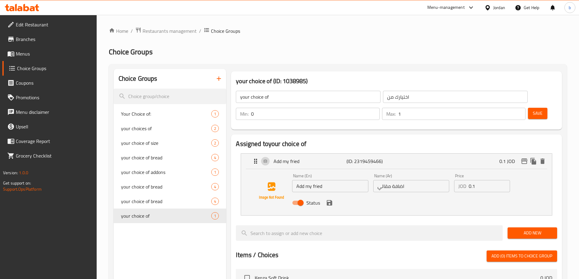
click at [37, 53] on span "Menus" at bounding box center [54, 53] width 76 height 7
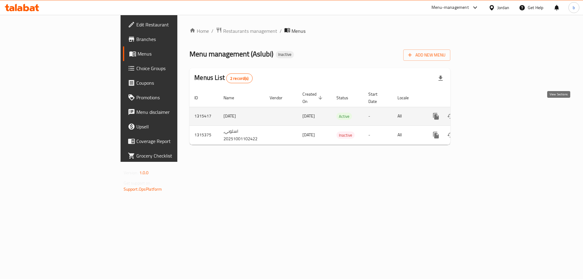
click at [484, 113] on icon "enhanced table" at bounding box center [479, 116] width 7 height 7
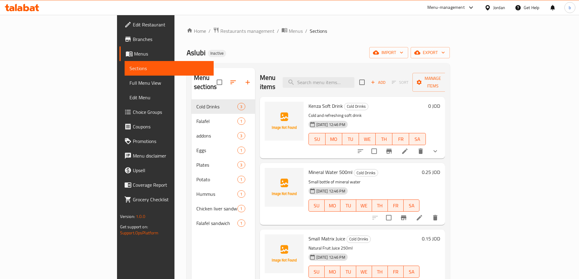
click at [129, 81] on span "Full Menu View" at bounding box center [168, 82] width 79 height 7
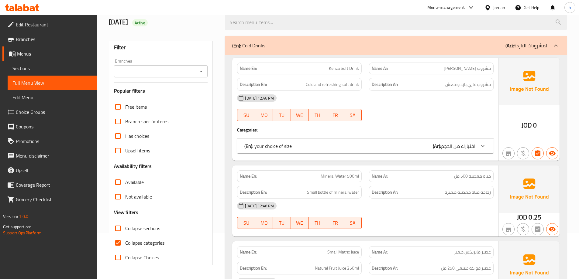
scroll to position [121, 0]
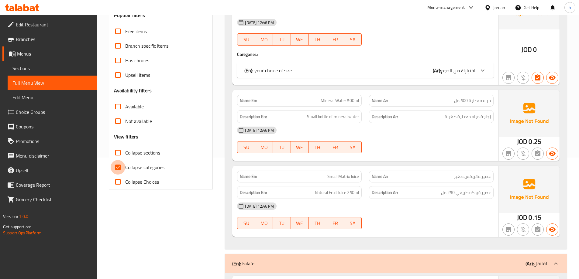
click at [117, 167] on input "Collapse categories" at bounding box center [118, 167] width 15 height 15
checkbox input "false"
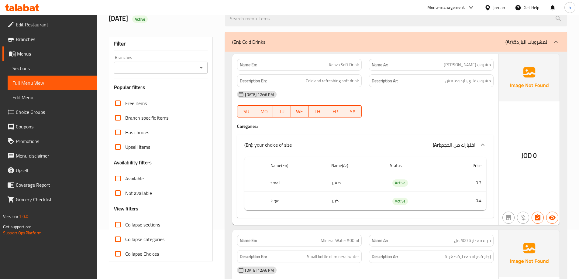
scroll to position [0, 0]
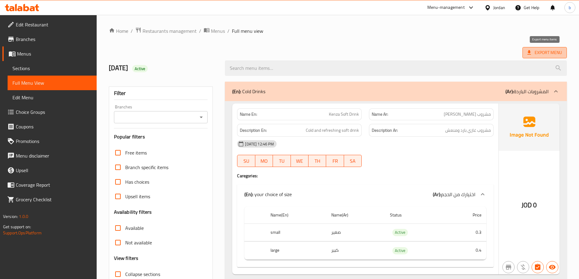
click at [554, 50] on span "Export Menu" at bounding box center [544, 53] width 35 height 8
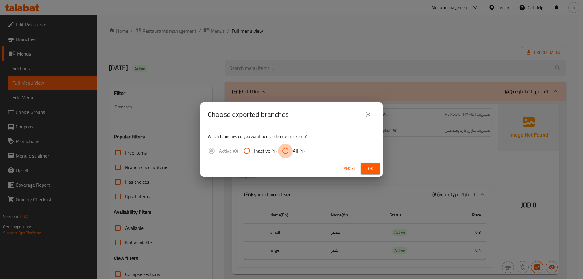
click at [286, 150] on input "All (1)" at bounding box center [285, 151] width 15 height 15
radio input "true"
click at [366, 168] on span "Ok" at bounding box center [371, 169] width 10 height 8
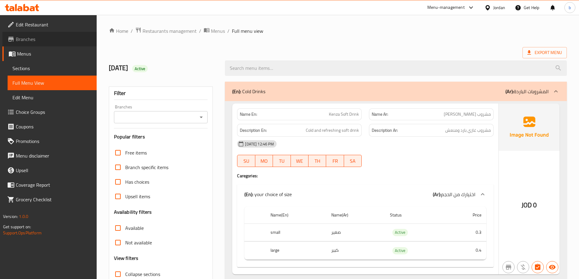
click at [41, 38] on span "Branches" at bounding box center [54, 39] width 76 height 7
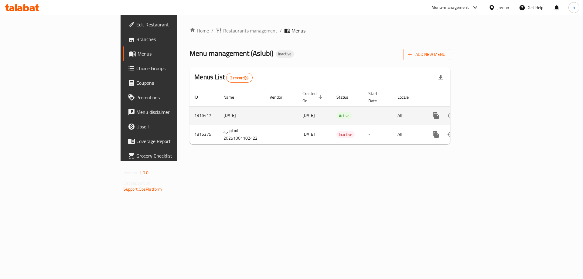
click at [484, 112] on icon "enhanced table" at bounding box center [479, 115] width 7 height 7
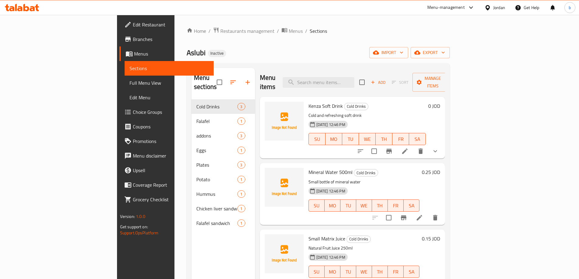
click at [129, 84] on span "Full Menu View" at bounding box center [168, 82] width 79 height 7
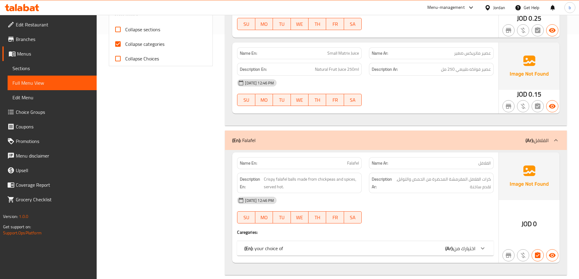
scroll to position [243, 0]
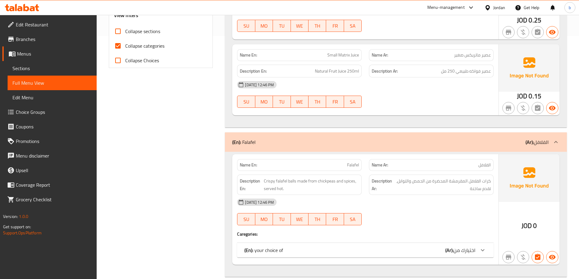
click at [120, 42] on input "Collapse categories" at bounding box center [118, 46] width 15 height 15
checkbox input "false"
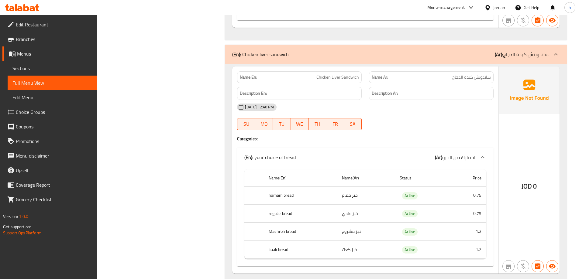
scroll to position [2711, 0]
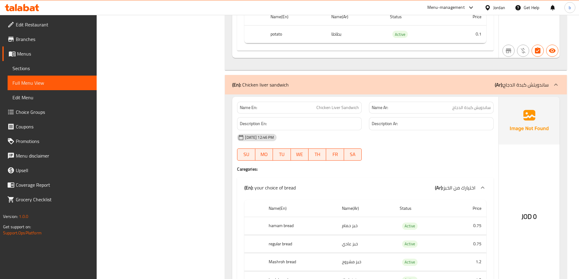
click at [488, 9] on icon at bounding box center [487, 7] width 4 height 5
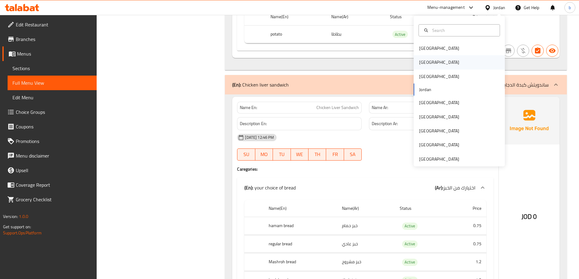
click at [428, 67] on div "[GEOGRAPHIC_DATA]" at bounding box center [439, 62] width 50 height 14
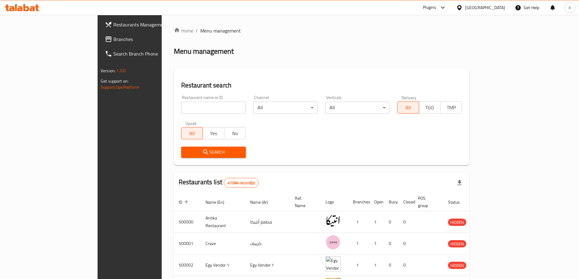
click at [181, 112] on input "search" at bounding box center [213, 108] width 65 height 12
paste input "779535"
type input "779535"
click at [113, 41] on span "Branches" at bounding box center [151, 39] width 76 height 7
